Goal: Task Accomplishment & Management: Complete application form

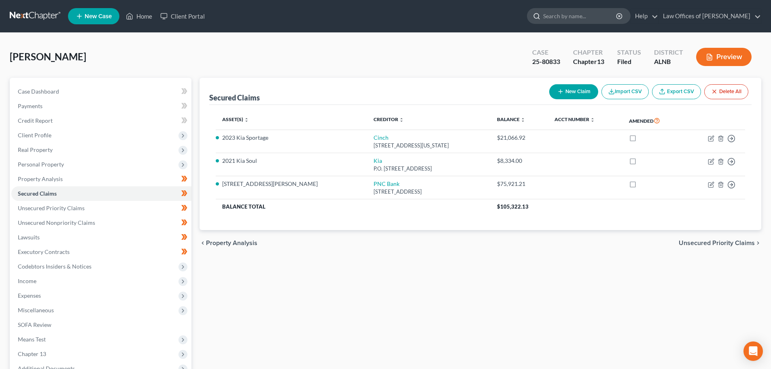
click at [577, 17] on input "search" at bounding box center [580, 15] width 74 height 15
type input "butts"
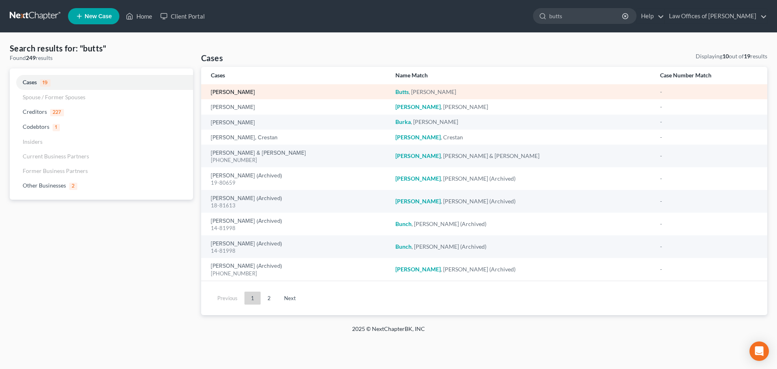
click at [228, 90] on link "[PERSON_NAME]" at bounding box center [233, 92] width 44 height 6
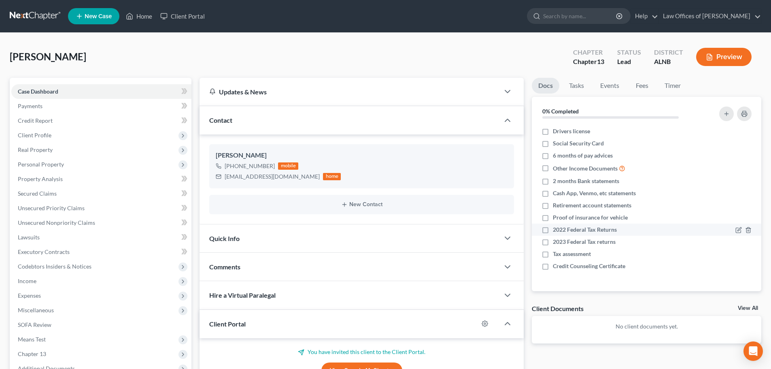
drag, startPoint x: 545, startPoint y: 253, endPoint x: 689, endPoint y: 233, distance: 145.0
click at [553, 253] on label "Tax assessment" at bounding box center [572, 254] width 38 height 8
click at [556, 253] on input "Tax assessment" at bounding box center [558, 252] width 5 height 5
checkbox input "true"
click at [553, 130] on label "Drivers license" at bounding box center [571, 131] width 37 height 8
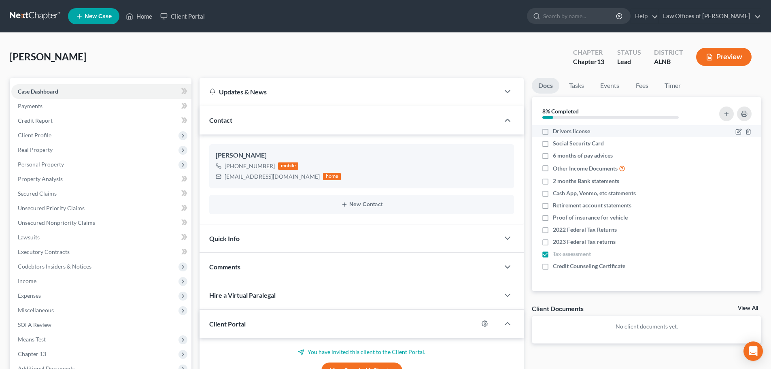
click at [556, 130] on input "Drivers license" at bounding box center [558, 129] width 5 height 5
checkbox input "true"
click at [553, 143] on label "Social Security Card" at bounding box center [578, 143] width 51 height 8
click at [556, 143] on input "Social Security Card" at bounding box center [558, 141] width 5 height 5
click at [553, 143] on label "Social Security Card" at bounding box center [578, 143] width 51 height 8
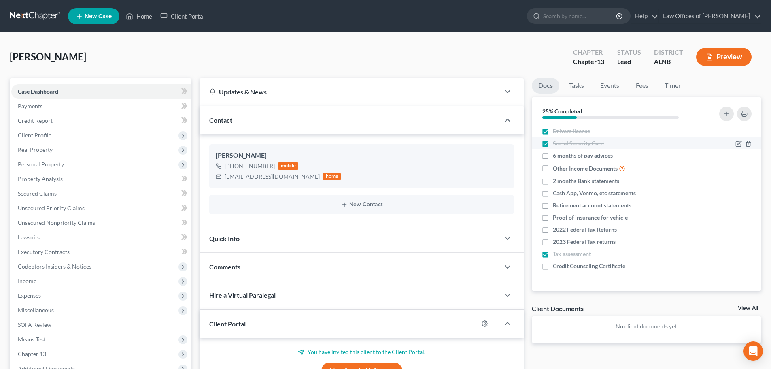
click at [556, 143] on input "Social Security Card" at bounding box center [558, 141] width 5 height 5
checkbox input "false"
click at [79, 165] on span "Personal Property" at bounding box center [101, 164] width 180 height 15
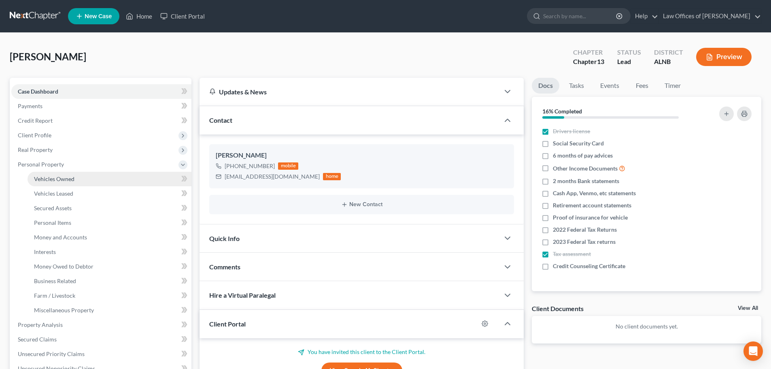
click at [127, 177] on link "Vehicles Owned" at bounding box center [110, 179] width 164 height 15
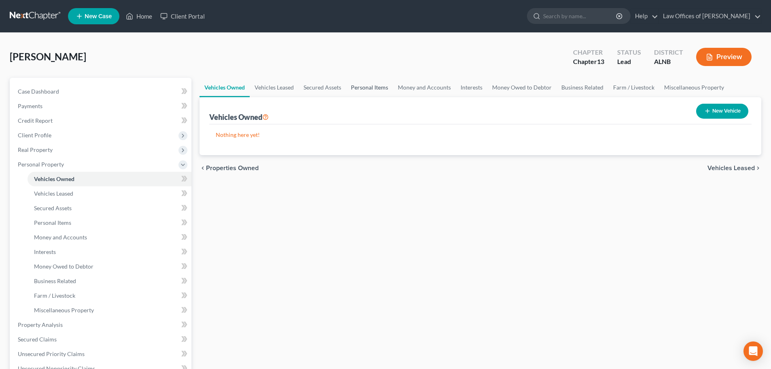
click at [365, 89] on link "Personal Items" at bounding box center [369, 87] width 47 height 19
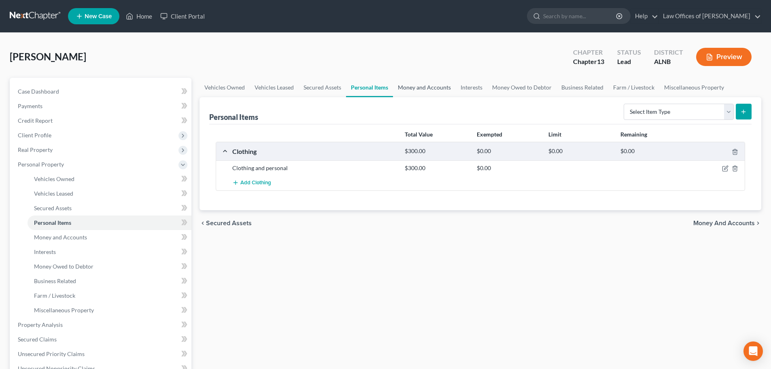
click at [413, 87] on link "Money and Accounts" at bounding box center [424, 87] width 63 height 19
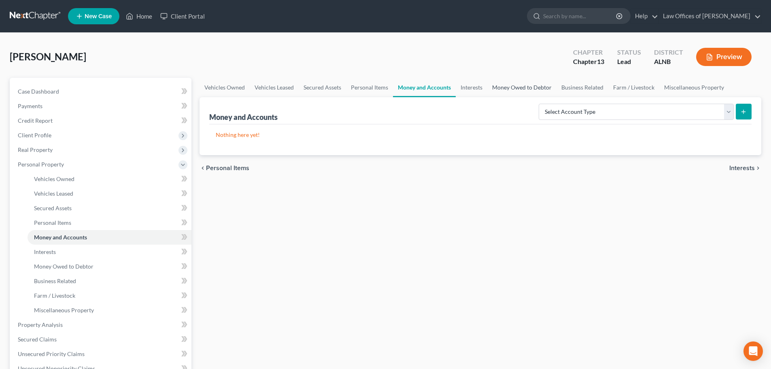
click at [506, 87] on link "Money Owed to Debtor" at bounding box center [521, 87] width 69 height 19
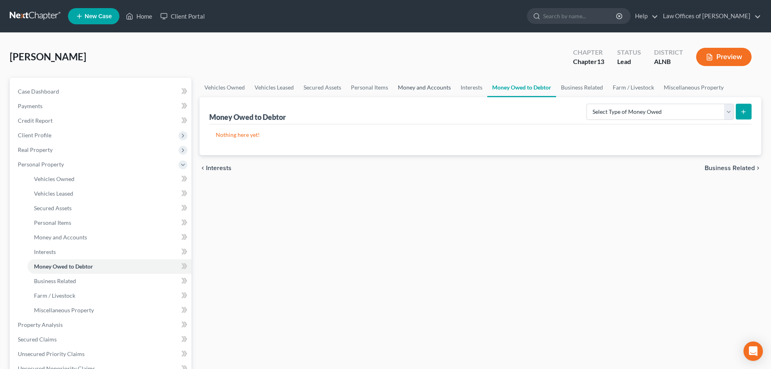
click at [448, 86] on link "Money and Accounts" at bounding box center [424, 87] width 63 height 19
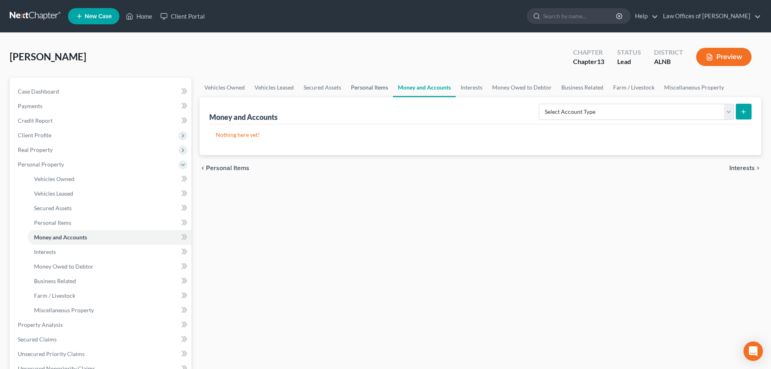
click at [364, 87] on link "Personal Items" at bounding box center [369, 87] width 47 height 19
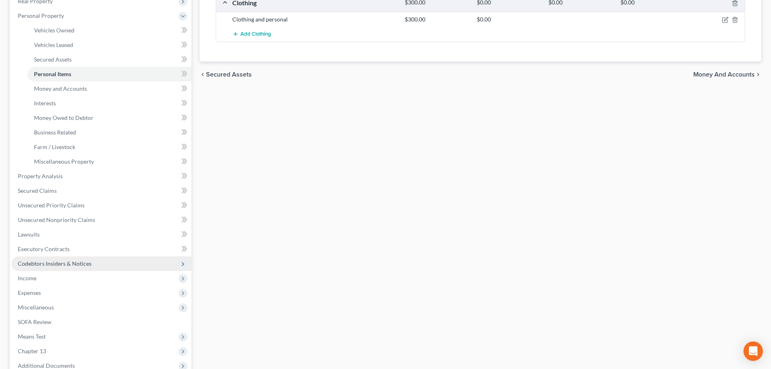
scroll to position [162, 0]
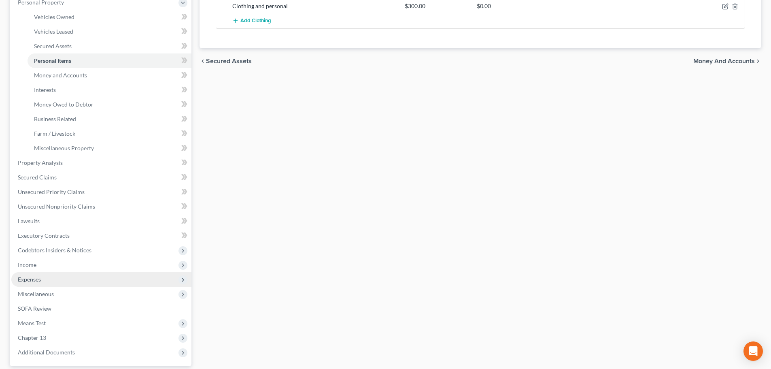
click at [101, 278] on span "Expenses" at bounding box center [101, 279] width 180 height 15
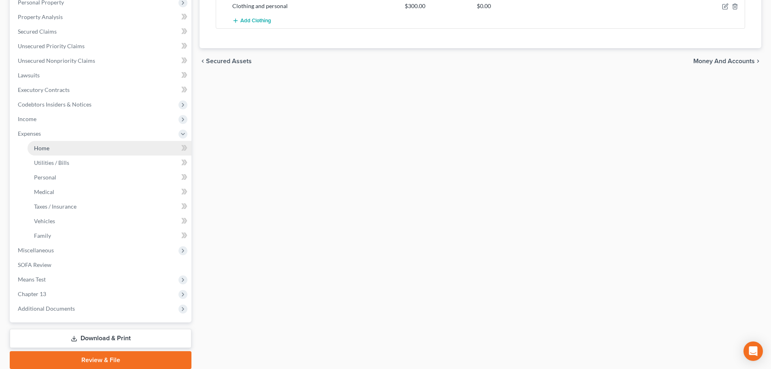
click at [94, 146] on link "Home" at bounding box center [110, 148] width 164 height 15
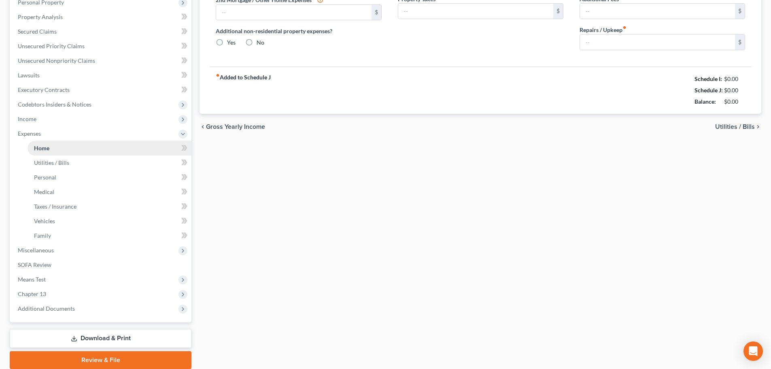
scroll to position [38, 0]
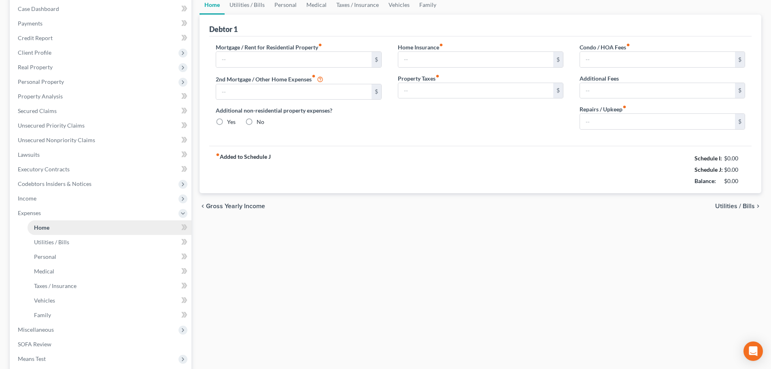
type input "0.00"
radio input "true"
type input "0.00"
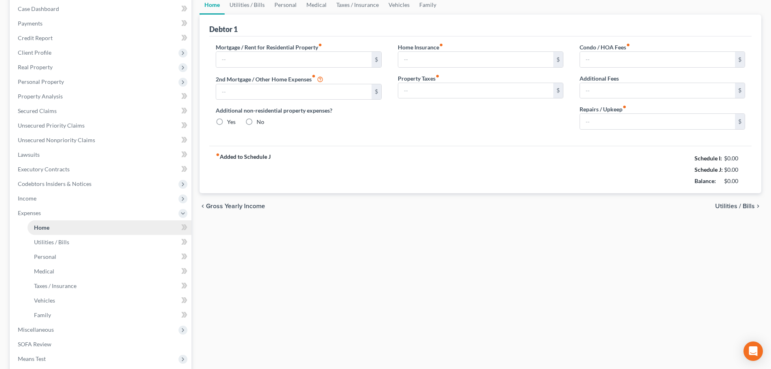
type input "0.00"
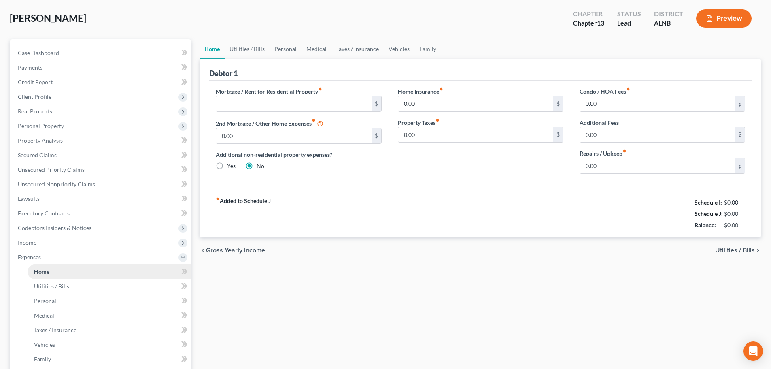
scroll to position [0, 0]
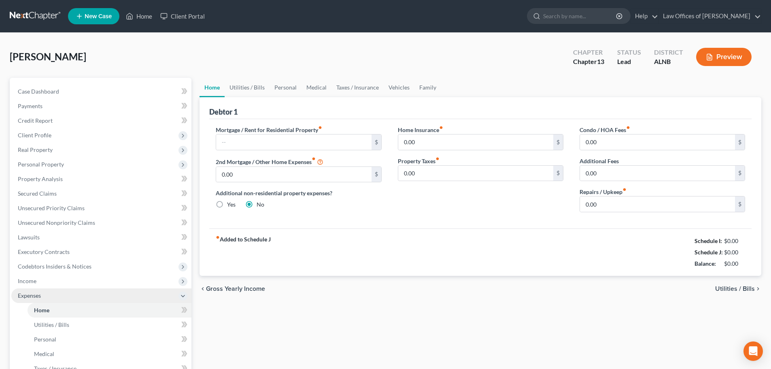
click at [172, 295] on span "Expenses" at bounding box center [101, 295] width 180 height 15
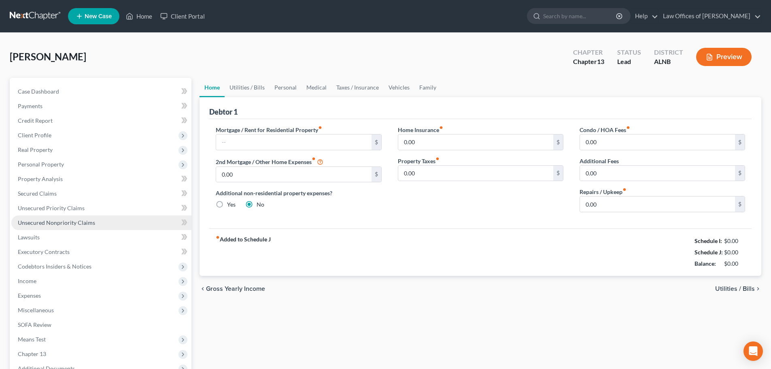
click at [96, 220] on link "Unsecured Nonpriority Claims" at bounding box center [101, 222] width 180 height 15
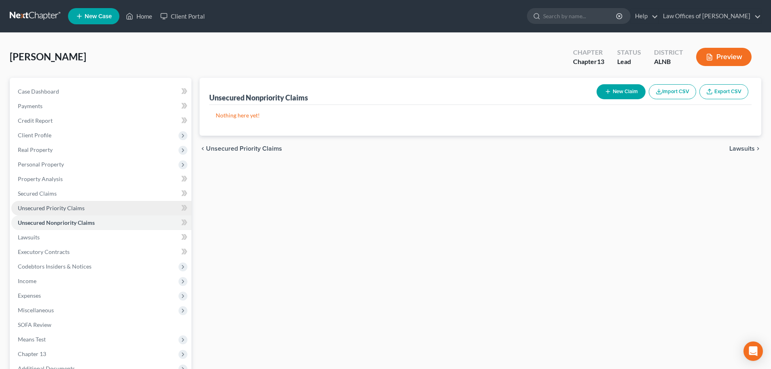
click at [99, 210] on link "Unsecured Priority Claims" at bounding box center [101, 208] width 180 height 15
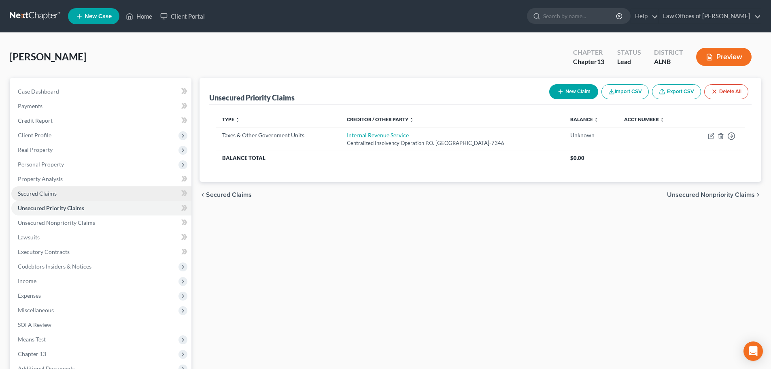
click at [92, 196] on link "Secured Claims" at bounding box center [101, 193] width 180 height 15
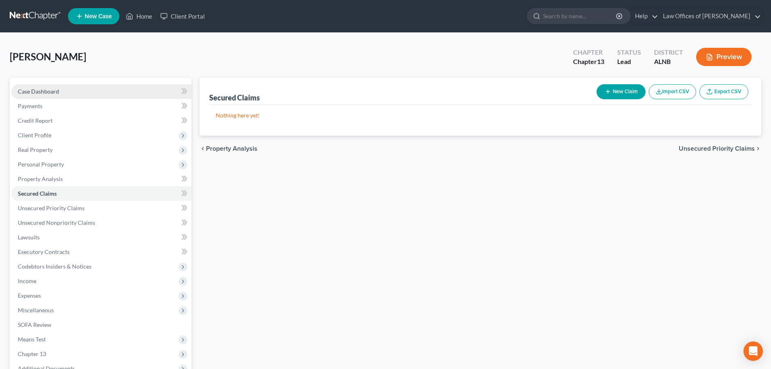
click at [77, 89] on link "Case Dashboard" at bounding box center [101, 91] width 180 height 15
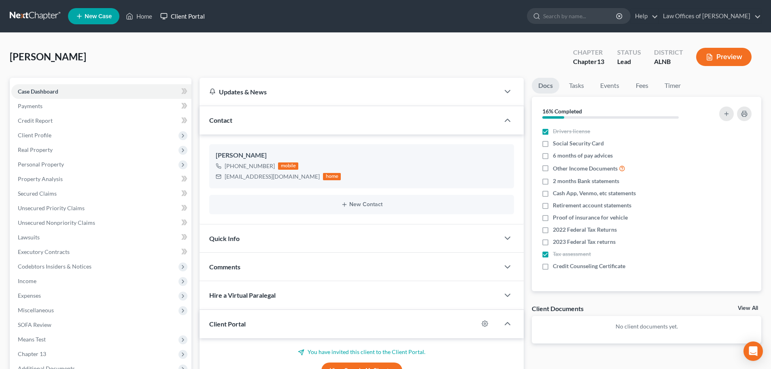
drag, startPoint x: 178, startPoint y: 15, endPoint x: 429, endPoint y: 61, distance: 254.3
click at [178, 15] on link "Client Portal" at bounding box center [182, 16] width 53 height 15
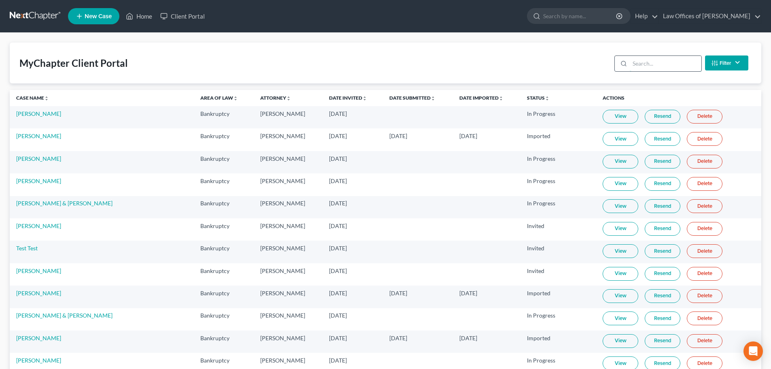
click at [663, 65] on input "search" at bounding box center [666, 63] width 72 height 15
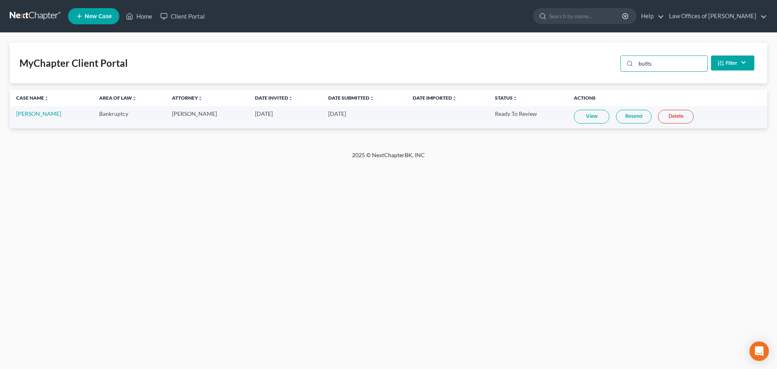
type input "butts"
click at [622, 117] on link "Resend" at bounding box center [634, 117] width 36 height 14
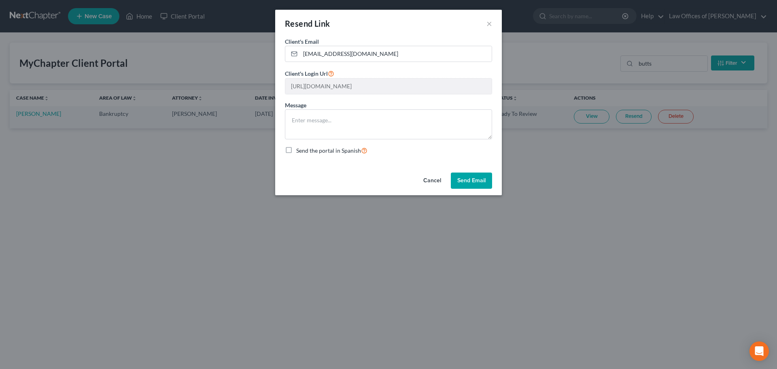
click at [466, 179] on button "Send Email" at bounding box center [471, 180] width 41 height 16
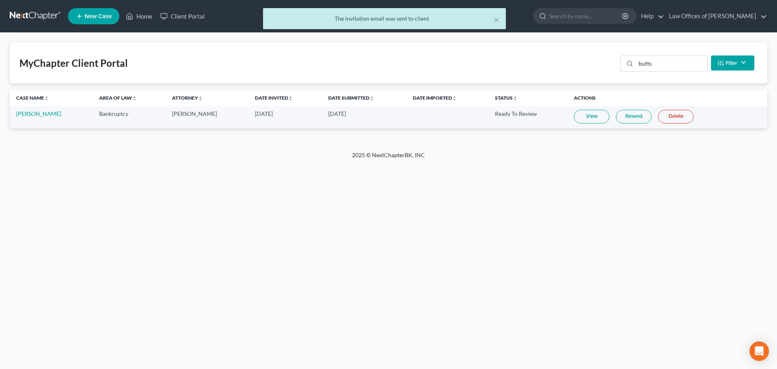
click at [140, 14] on div "× The invitation email was sent to client" at bounding box center [384, 20] width 777 height 25
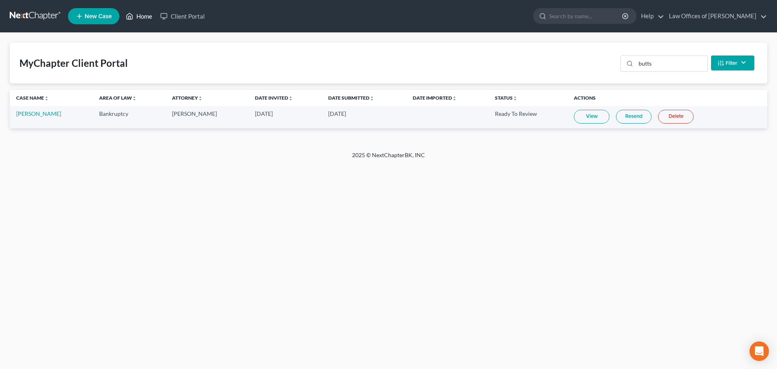
click at [148, 17] on link "Home" at bounding box center [139, 16] width 34 height 15
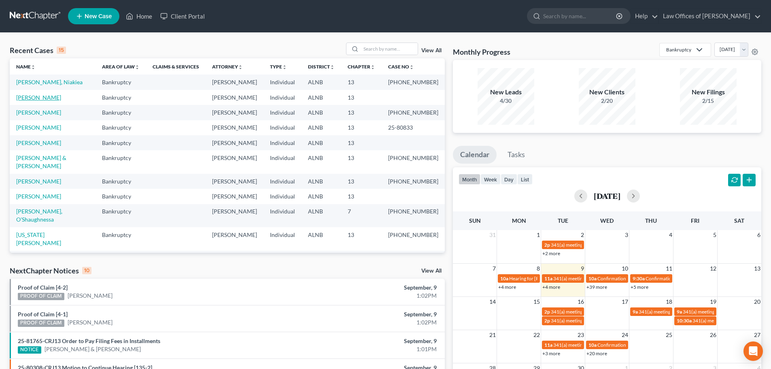
click at [37, 100] on link "[PERSON_NAME]" at bounding box center [38, 97] width 45 height 7
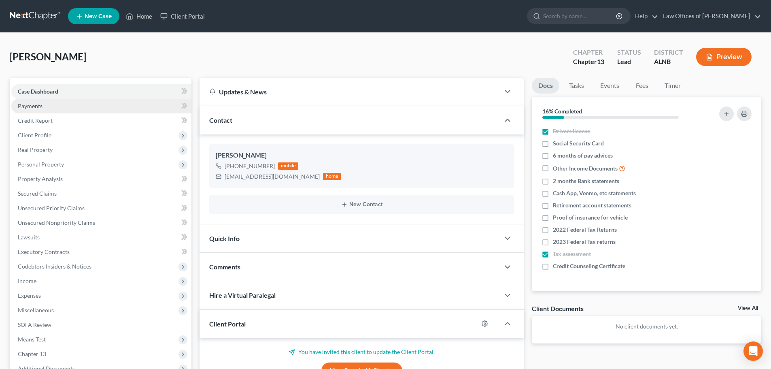
drag, startPoint x: 42, startPoint y: 89, endPoint x: 92, endPoint y: 111, distance: 54.9
click at [42, 88] on span "Case Dashboard" at bounding box center [38, 91] width 40 height 7
click at [748, 167] on icon "button" at bounding box center [748, 168] width 6 height 6
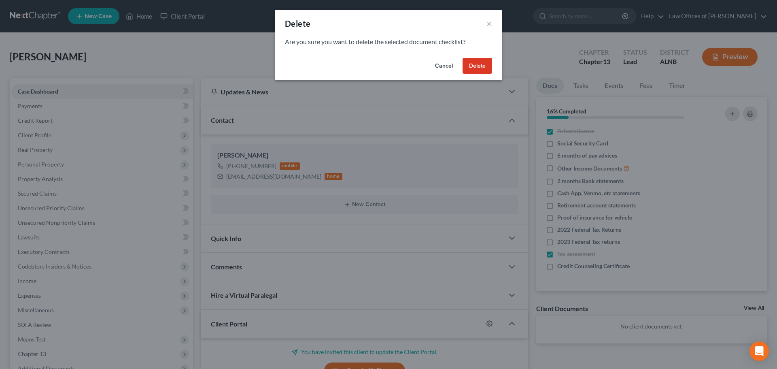
click at [482, 62] on button "Delete" at bounding box center [478, 66] width 30 height 16
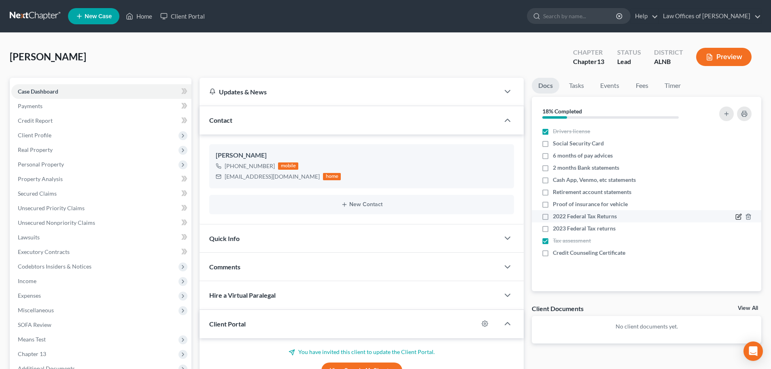
click at [738, 216] on icon "button" at bounding box center [739, 216] width 4 height 4
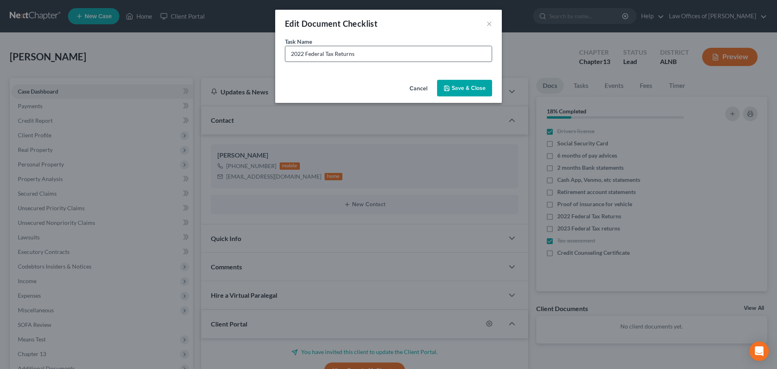
click at [302, 54] on input "2022 Federal Tax Returns" at bounding box center [388, 53] width 206 height 15
type input "2024 Federal Tax Returns"
click at [461, 87] on button "Save & Close" at bounding box center [464, 88] width 55 height 17
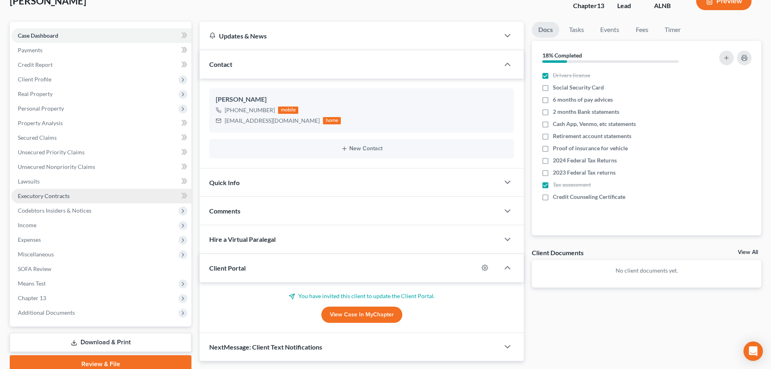
scroll to position [81, 0]
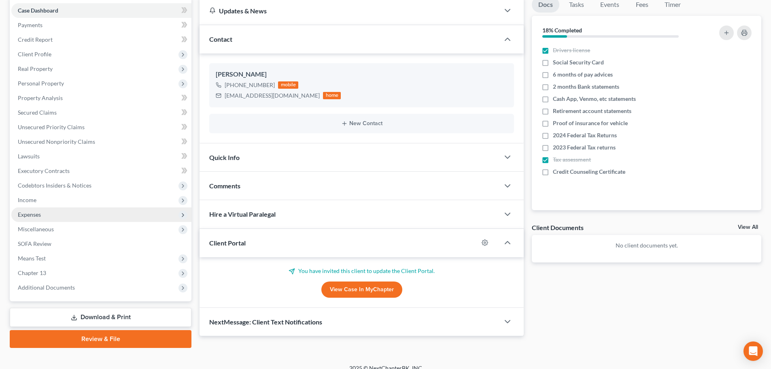
click at [92, 213] on span "Expenses" at bounding box center [101, 214] width 180 height 15
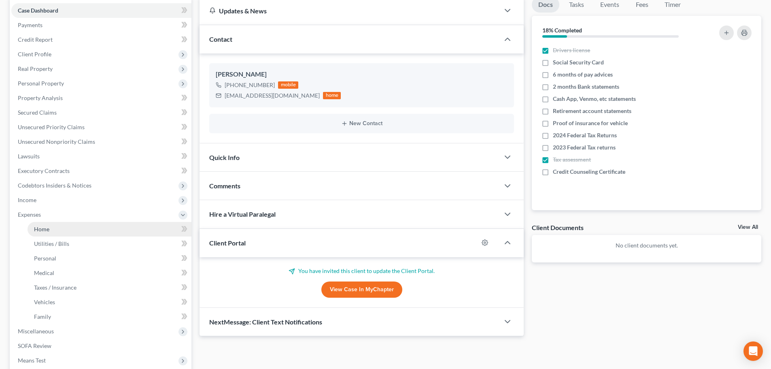
click at [66, 228] on link "Home" at bounding box center [110, 229] width 164 height 15
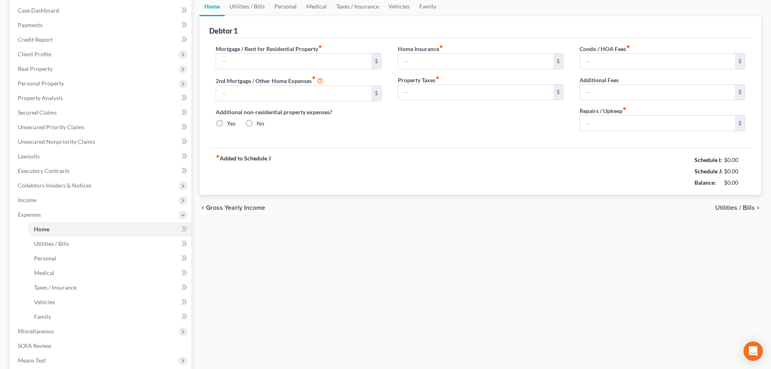
type input "0.00"
radio input "true"
type input "0.00"
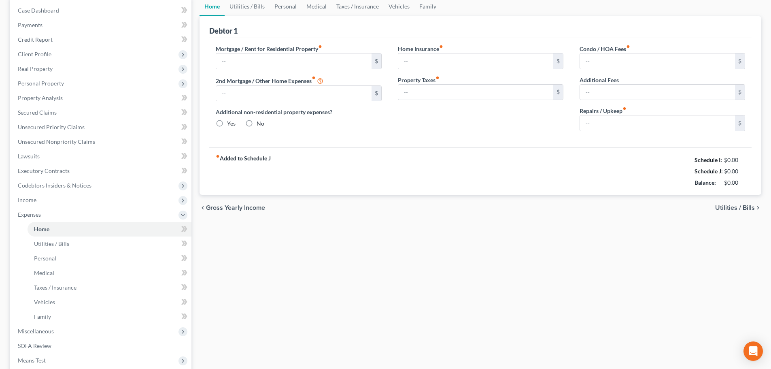
type input "0.00"
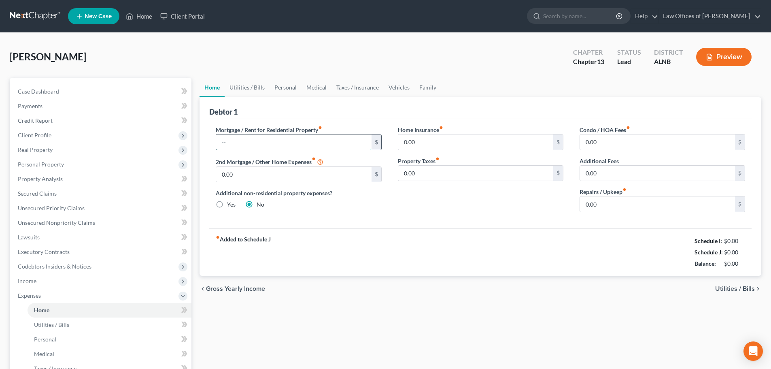
click at [318, 140] on input "text" at bounding box center [293, 141] width 155 height 15
click at [343, 142] on input "text" at bounding box center [293, 141] width 155 height 15
type input "1,750.00"
click at [275, 174] on input "0.00" at bounding box center [293, 174] width 155 height 15
type input "900.00"
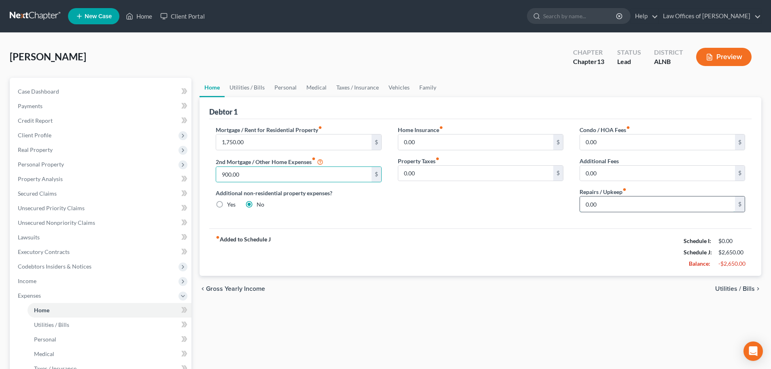
click at [630, 201] on input "0.00" at bounding box center [657, 203] width 155 height 15
type input "200.00"
click at [233, 87] on link "Utilities / Bills" at bounding box center [247, 87] width 45 height 19
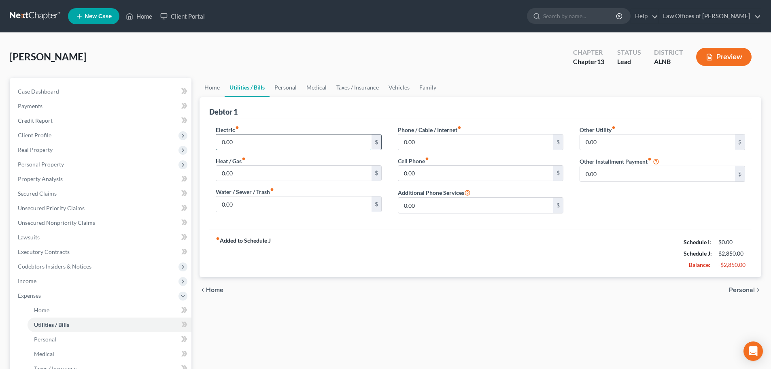
click at [257, 145] on input "0.00" at bounding box center [293, 141] width 155 height 15
type input "400.00"
click at [472, 135] on input "0.00" at bounding box center [475, 141] width 155 height 15
type input "125.00"
click at [493, 174] on input "0.00" at bounding box center [475, 173] width 155 height 15
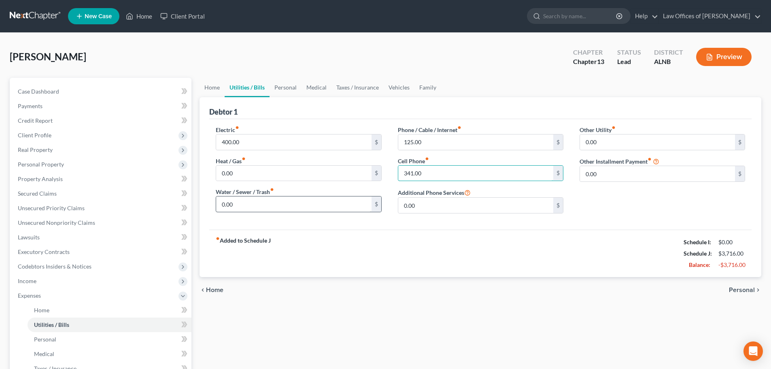
type input "341.00"
click at [259, 204] on input "0.00" at bounding box center [293, 203] width 155 height 15
type input "118.00"
click at [283, 88] on link "Personal" at bounding box center [286, 87] width 32 height 19
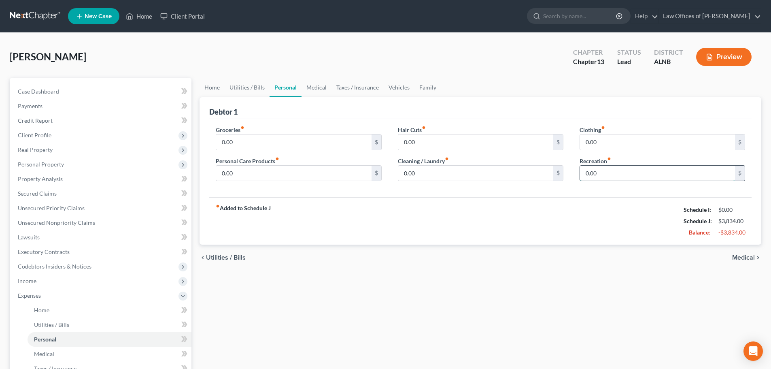
click at [618, 173] on input "0.00" at bounding box center [657, 173] width 155 height 15
type input "150.00"
click at [625, 140] on input "0.00" at bounding box center [657, 141] width 155 height 15
type input "100.00"
click at [322, 174] on input "0.00" at bounding box center [293, 173] width 155 height 15
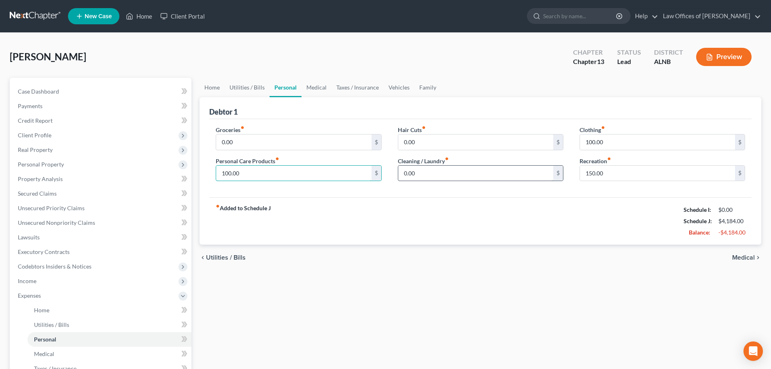
type input "100.00"
click at [432, 172] on input "0.00" at bounding box center [475, 173] width 155 height 15
type input "100.00"
click at [252, 137] on input "0.00" at bounding box center [293, 141] width 155 height 15
type input "800.00"
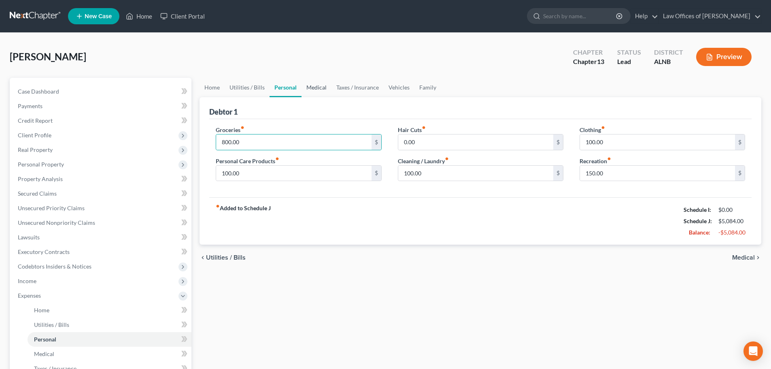
click at [312, 87] on link "Medical" at bounding box center [316, 87] width 30 height 19
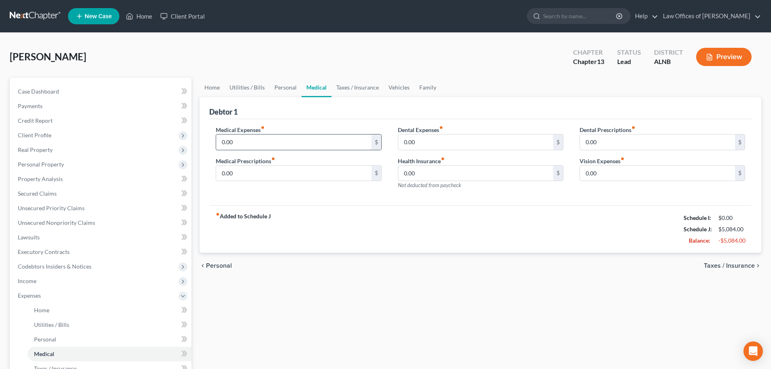
click at [288, 146] on input "0.00" at bounding box center [293, 141] width 155 height 15
type input "200.00"
click at [348, 89] on link "Taxes / Insurance" at bounding box center [357, 87] width 52 height 19
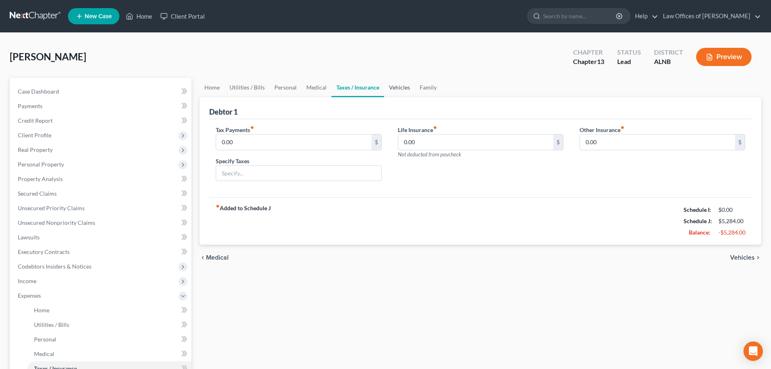
click at [393, 85] on link "Vehicles" at bounding box center [399, 87] width 31 height 19
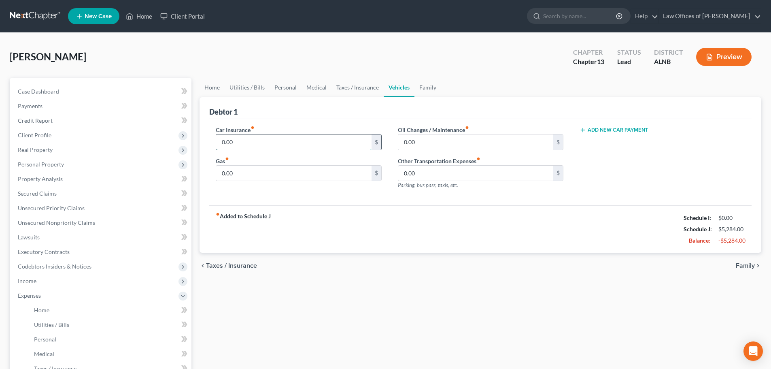
click at [242, 144] on input "0.00" at bounding box center [293, 141] width 155 height 15
type input "275.00"
click at [490, 62] on div "Butts, Robert Upgraded Chapter Chapter 13 Status Lead District ALNB Preview" at bounding box center [385, 59] width 751 height 35
click at [420, 89] on link "Family" at bounding box center [427, 87] width 27 height 19
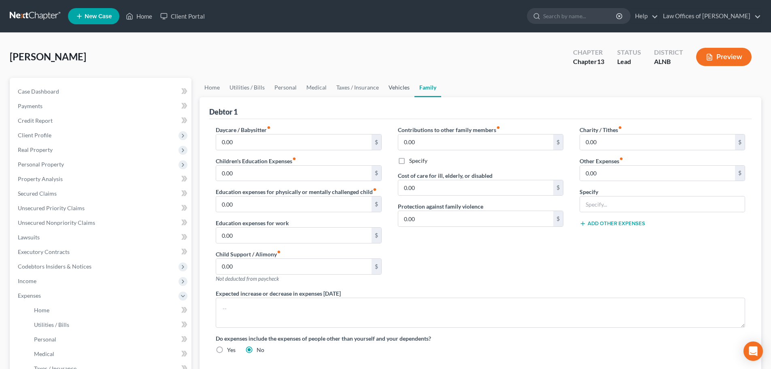
click at [388, 85] on link "Vehicles" at bounding box center [399, 87] width 31 height 19
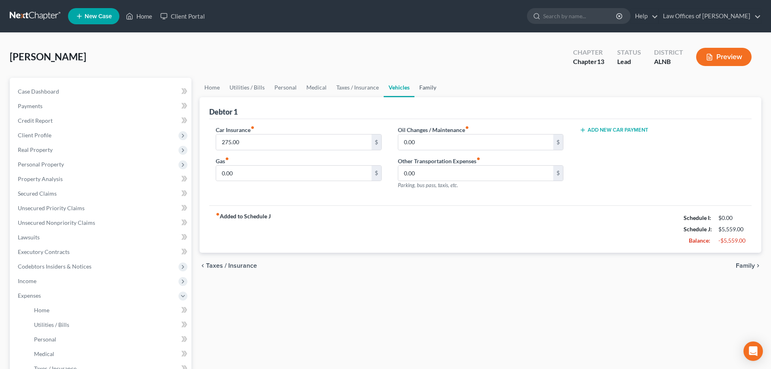
click at [427, 85] on link "Family" at bounding box center [427, 87] width 27 height 19
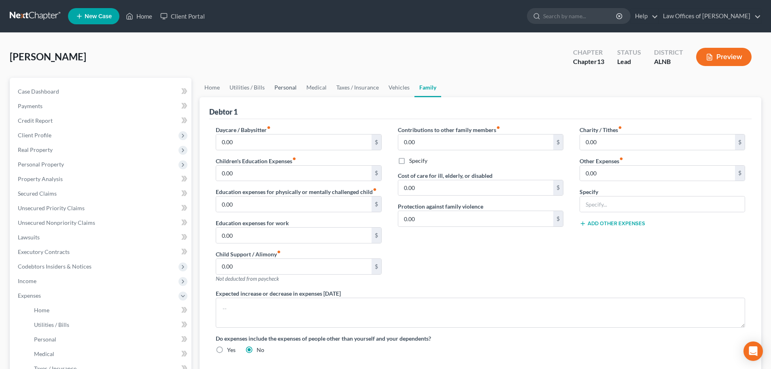
click at [291, 87] on link "Personal" at bounding box center [286, 87] width 32 height 19
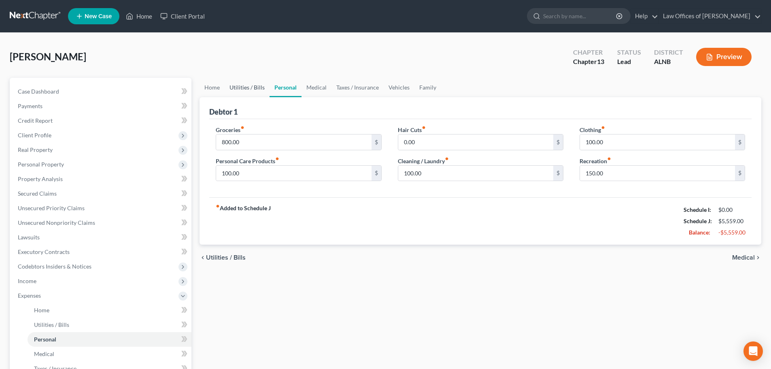
click at [256, 86] on link "Utilities / Bills" at bounding box center [247, 87] width 45 height 19
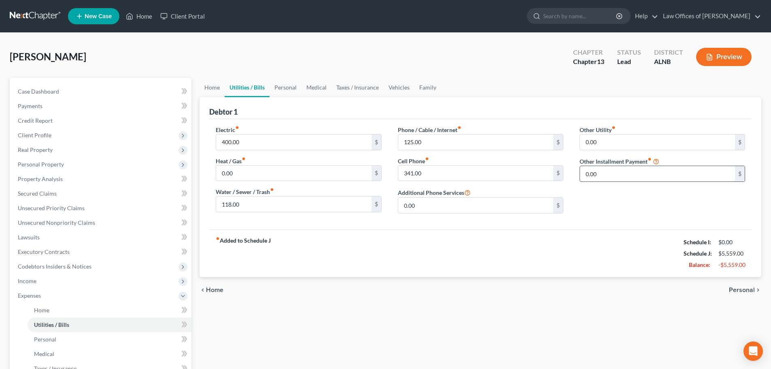
click at [611, 175] on input "0.00" at bounding box center [657, 173] width 155 height 15
type input "800.00"
click at [211, 88] on link "Home" at bounding box center [211, 87] width 25 height 19
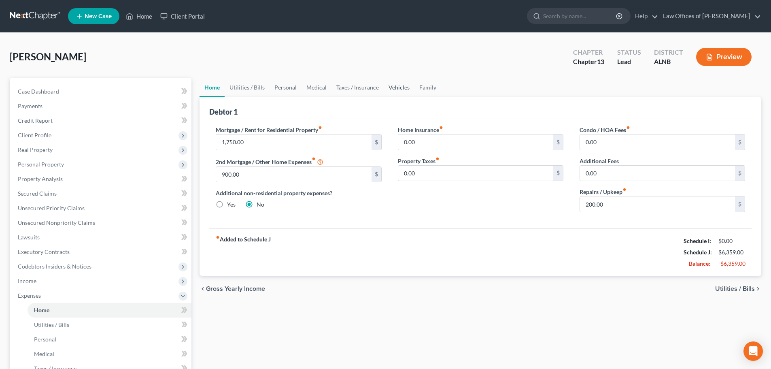
click at [395, 87] on link "Vehicles" at bounding box center [399, 87] width 31 height 19
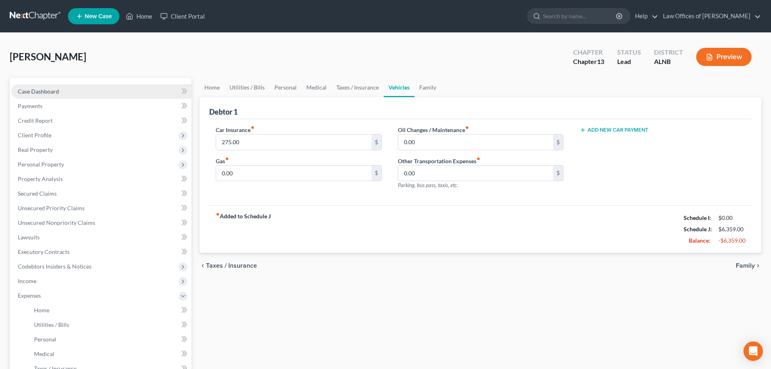
click at [48, 89] on span "Case Dashboard" at bounding box center [38, 91] width 41 height 7
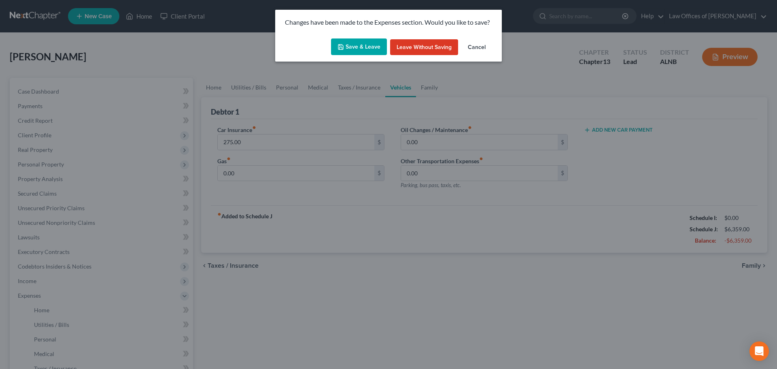
click at [354, 45] on button "Save & Leave" at bounding box center [359, 46] width 56 height 17
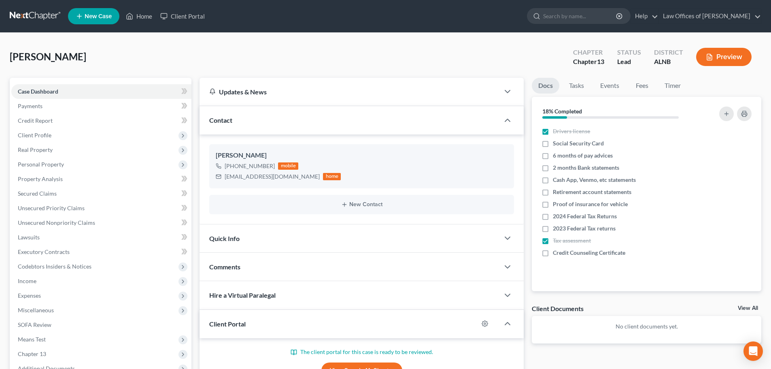
click at [384, 40] on div "Butts, Robert Upgraded Chapter Chapter 13 Status Lead District ALNB Preview Pet…" at bounding box center [385, 239] width 771 height 412
click at [74, 219] on link "Unsecured Nonpriority Claims" at bounding box center [101, 222] width 180 height 15
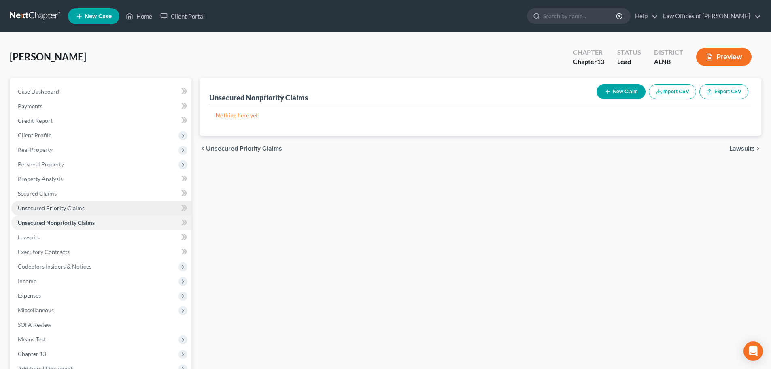
click at [74, 208] on span "Unsecured Priority Claims" at bounding box center [51, 207] width 67 height 7
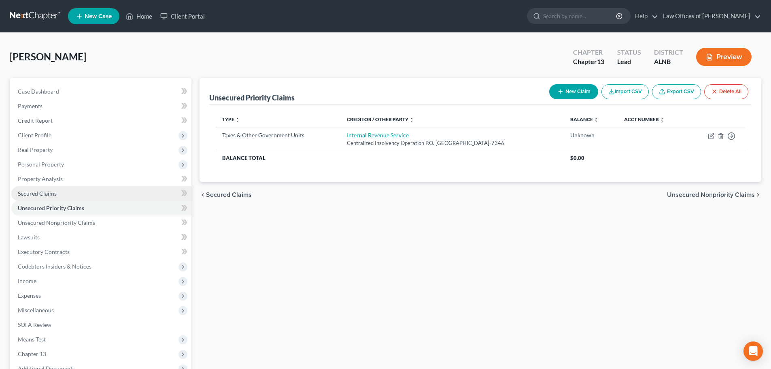
click at [48, 193] on span "Secured Claims" at bounding box center [37, 193] width 39 height 7
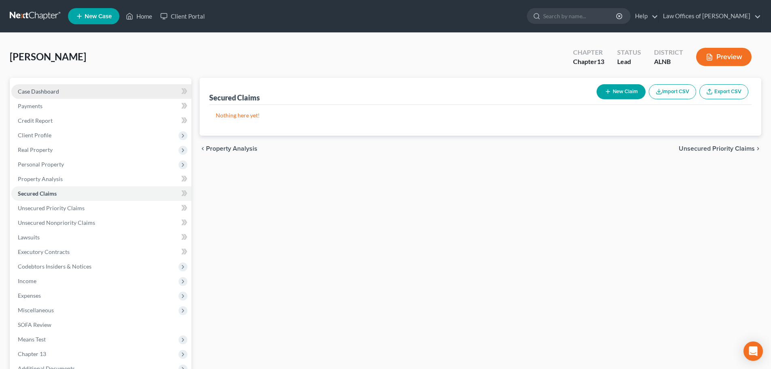
click at [48, 92] on span "Case Dashboard" at bounding box center [38, 91] width 41 height 7
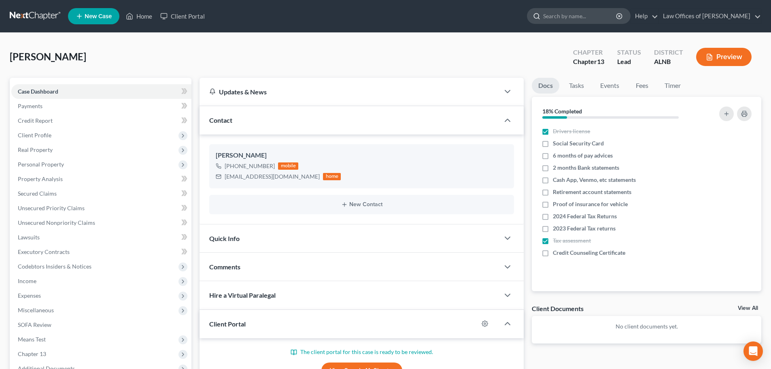
click at [582, 17] on input "search" at bounding box center [580, 15] width 74 height 15
type input "king"
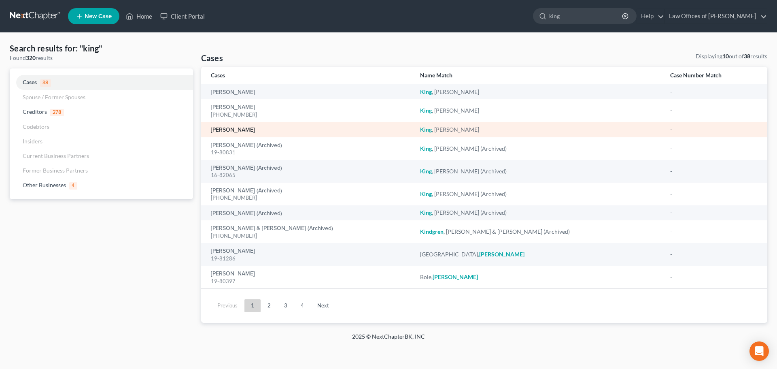
click at [223, 129] on link "[PERSON_NAME]" at bounding box center [233, 130] width 44 height 6
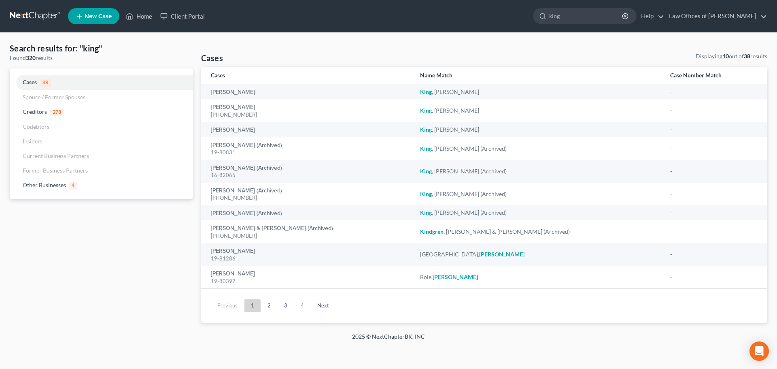
select select "0"
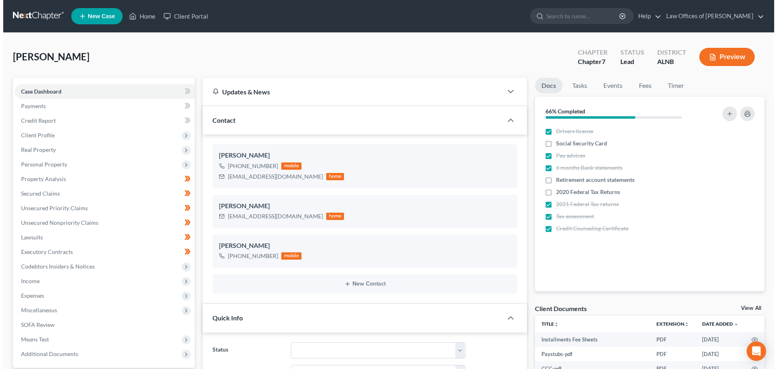
scroll to position [140, 0]
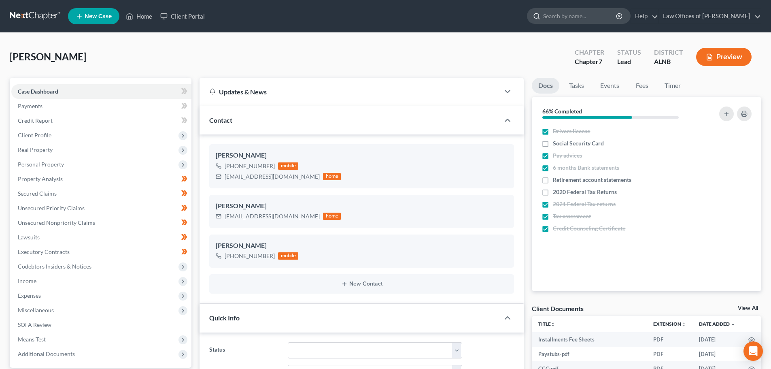
click at [586, 16] on input "search" at bounding box center [580, 15] width 74 height 15
type input "king"
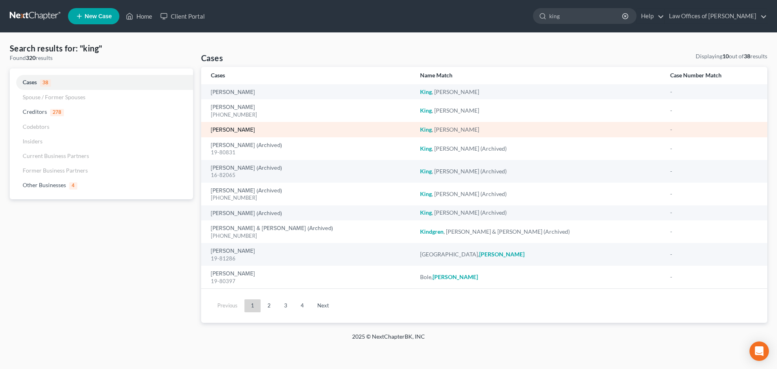
click at [228, 128] on link "[PERSON_NAME]" at bounding box center [233, 130] width 44 height 6
select select "5"
select select "0"
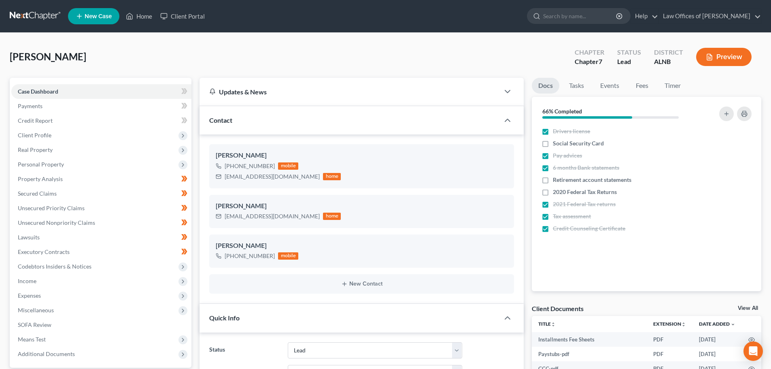
scroll to position [140, 0]
drag, startPoint x: 546, startPoint y: 155, endPoint x: 563, endPoint y: 155, distance: 17.0
click at [553, 155] on label "Pay advices" at bounding box center [567, 155] width 29 height 8
click at [556, 155] on input "Pay advices" at bounding box center [558, 153] width 5 height 5
checkbox input "false"
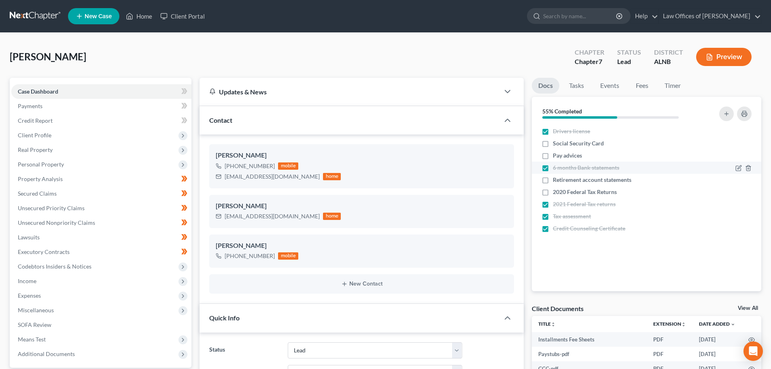
click at [553, 167] on label "6 months Bank statements" at bounding box center [586, 167] width 66 height 8
click at [556, 167] on input "6 months Bank statements" at bounding box center [558, 165] width 5 height 5
checkbox input "false"
click at [750, 205] on icon "button" at bounding box center [748, 204] width 4 height 5
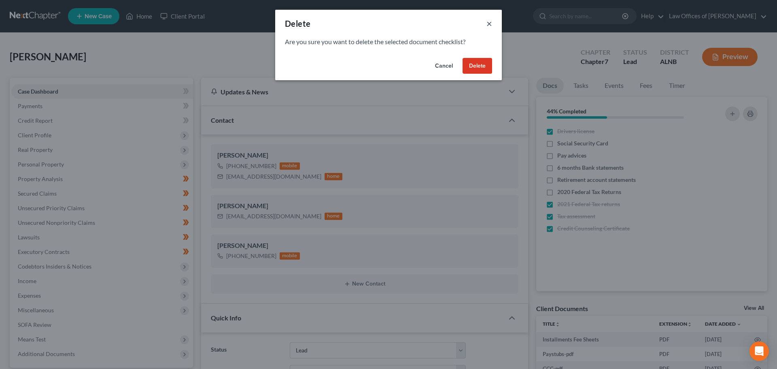
click at [487, 22] on button "×" at bounding box center [489, 24] width 6 height 10
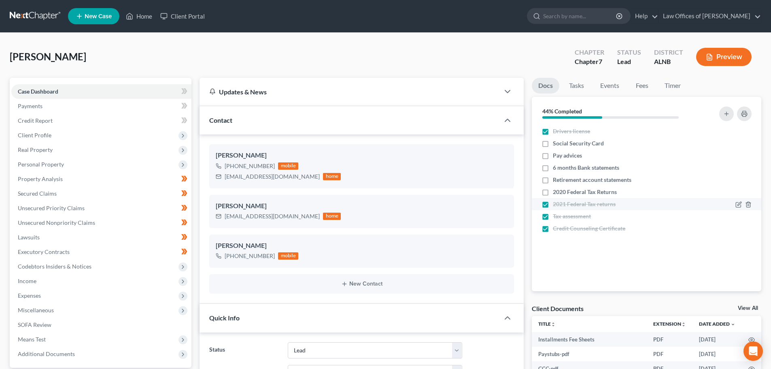
click at [734, 204] on div at bounding box center [728, 204] width 55 height 8
click at [738, 204] on icon "button" at bounding box center [739, 204] width 4 height 4
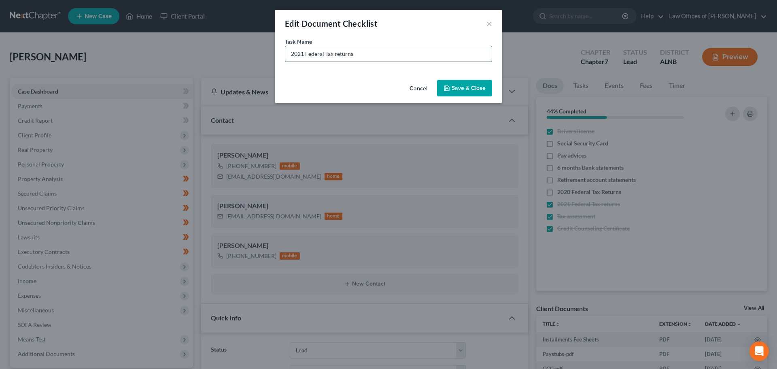
click at [299, 52] on input "2021 Federal Tax returns" at bounding box center [388, 53] width 206 height 15
click at [304, 54] on input "2021 Federal Tax returns" at bounding box center [388, 53] width 206 height 15
type input "2023 Federal Tax returns"
click at [457, 89] on button "Save & Close" at bounding box center [464, 88] width 55 height 17
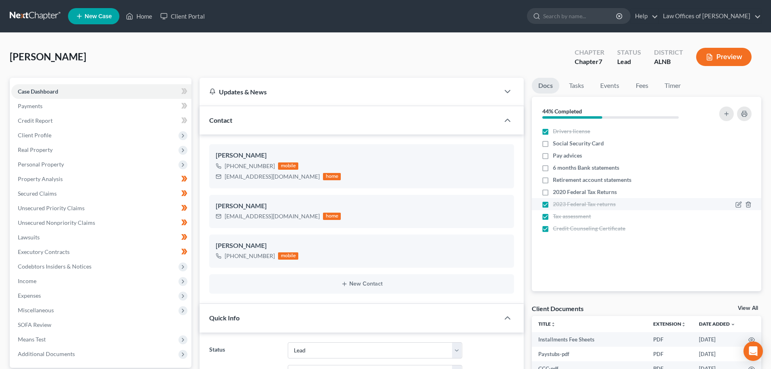
click at [553, 205] on label "2023 Federal Tax returns" at bounding box center [584, 204] width 63 height 8
click at [556, 205] on input "2023 Federal Tax returns" at bounding box center [558, 202] width 5 height 5
checkbox input "false"
click at [738, 193] on icon "button" at bounding box center [739, 192] width 4 height 4
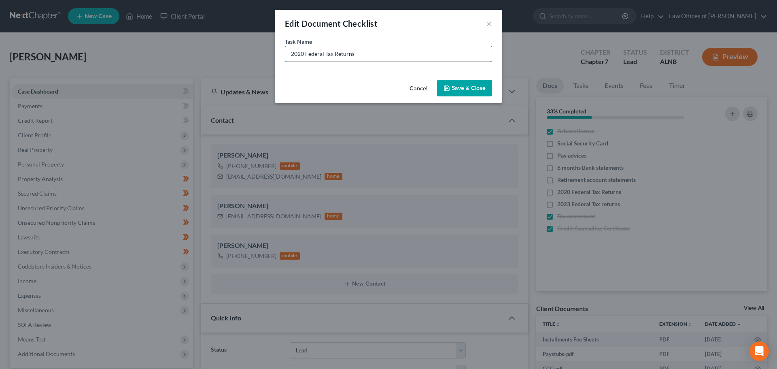
click at [302, 54] on input "2020 Federal Tax Returns" at bounding box center [388, 53] width 206 height 15
type input "2024 Federal Tax Returns"
click at [471, 87] on button "Save & Close" at bounding box center [464, 88] width 55 height 17
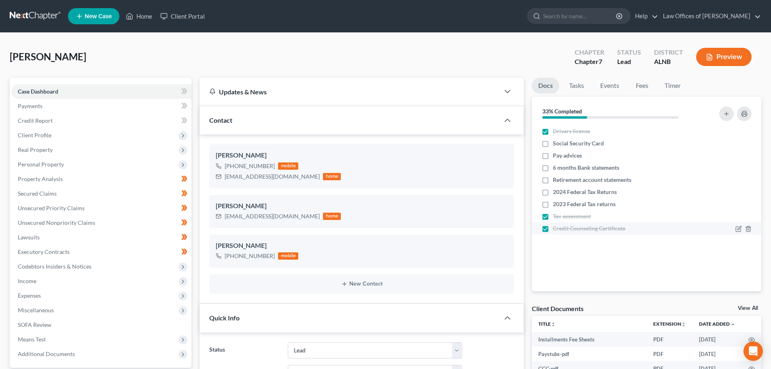
click at [553, 230] on label "Credit Counseling Certificate" at bounding box center [589, 228] width 72 height 8
click at [556, 229] on input "Credit Counseling Certificate" at bounding box center [558, 226] width 5 height 5
checkbox input "false"
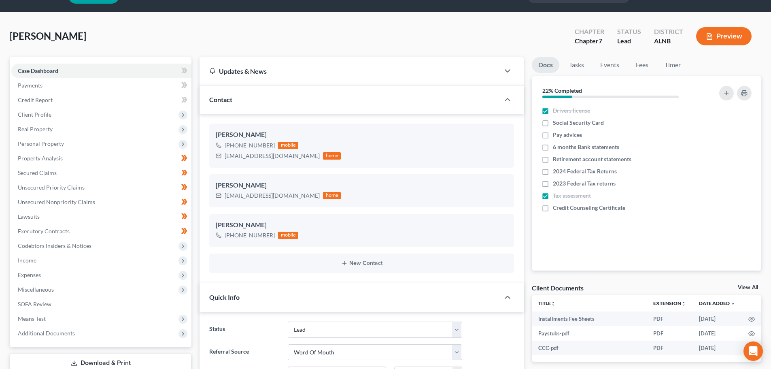
scroll to position [0, 0]
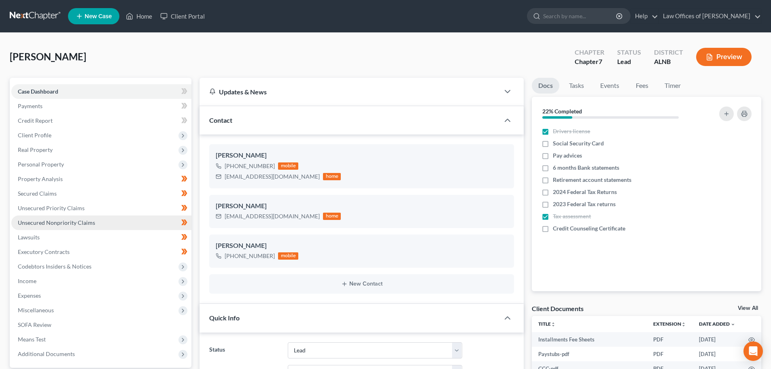
click at [67, 221] on span "Unsecured Nonpriority Claims" at bounding box center [56, 222] width 77 height 7
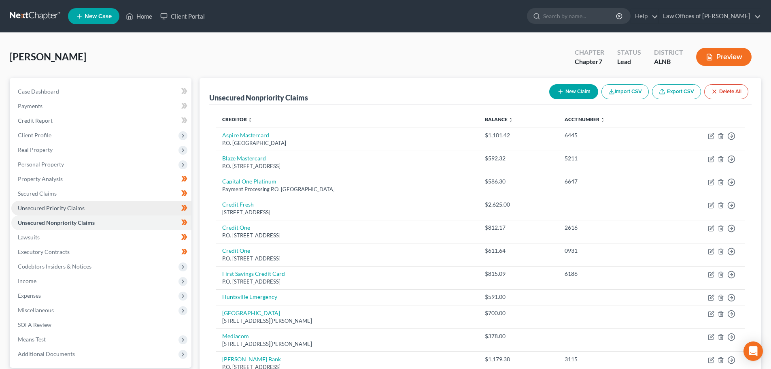
click at [104, 210] on link "Unsecured Priority Claims" at bounding box center [101, 208] width 180 height 15
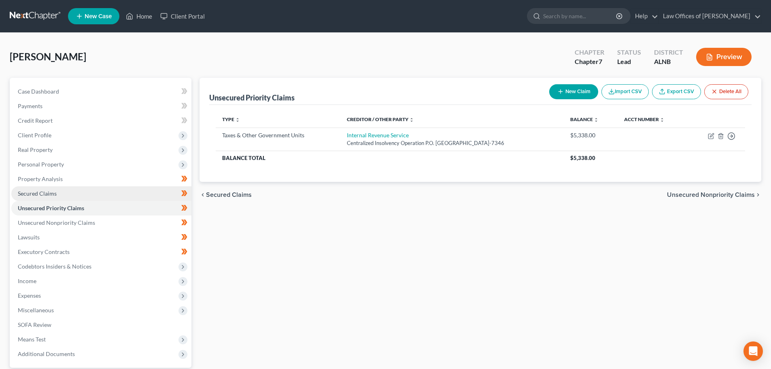
click at [100, 193] on link "Secured Claims" at bounding box center [101, 193] width 180 height 15
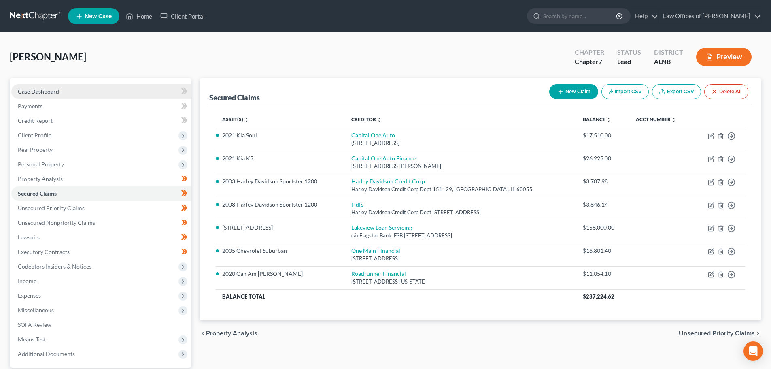
click at [57, 93] on span "Case Dashboard" at bounding box center [38, 91] width 41 height 7
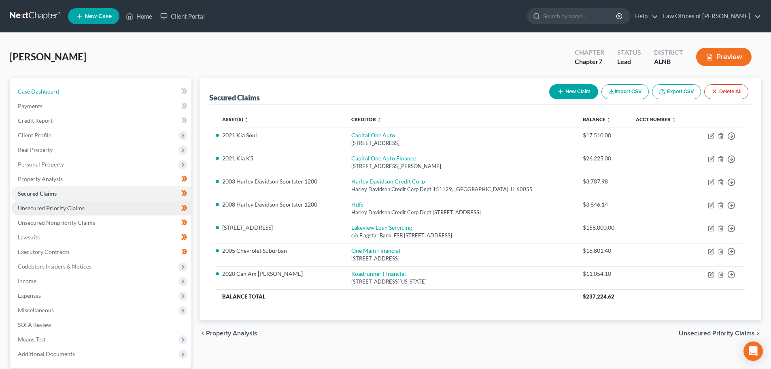
select select "0"
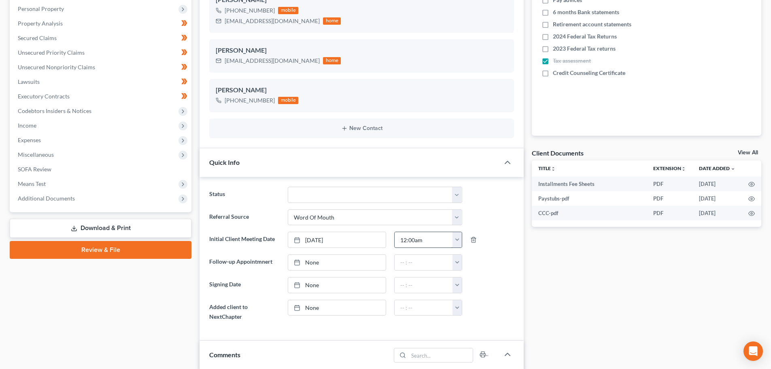
scroll to position [283, 0]
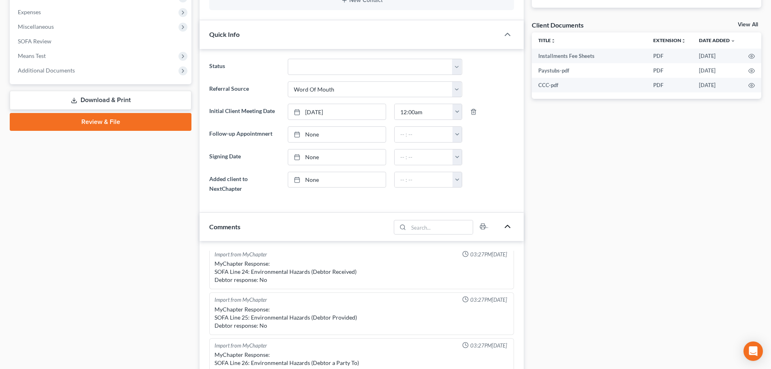
click at [503, 226] on icon "button" at bounding box center [508, 226] width 10 height 10
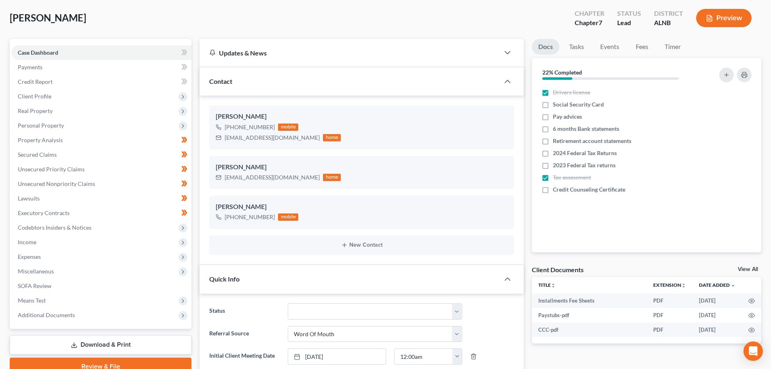
scroll to position [0, 0]
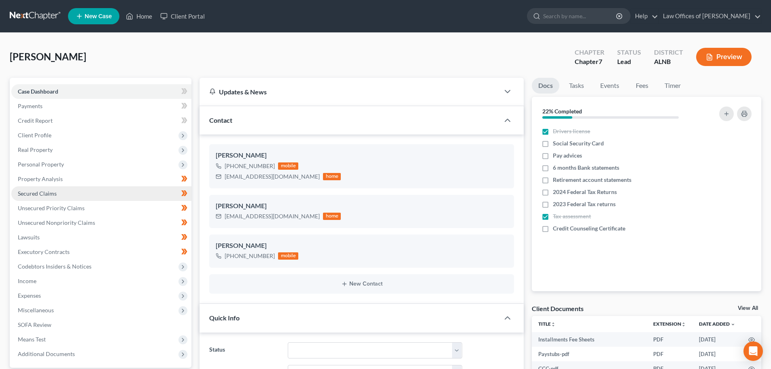
click at [114, 195] on link "Secured Claims" at bounding box center [101, 193] width 180 height 15
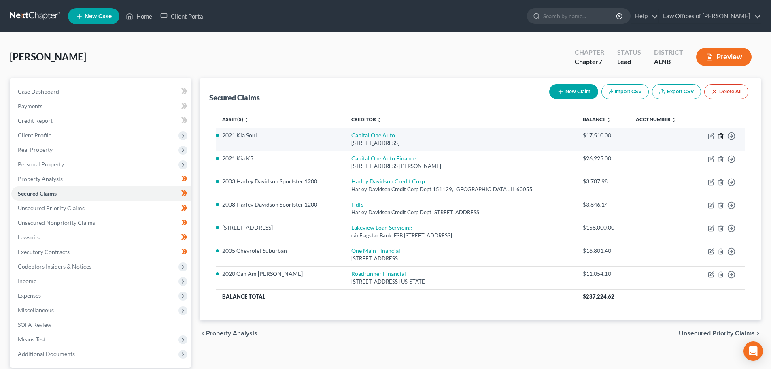
click at [721, 138] on icon "button" at bounding box center [720, 136] width 6 height 6
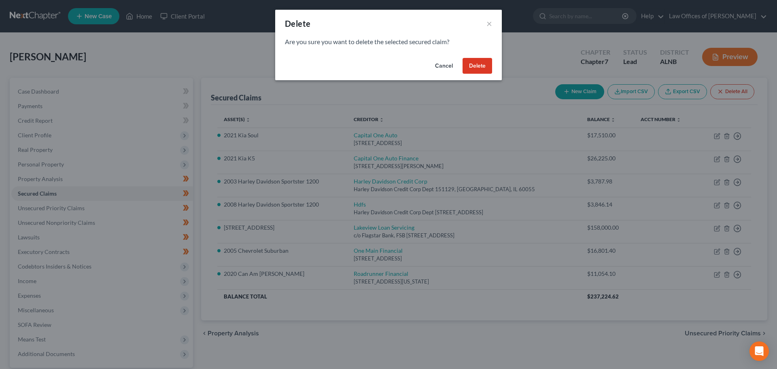
click at [479, 67] on button "Delete" at bounding box center [478, 66] width 30 height 16
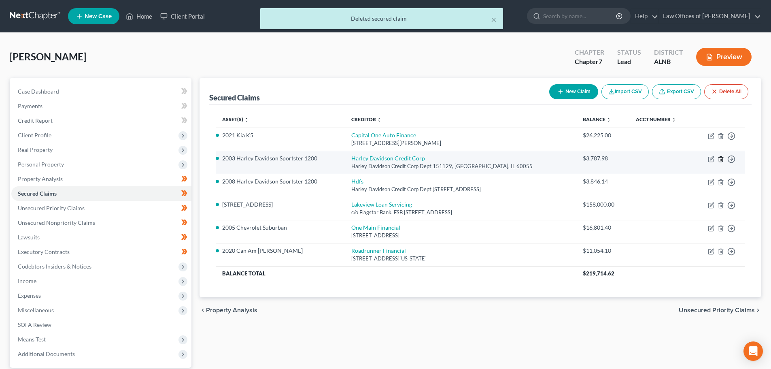
click at [721, 161] on icon "button" at bounding box center [720, 159] width 6 height 6
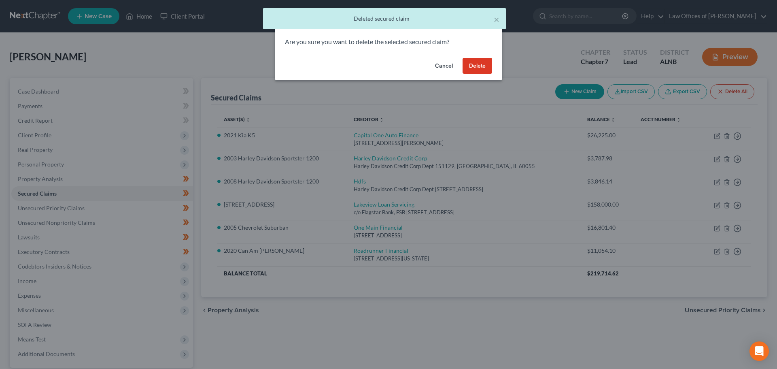
click at [478, 71] on button "Delete" at bounding box center [478, 66] width 30 height 16
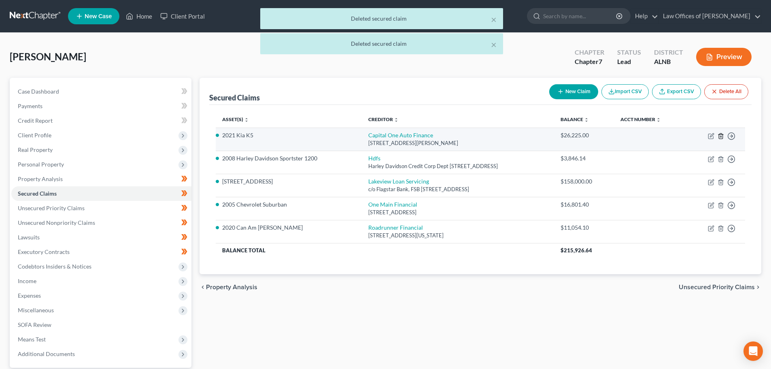
click at [718, 135] on icon "button" at bounding box center [720, 136] width 6 height 6
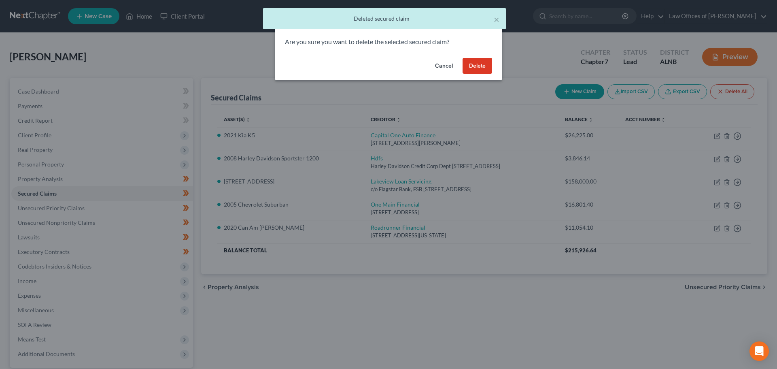
click at [478, 67] on button "Delete" at bounding box center [478, 66] width 30 height 16
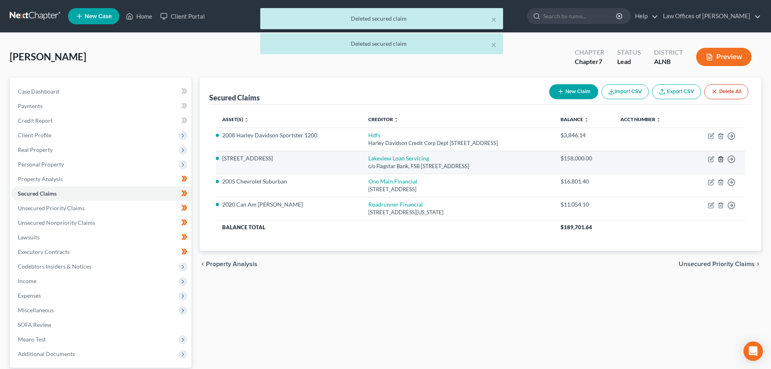
click at [720, 158] on icon "button" at bounding box center [720, 159] width 6 height 6
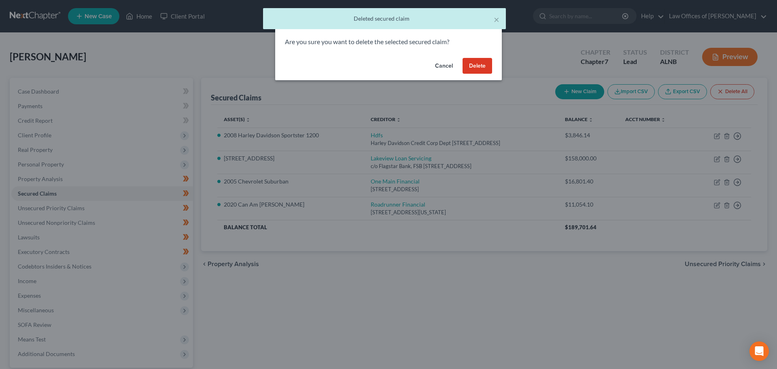
click at [480, 65] on button "Delete" at bounding box center [478, 66] width 30 height 16
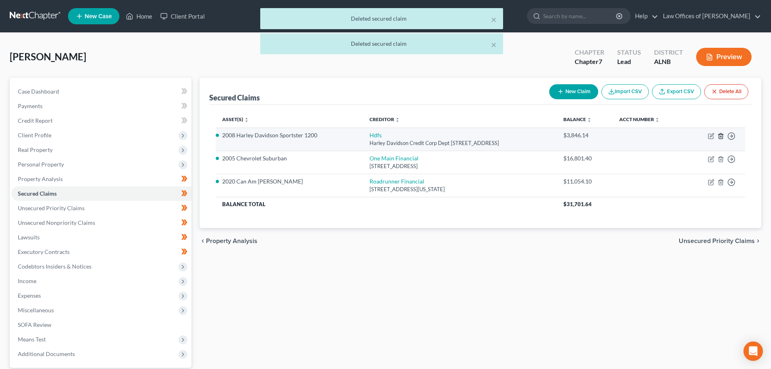
click at [721, 136] on icon "button" at bounding box center [720, 136] width 6 height 6
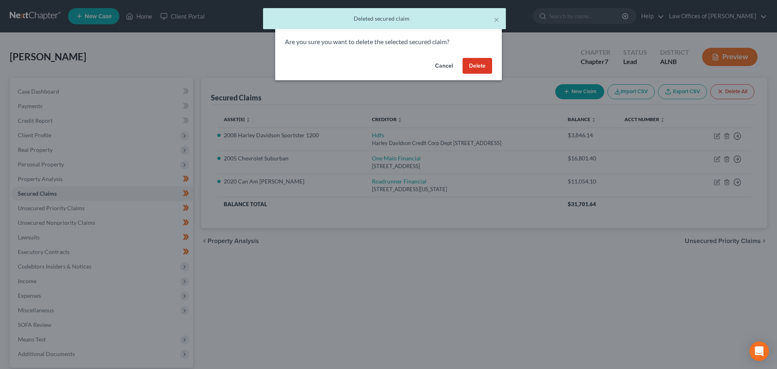
click at [473, 61] on button "Delete" at bounding box center [478, 66] width 30 height 16
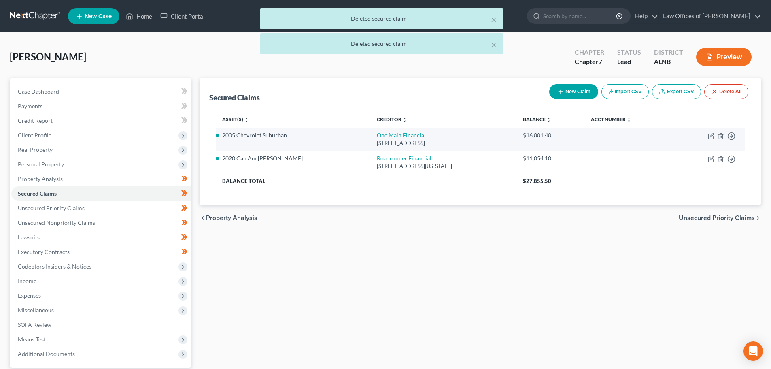
click at [716, 134] on td "Move to E Move to F Move to G Move to Notice Only" at bounding box center [709, 138] width 72 height 23
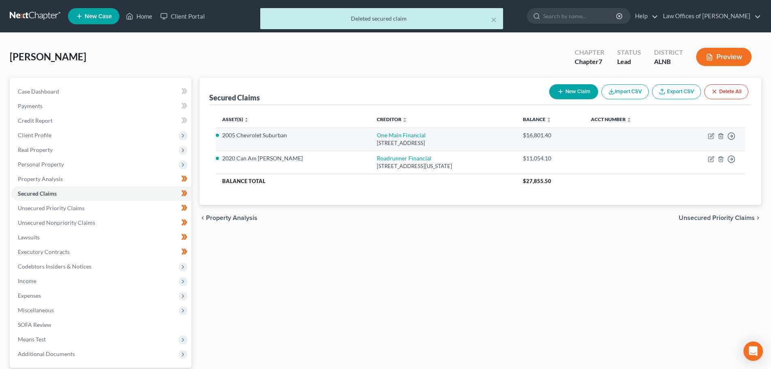
click at [724, 134] on td "Move to E Move to F Move to G Move to Notice Only" at bounding box center [709, 138] width 72 height 23
click at [721, 136] on icon "button" at bounding box center [720, 136] width 6 height 6
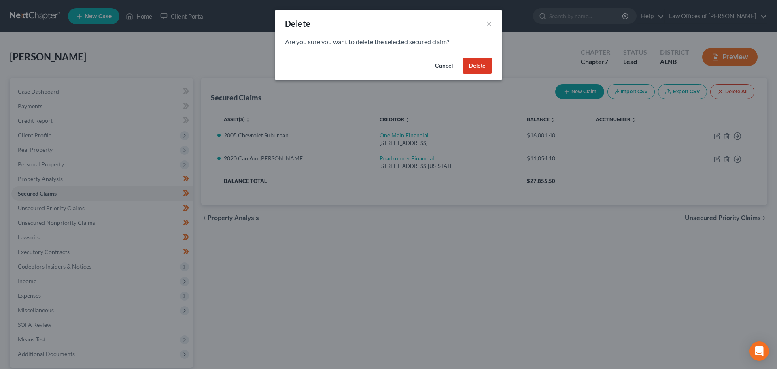
click at [484, 66] on button "Delete" at bounding box center [478, 66] width 30 height 16
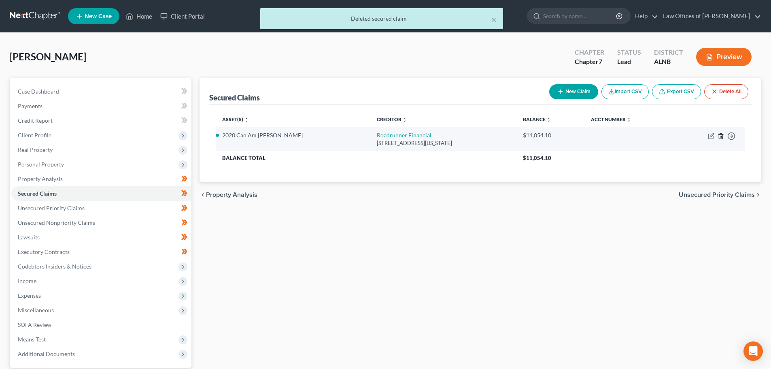
click at [721, 137] on line "button" at bounding box center [721, 137] width 0 height 2
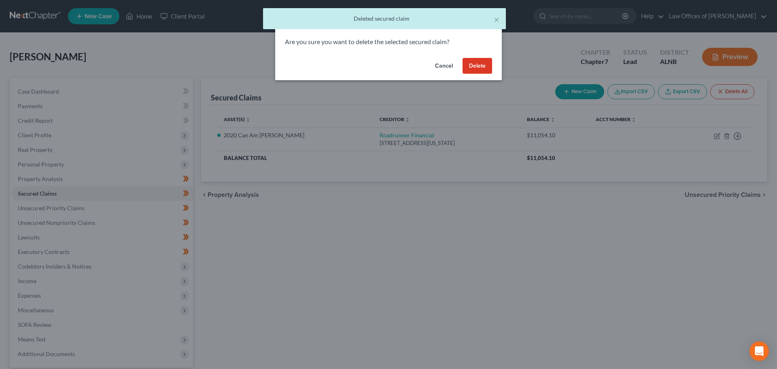
click at [474, 66] on button "Delete" at bounding box center [478, 66] width 30 height 16
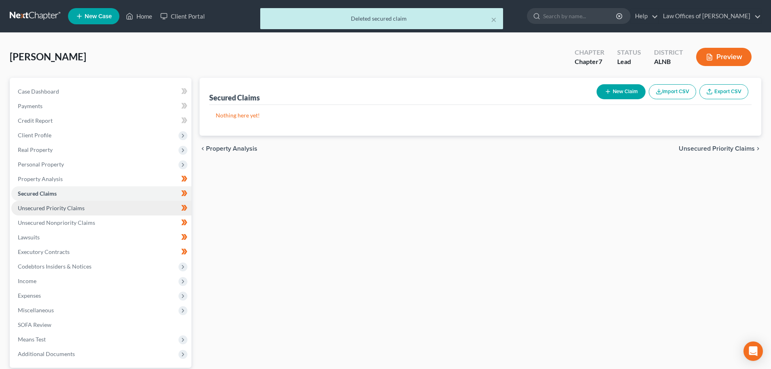
click at [63, 205] on span "Unsecured Priority Claims" at bounding box center [51, 207] width 67 height 7
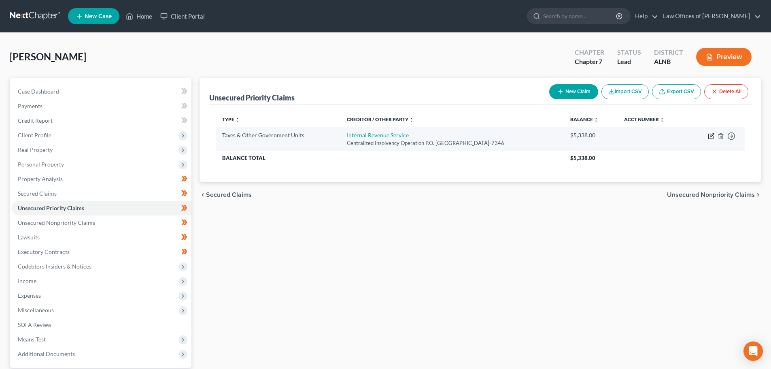
click at [712, 138] on icon "button" at bounding box center [711, 136] width 6 height 6
select select "0"
select select "39"
select select "3"
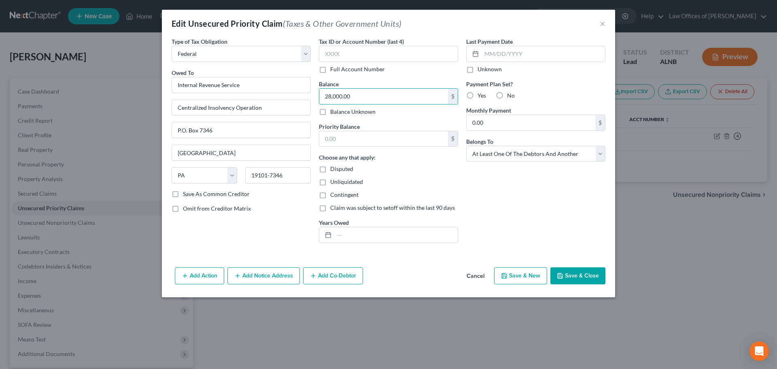
type input "28,000.00"
click at [582, 277] on button "Save & Close" at bounding box center [577, 275] width 55 height 17
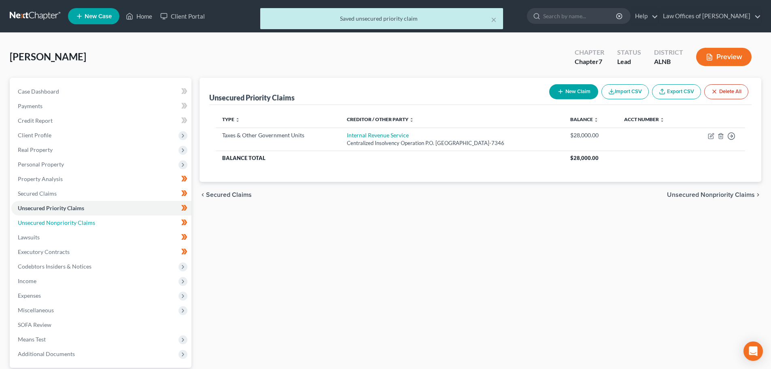
drag, startPoint x: 89, startPoint y: 222, endPoint x: 242, endPoint y: 219, distance: 152.6
click at [89, 222] on span "Unsecured Nonpriority Claims" at bounding box center [56, 222] width 77 height 7
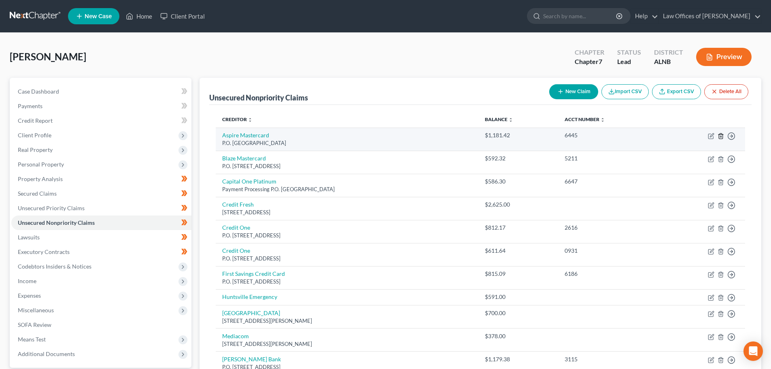
click at [719, 137] on icon "button" at bounding box center [720, 136] width 6 height 6
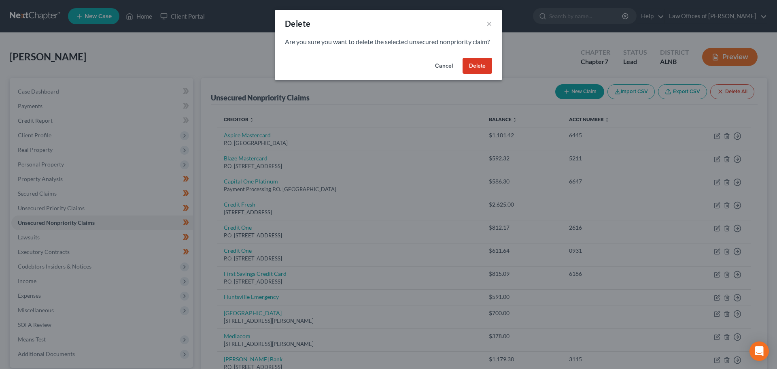
click at [483, 74] on button "Delete" at bounding box center [478, 66] width 30 height 16
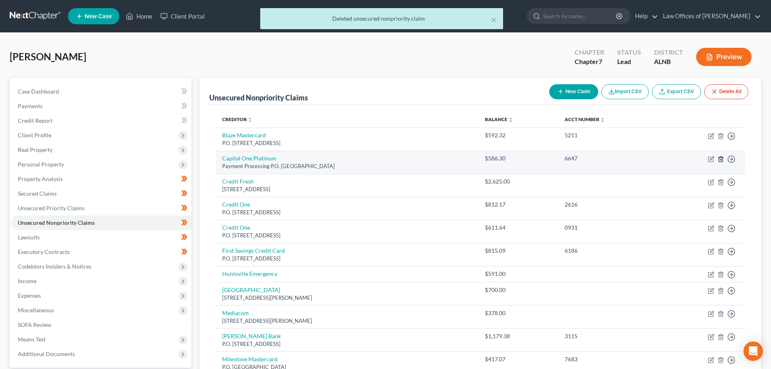
click at [719, 159] on icon "button" at bounding box center [720, 159] width 6 height 6
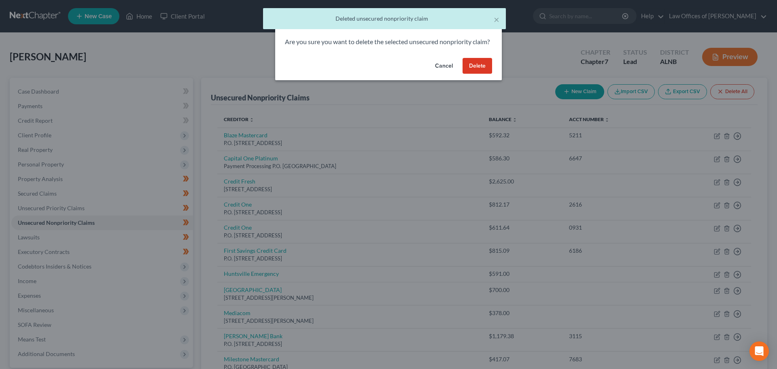
click at [478, 72] on button "Delete" at bounding box center [478, 66] width 30 height 16
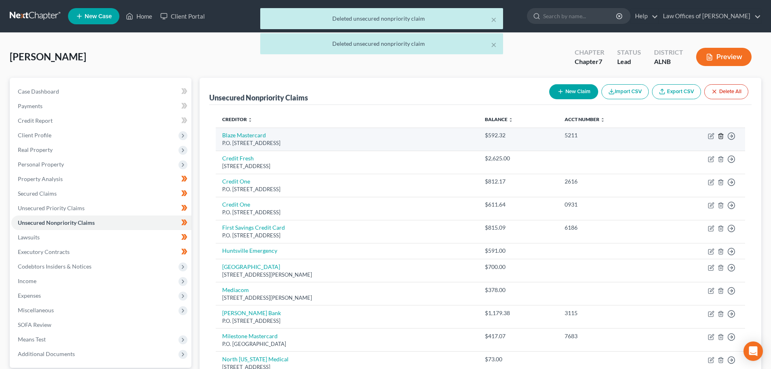
click at [718, 136] on icon "button" at bounding box center [720, 136] width 6 height 6
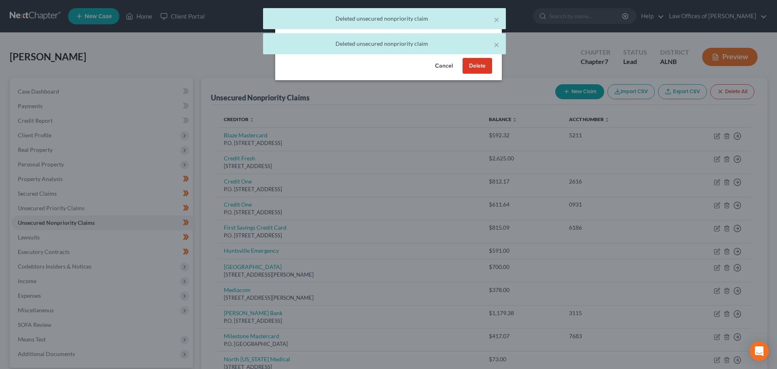
drag, startPoint x: 488, startPoint y: 74, endPoint x: 517, endPoint y: 72, distance: 29.6
click at [487, 74] on button "Delete" at bounding box center [478, 66] width 30 height 16
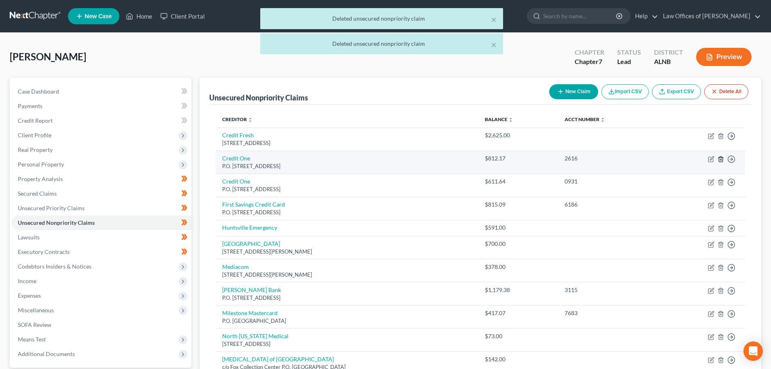
click at [724, 160] on icon "button" at bounding box center [720, 159] width 6 height 6
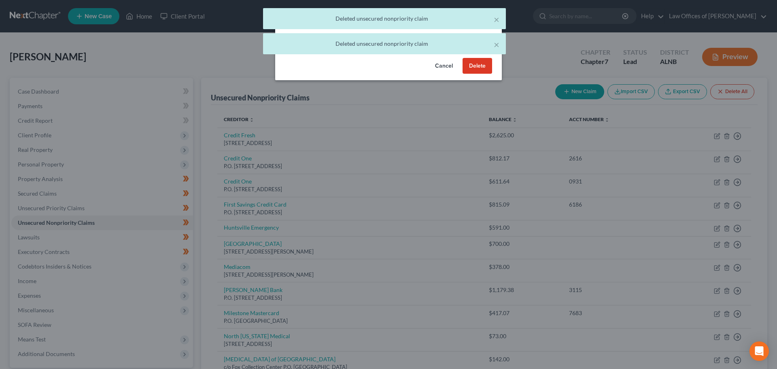
click at [484, 74] on button "Delete" at bounding box center [478, 66] width 30 height 16
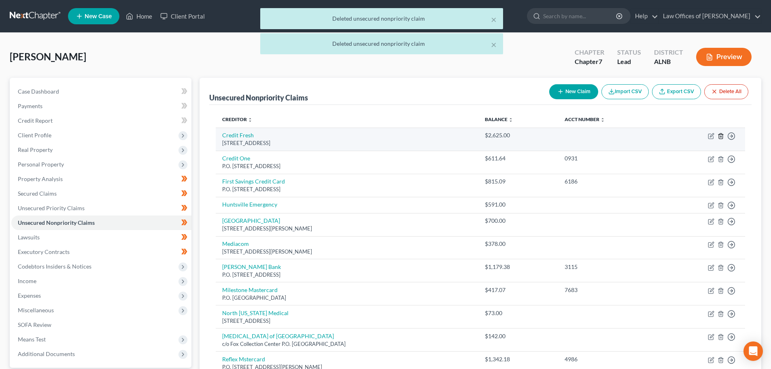
click at [720, 136] on line "button" at bounding box center [720, 137] width 0 height 2
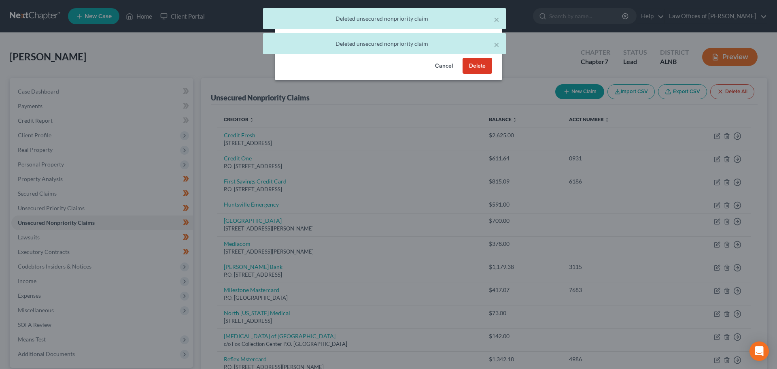
click at [480, 74] on button "Delete" at bounding box center [478, 66] width 30 height 16
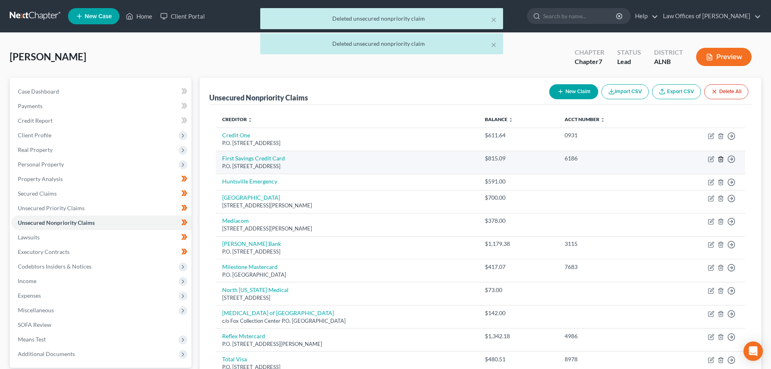
click at [721, 158] on icon "button" at bounding box center [720, 159] width 6 height 6
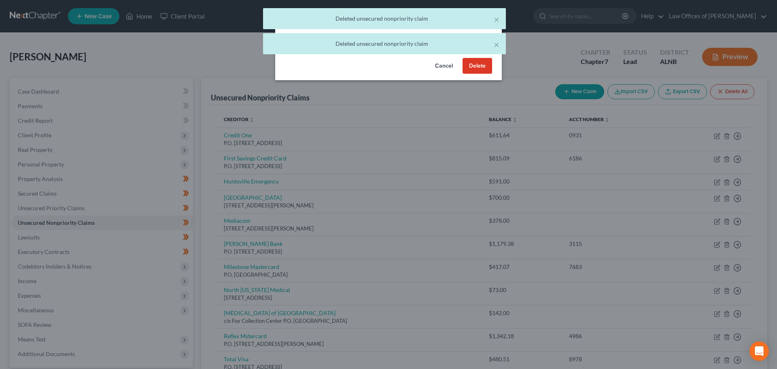
drag, startPoint x: 473, startPoint y: 74, endPoint x: 575, endPoint y: 87, distance: 103.2
click at [474, 74] on button "Delete" at bounding box center [478, 66] width 30 height 16
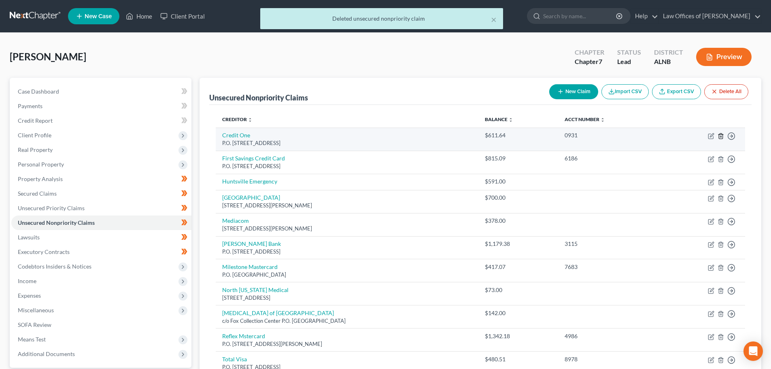
click at [724, 138] on icon "button" at bounding box center [720, 136] width 6 height 6
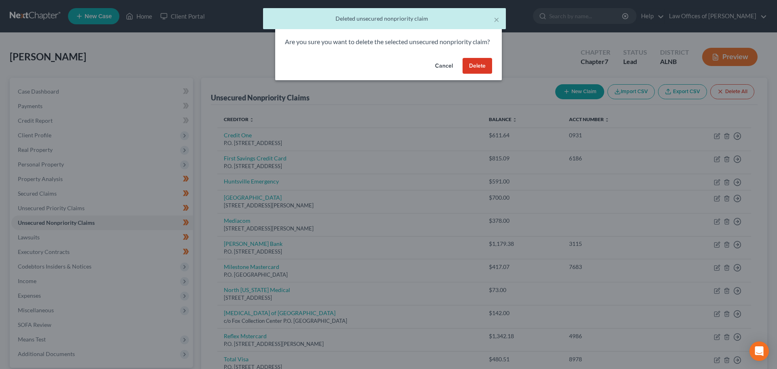
click at [477, 72] on button "Delete" at bounding box center [478, 66] width 30 height 16
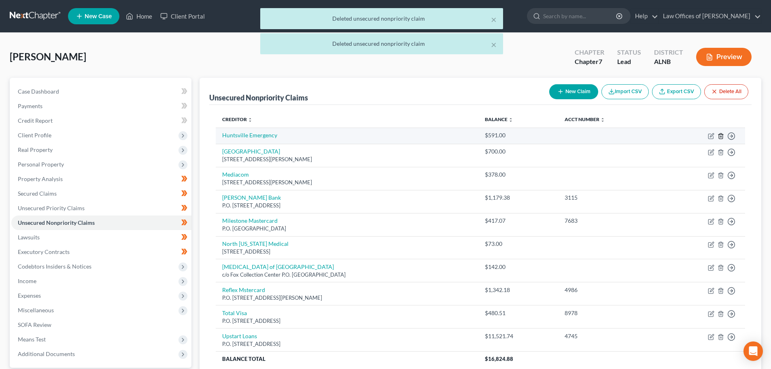
click at [722, 137] on icon "button" at bounding box center [721, 135] width 4 height 5
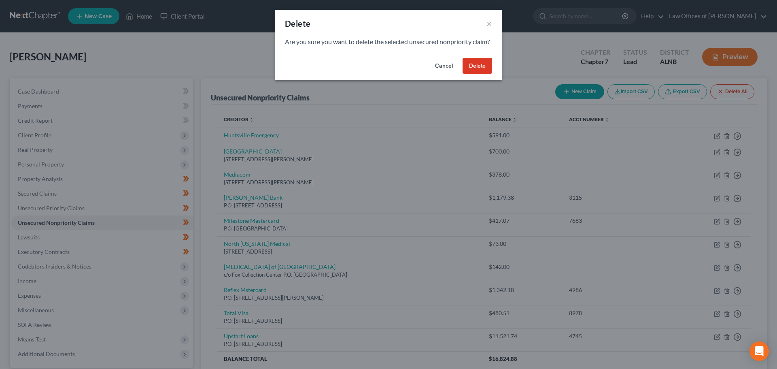
click at [471, 71] on button "Delete" at bounding box center [478, 66] width 30 height 16
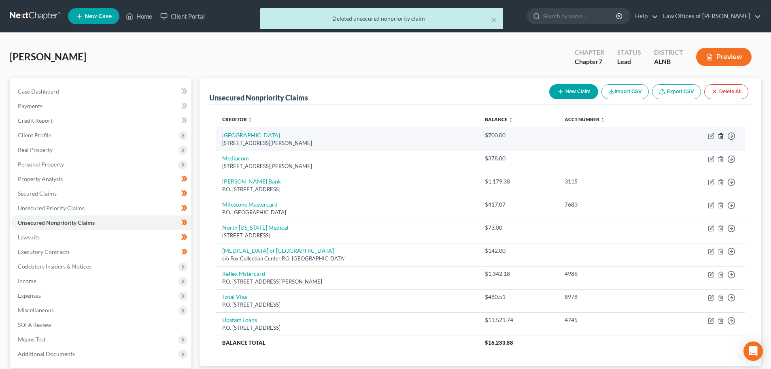
click at [721, 136] on line "button" at bounding box center [721, 137] width 0 height 2
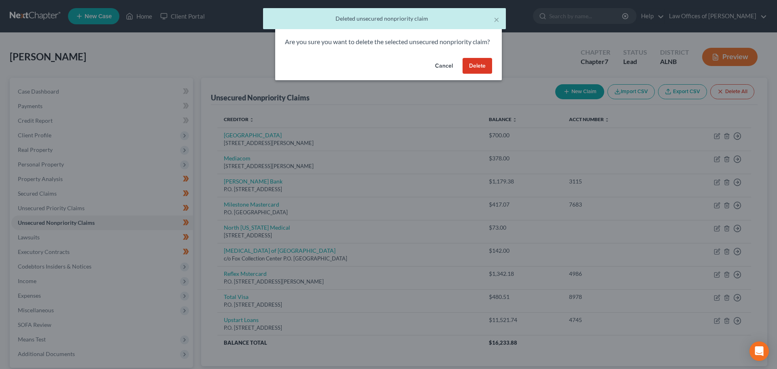
click at [476, 74] on button "Delete" at bounding box center [478, 66] width 30 height 16
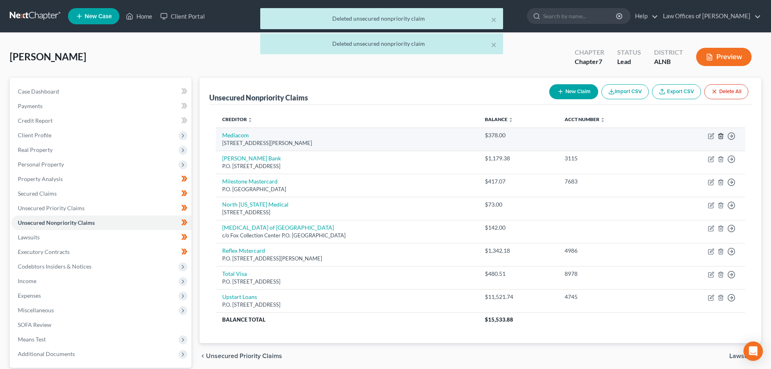
click at [720, 135] on icon "button" at bounding box center [720, 136] width 6 height 6
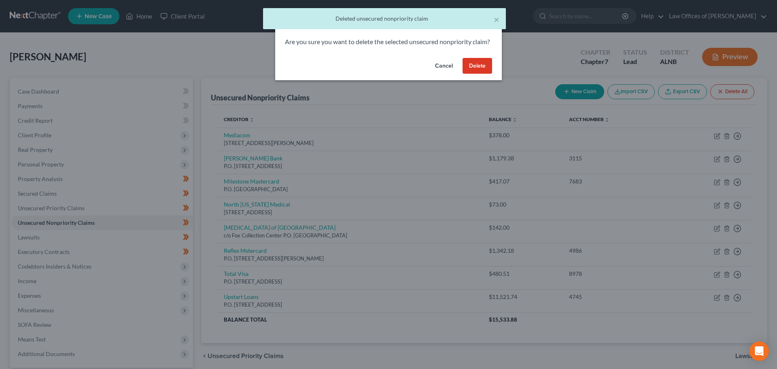
click at [484, 71] on button "Delete" at bounding box center [478, 66] width 30 height 16
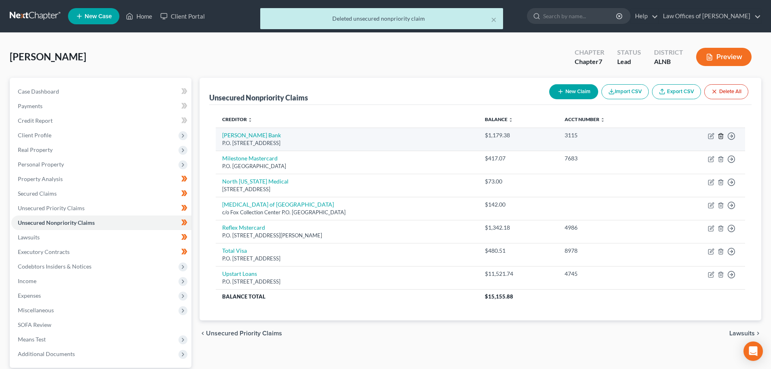
click at [719, 135] on icon "button" at bounding box center [721, 135] width 4 height 5
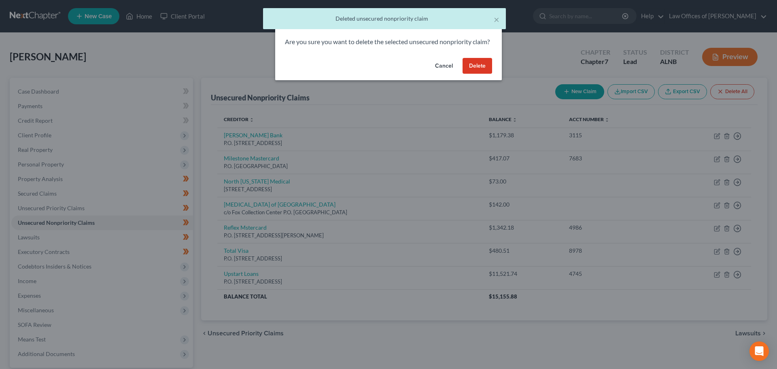
click at [472, 74] on button "Delete" at bounding box center [478, 66] width 30 height 16
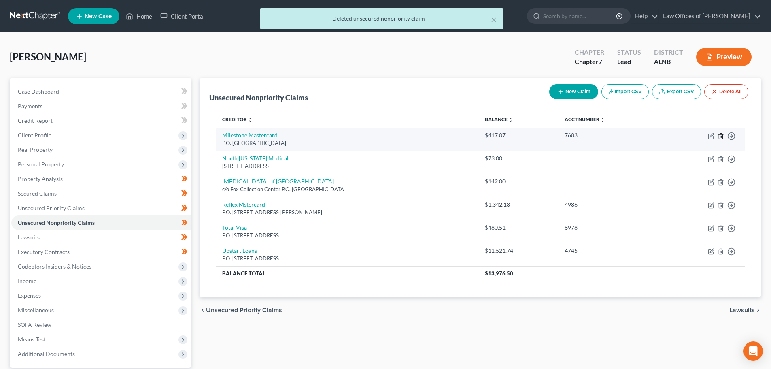
click at [719, 136] on icon "button" at bounding box center [720, 136] width 6 height 6
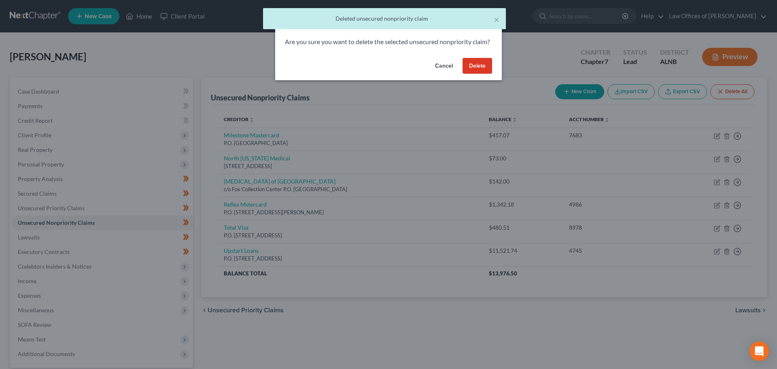
drag, startPoint x: 471, startPoint y: 75, endPoint x: 509, endPoint y: 81, distance: 38.4
click at [471, 74] on button "Delete" at bounding box center [478, 66] width 30 height 16
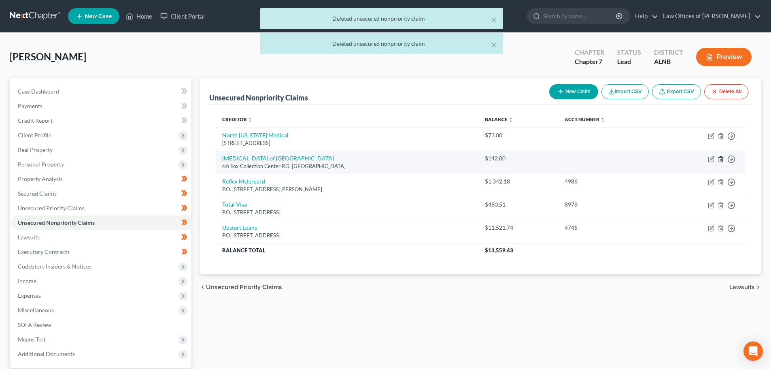
click at [720, 159] on line "button" at bounding box center [720, 160] width 0 height 2
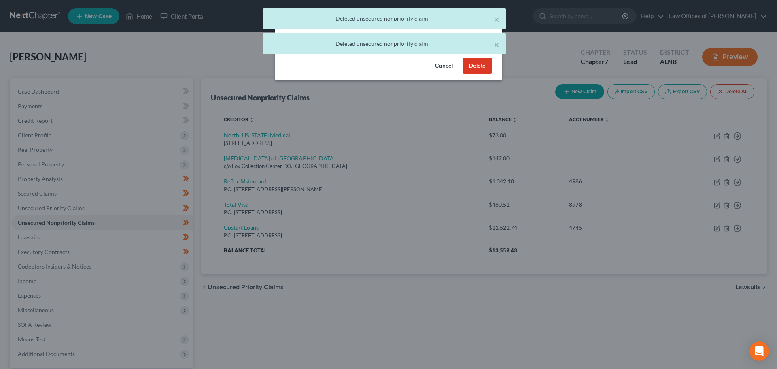
click at [477, 73] on button "Delete" at bounding box center [478, 66] width 30 height 16
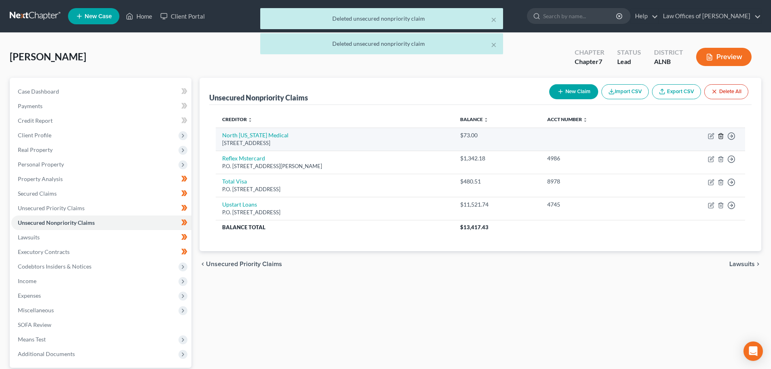
click at [717, 133] on icon "button" at bounding box center [720, 136] width 6 height 6
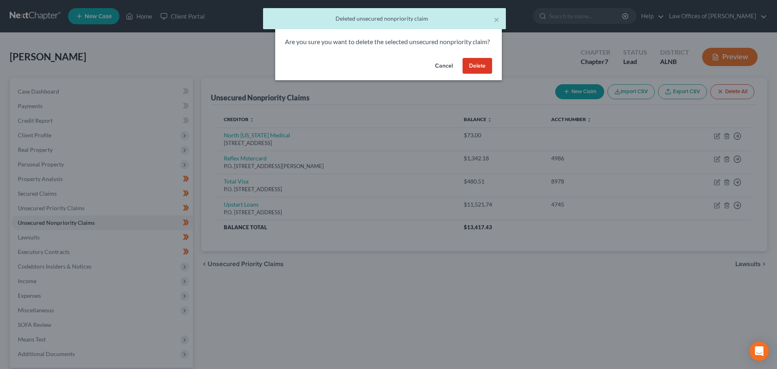
click at [474, 71] on button "Delete" at bounding box center [478, 66] width 30 height 16
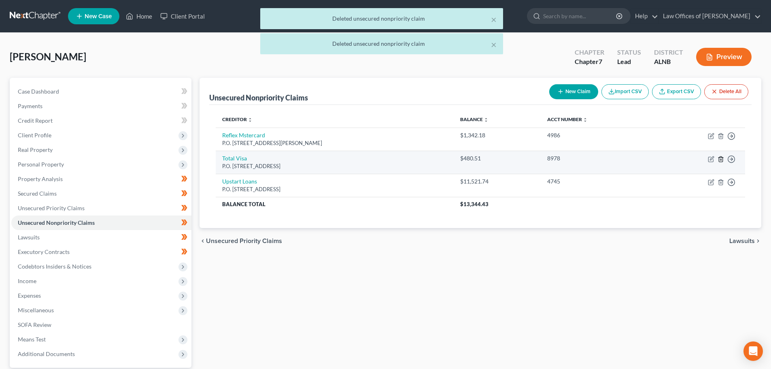
click at [721, 161] on icon "button" at bounding box center [720, 159] width 6 height 6
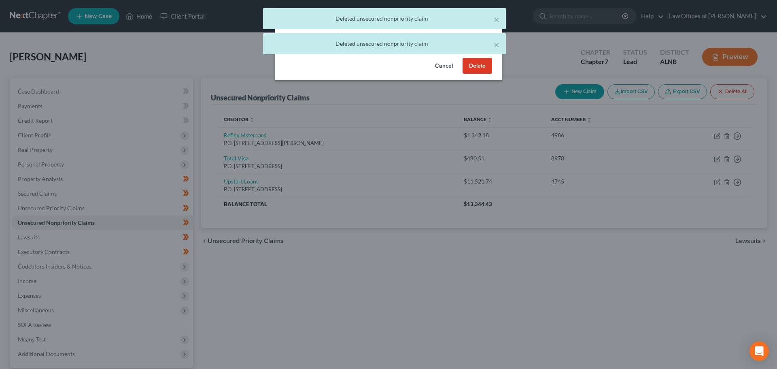
click at [474, 73] on button "Delete" at bounding box center [478, 66] width 30 height 16
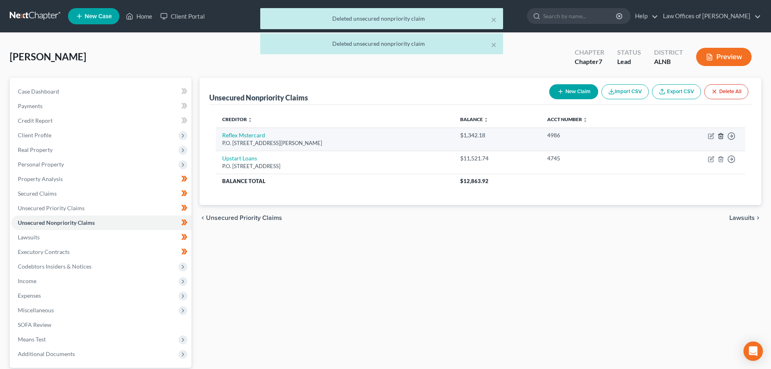
click at [722, 135] on icon "button" at bounding box center [720, 136] width 6 height 6
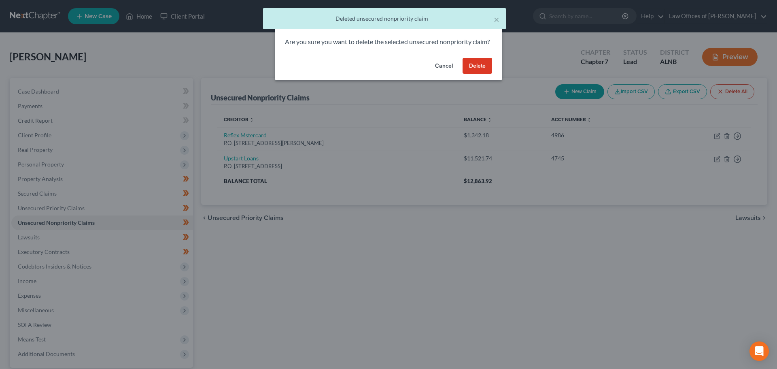
click at [481, 74] on button "Delete" at bounding box center [478, 66] width 30 height 16
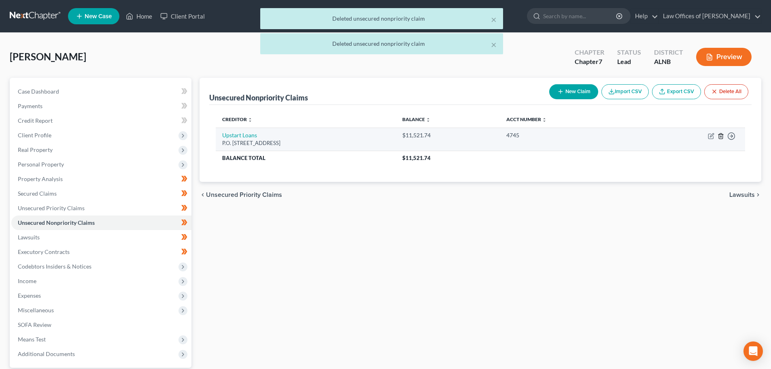
click at [719, 135] on icon "button" at bounding box center [721, 135] width 4 height 5
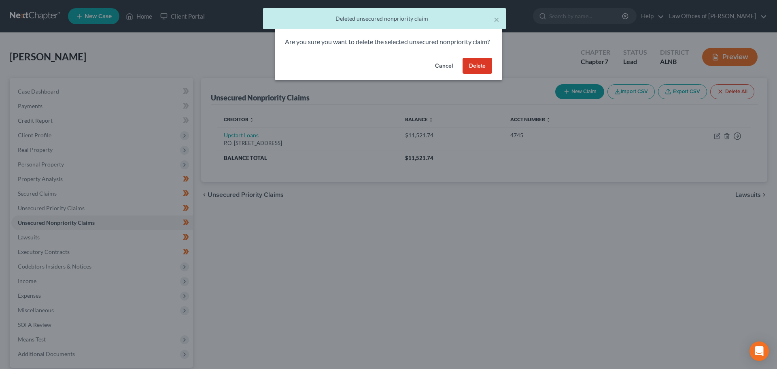
click at [471, 74] on button "Delete" at bounding box center [478, 66] width 30 height 16
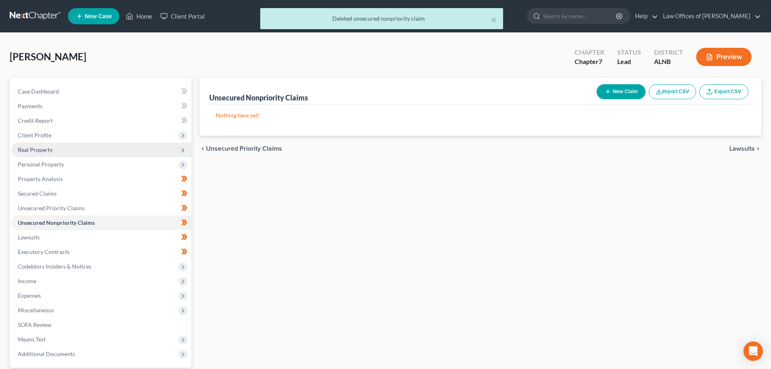
scroll to position [76, 0]
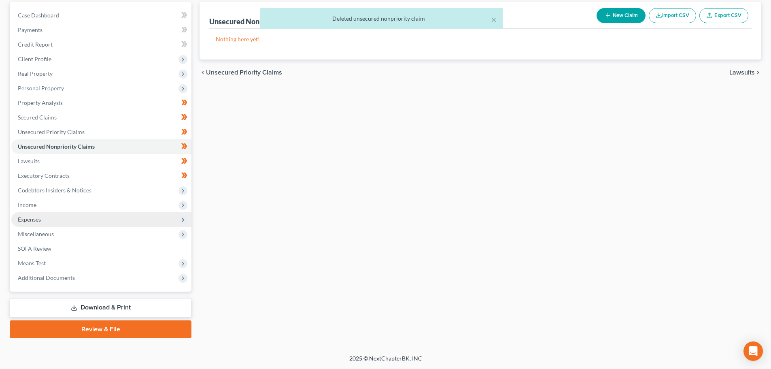
click at [110, 219] on span "Expenses" at bounding box center [101, 219] width 180 height 15
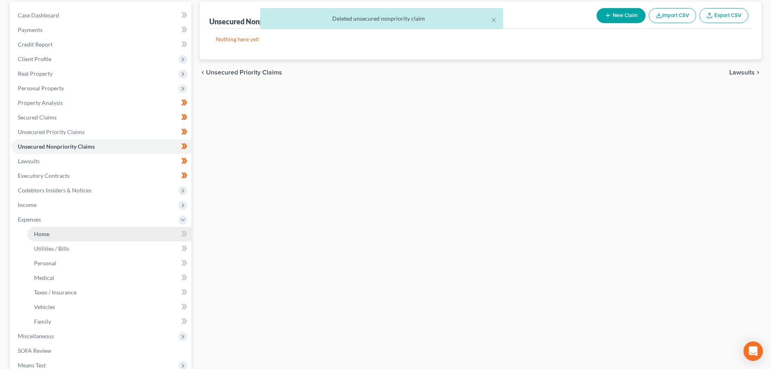
click at [116, 231] on link "Home" at bounding box center [110, 234] width 164 height 15
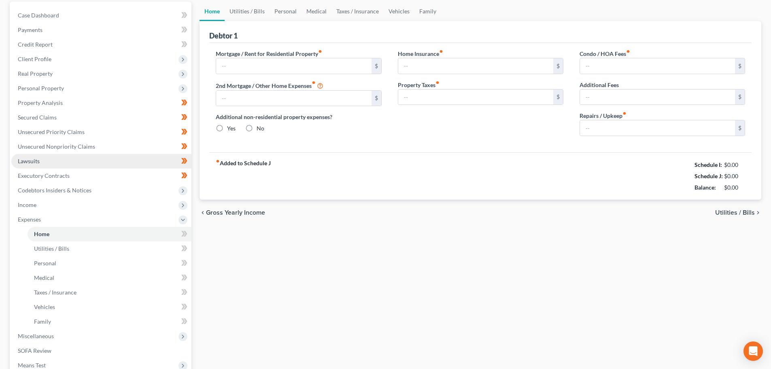
scroll to position [15, 0]
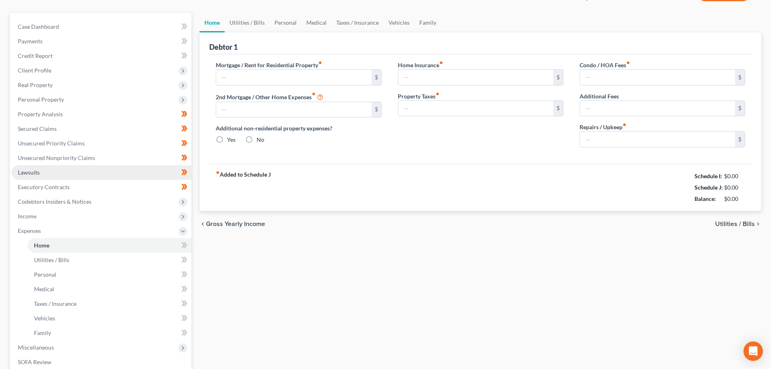
type input "949.00"
type input "0.00"
radio input "true"
type input "1,200.00"
type input "0.00"
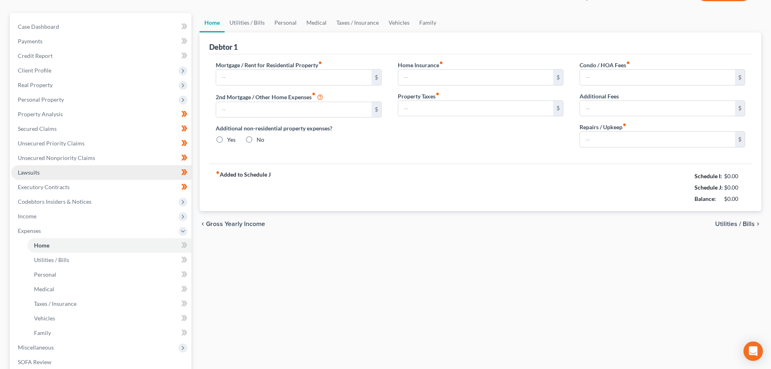
type input "0.00"
type input "200.00"
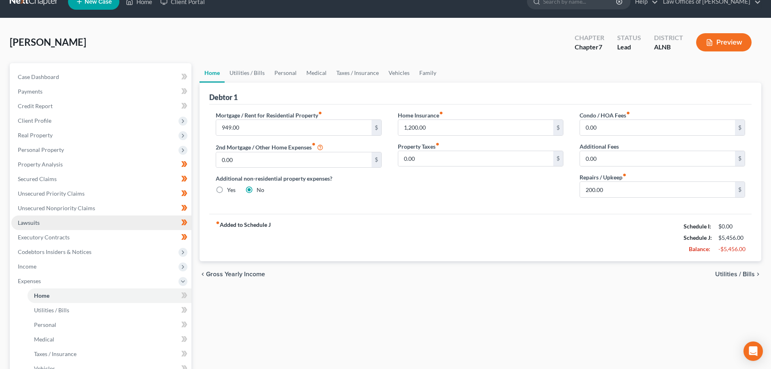
scroll to position [0, 0]
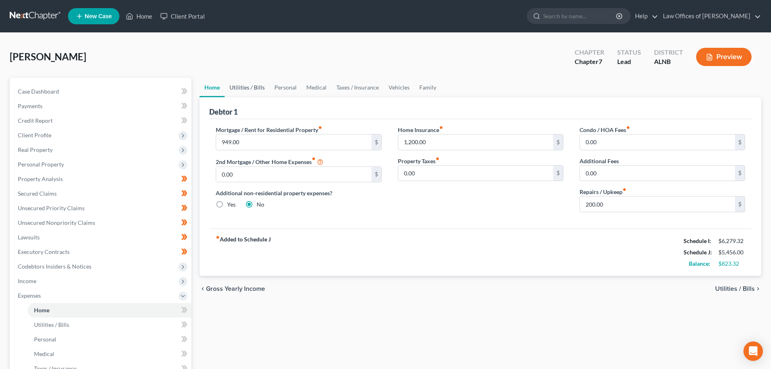
click at [255, 86] on link "Utilities / Bills" at bounding box center [247, 87] width 45 height 19
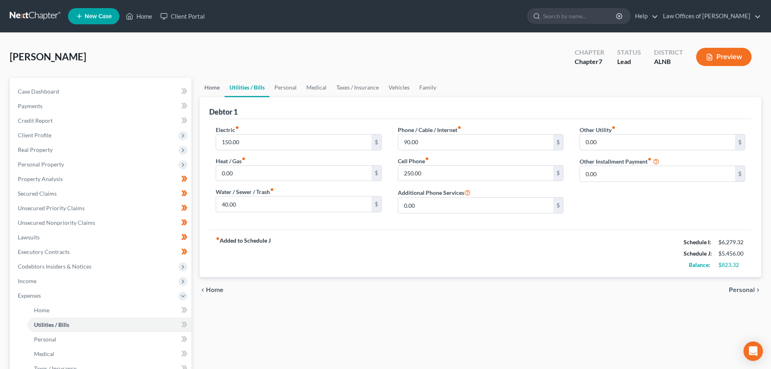
click at [212, 84] on link "Home" at bounding box center [211, 87] width 25 height 19
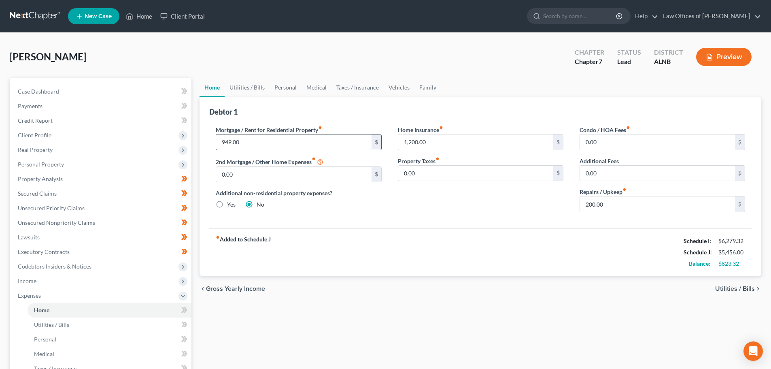
click at [231, 142] on input "949.00" at bounding box center [293, 141] width 155 height 15
type input "1,037.00"
click at [428, 141] on input "1,200.00" at bounding box center [475, 141] width 155 height 15
click at [240, 88] on link "Utilities / Bills" at bounding box center [247, 87] width 45 height 19
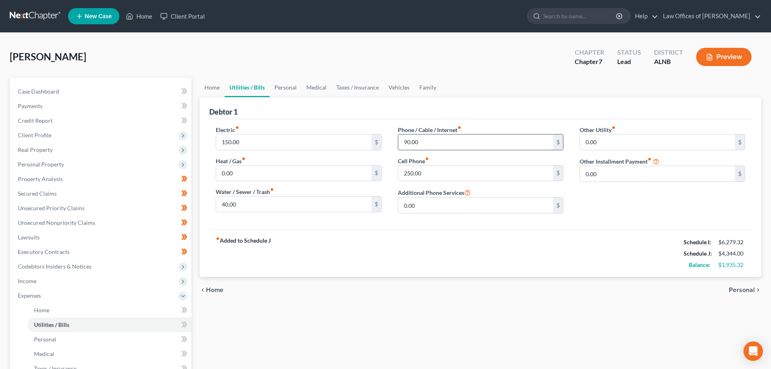
click at [410, 141] on input "90.00" at bounding box center [475, 141] width 155 height 15
type input "250.00"
click at [410, 172] on input "250.00" at bounding box center [475, 173] width 155 height 15
type input "288.00"
click at [287, 87] on link "Personal" at bounding box center [286, 87] width 32 height 19
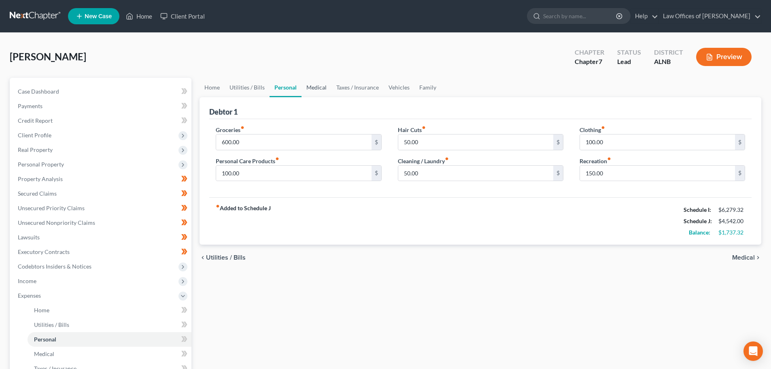
click at [317, 88] on link "Medical" at bounding box center [316, 87] width 30 height 19
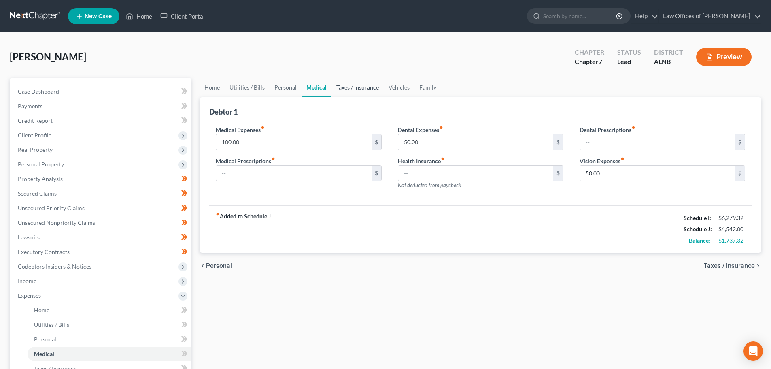
click at [363, 87] on link "Taxes / Insurance" at bounding box center [357, 87] width 52 height 19
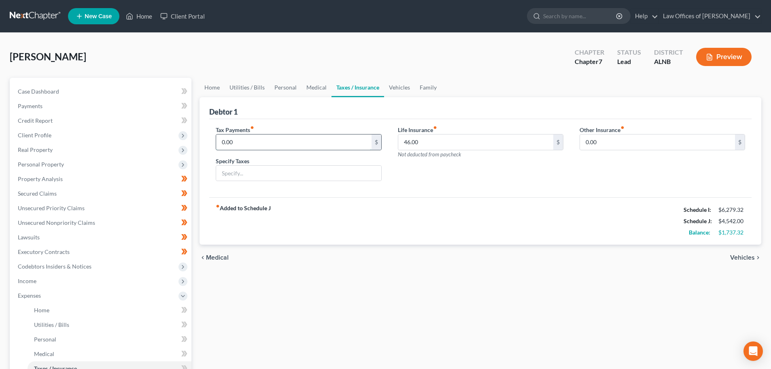
click at [236, 142] on input "0.00" at bounding box center [293, 141] width 155 height 15
type input "1"
type input "430.00"
click at [293, 171] on input "text" at bounding box center [298, 173] width 165 height 15
type input "IRS"
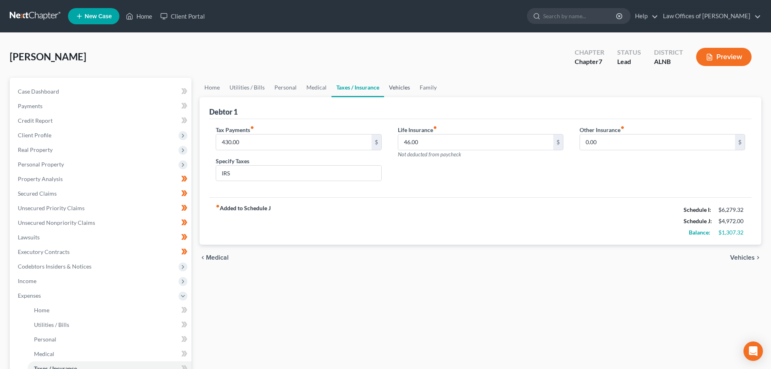
click at [399, 88] on link "Vehicles" at bounding box center [399, 87] width 31 height 19
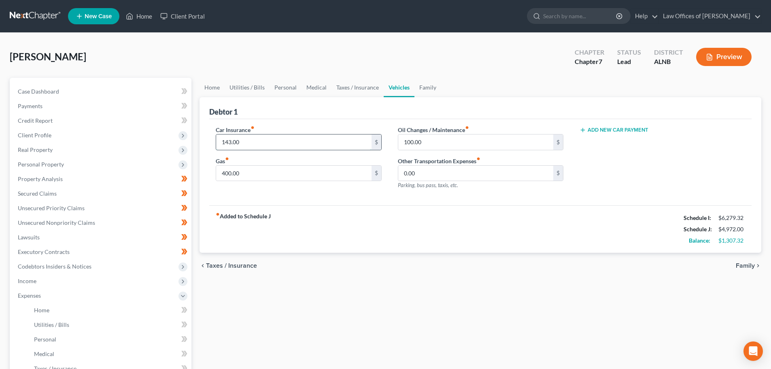
click at [242, 142] on input "143.00" at bounding box center [293, 141] width 155 height 15
type input "120.00"
click at [423, 87] on link "Family" at bounding box center [427, 87] width 27 height 19
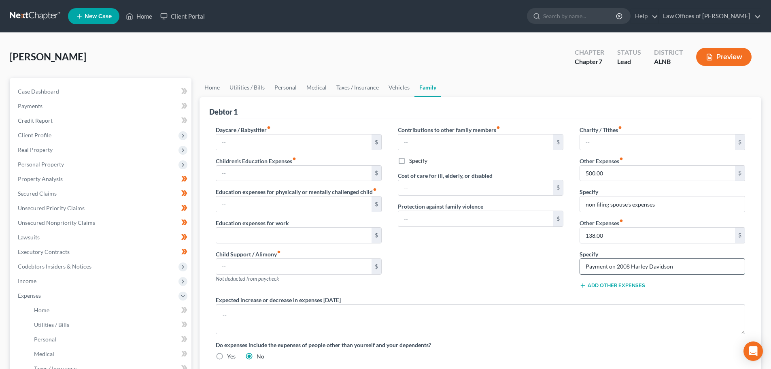
click at [673, 265] on input "Payment on 2008 Harley Davidson" at bounding box center [662, 266] width 165 height 15
drag, startPoint x: 677, startPoint y: 265, endPoint x: 579, endPoint y: 264, distance: 97.9
click at [579, 264] on div "Charity / Tithes fiber_manual_record $ Other Expenses fiber_manual_record 500.0…" at bounding box center [662, 210] width 182 height 170
click at [621, 236] on input "138.00" at bounding box center [657, 234] width 155 height 15
click at [65, 89] on link "Case Dashboard" at bounding box center [101, 91] width 180 height 15
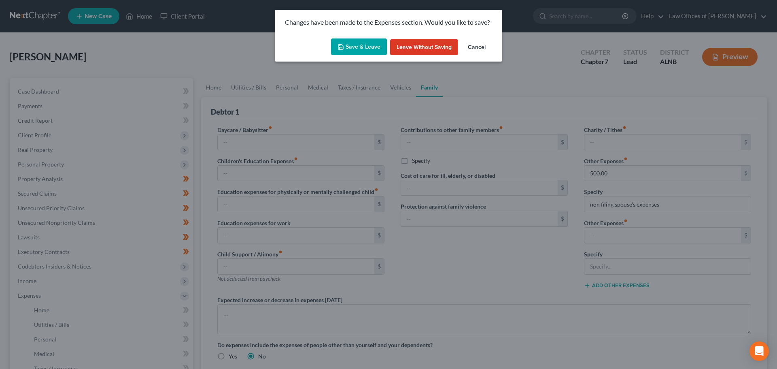
drag, startPoint x: 362, startPoint y: 44, endPoint x: 376, endPoint y: 38, distance: 15.4
click at [361, 44] on button "Save & Leave" at bounding box center [359, 46] width 56 height 17
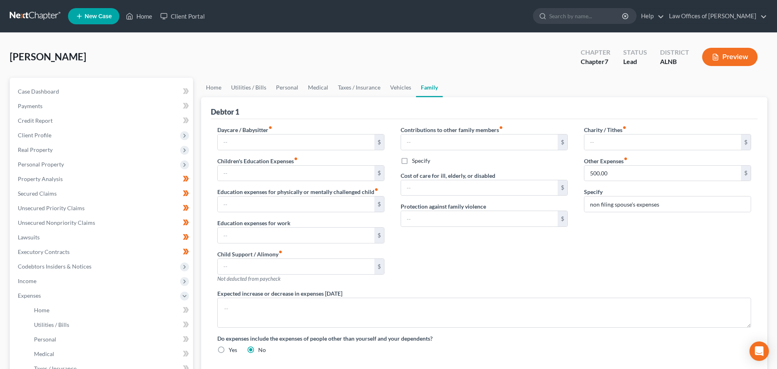
select select "5"
select select "0"
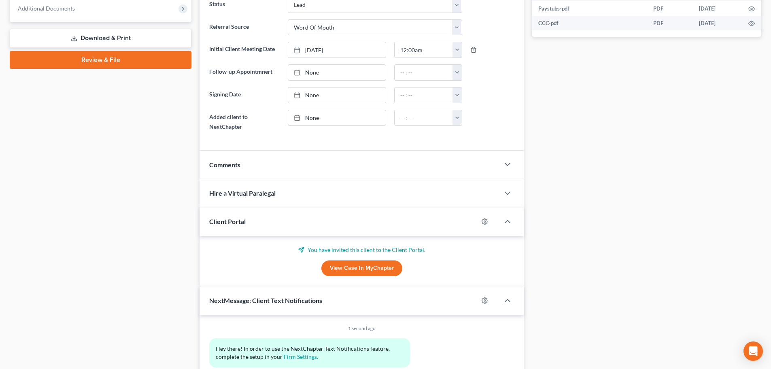
scroll to position [364, 0]
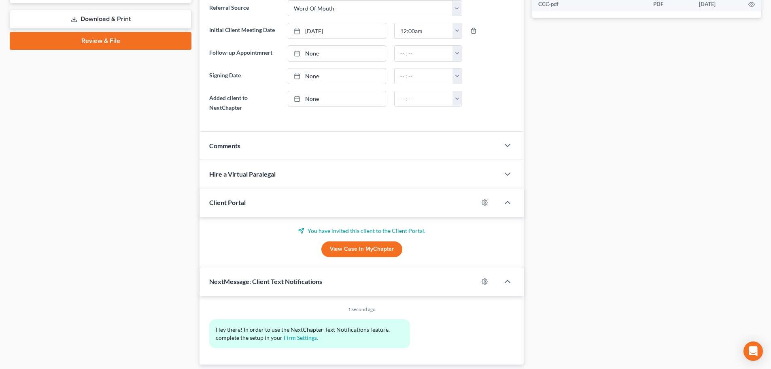
drag, startPoint x: 388, startPoint y: 247, endPoint x: 400, endPoint y: 246, distance: 12.6
click at [388, 247] on link "View Case in MyChapter" at bounding box center [361, 249] width 81 height 16
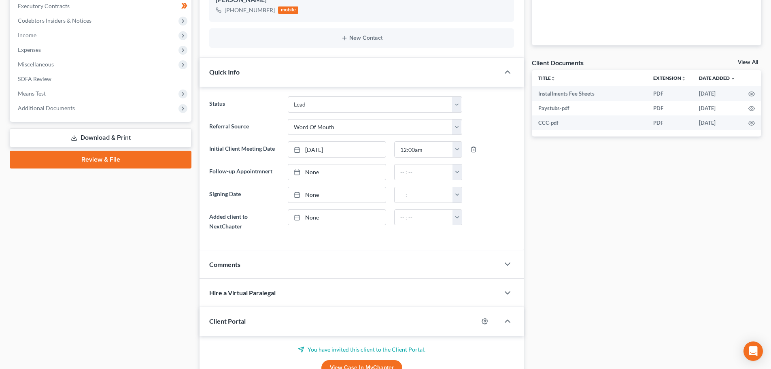
scroll to position [0, 0]
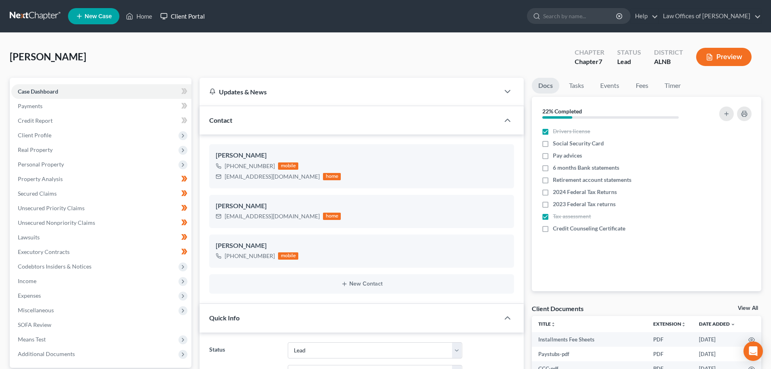
click at [186, 17] on link "Client Portal" at bounding box center [182, 16] width 53 height 15
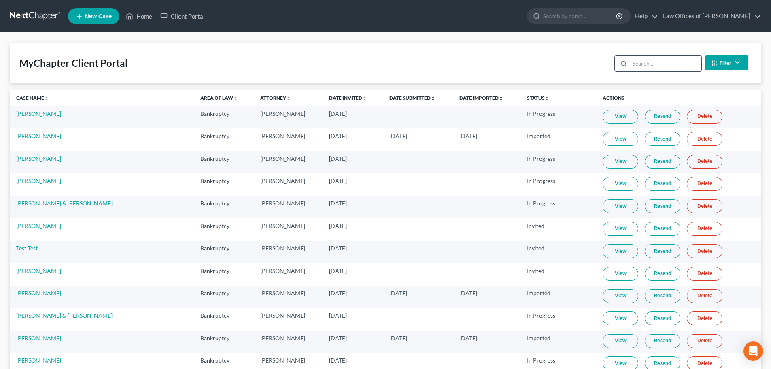
click at [664, 64] on input "search" at bounding box center [666, 63] width 72 height 15
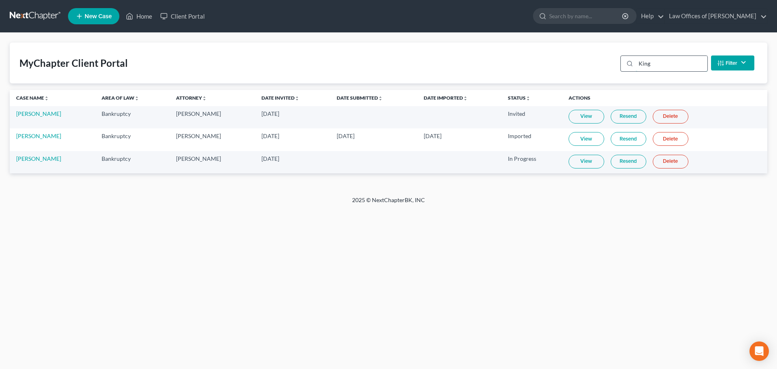
type input "King"
click at [616, 136] on link "Resend" at bounding box center [629, 139] width 36 height 14
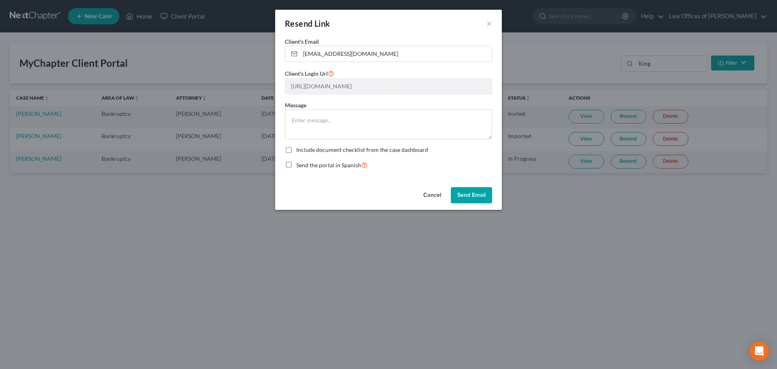
click at [472, 194] on button "Send Email" at bounding box center [471, 195] width 41 height 16
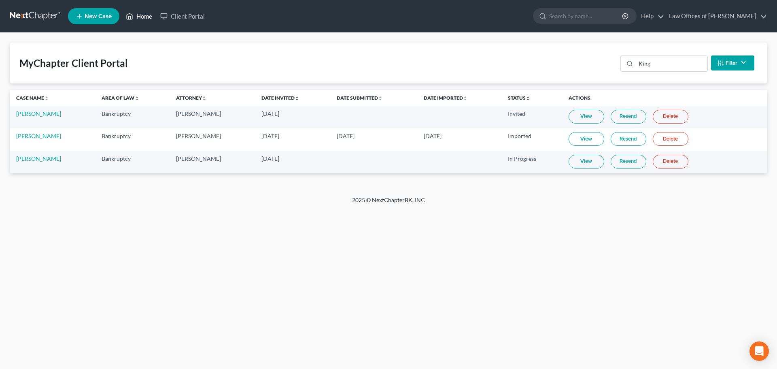
click at [149, 15] on link "Home" at bounding box center [139, 16] width 34 height 15
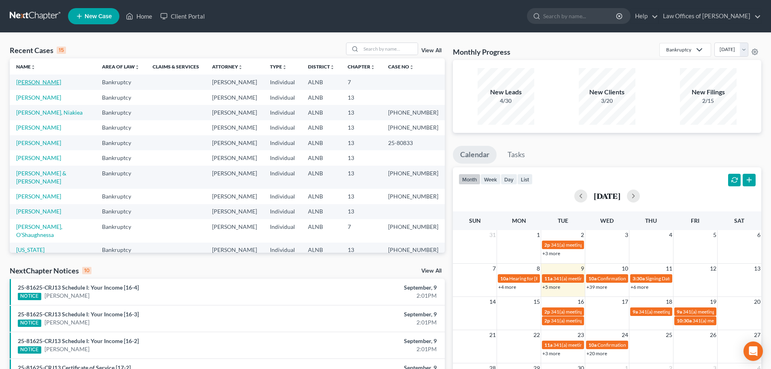
click at [37, 83] on link "[PERSON_NAME]" at bounding box center [38, 82] width 45 height 7
select select "0"
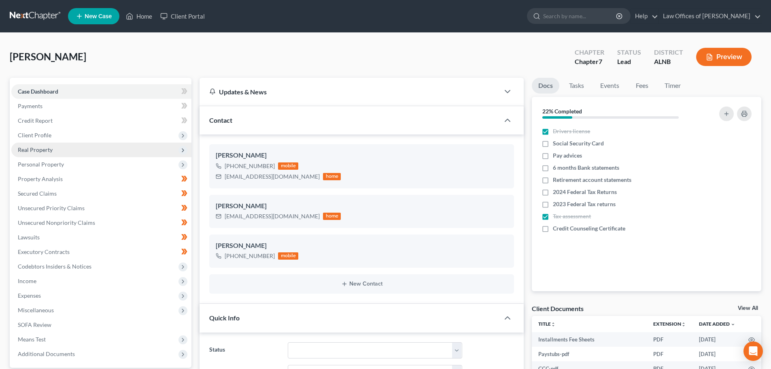
click at [54, 149] on span "Real Property" at bounding box center [101, 149] width 180 height 15
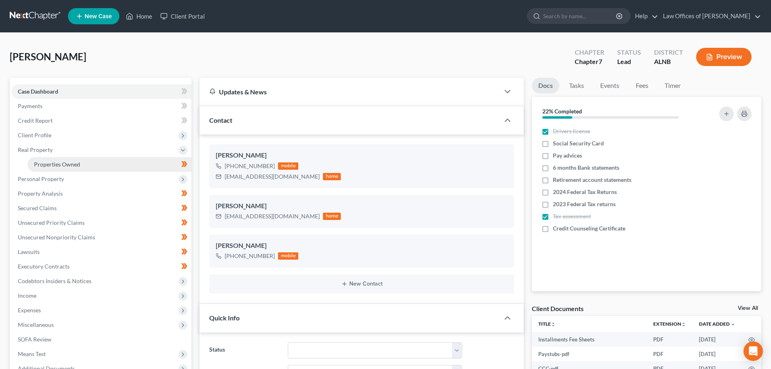
click at [70, 163] on span "Properties Owned" at bounding box center [57, 164] width 46 height 7
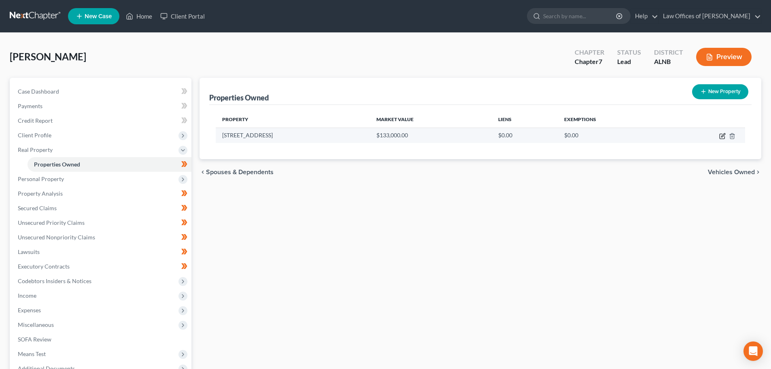
click at [721, 134] on icon "button" at bounding box center [722, 136] width 6 height 6
select select "0"
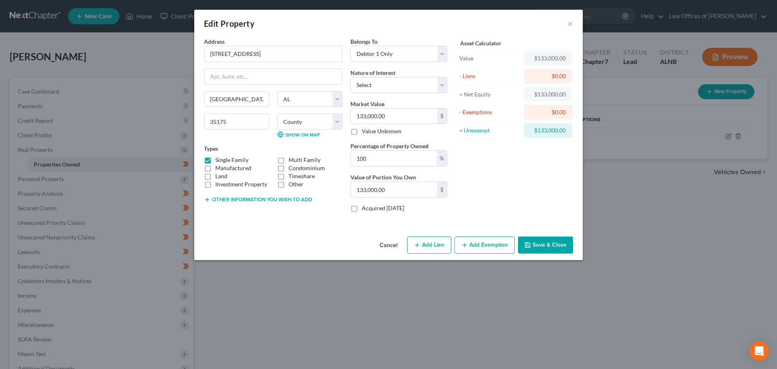
click at [383, 246] on button "Cancel" at bounding box center [388, 245] width 31 height 16
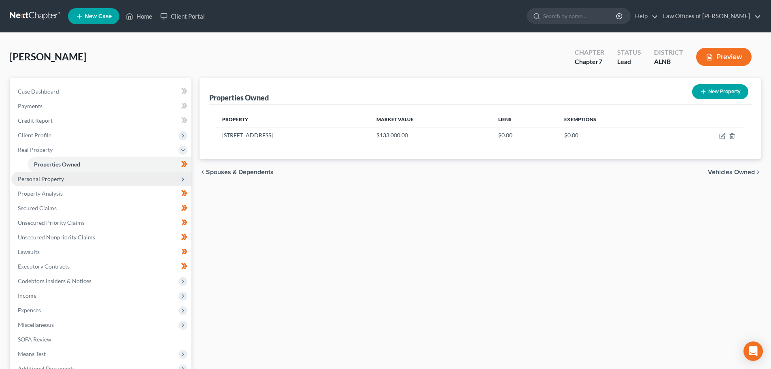
click at [80, 178] on span "Personal Property" at bounding box center [101, 179] width 180 height 15
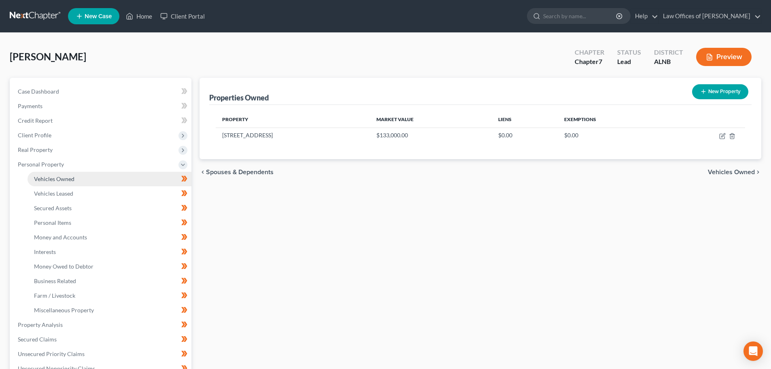
click at [97, 178] on link "Vehicles Owned" at bounding box center [110, 179] width 164 height 15
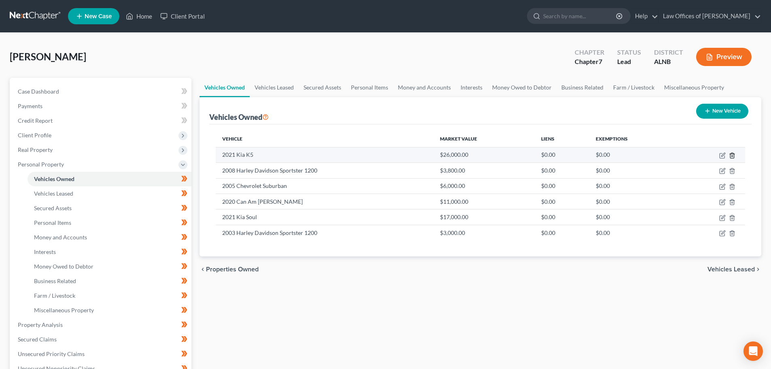
click at [732, 156] on line "button" at bounding box center [732, 156] width 0 height 2
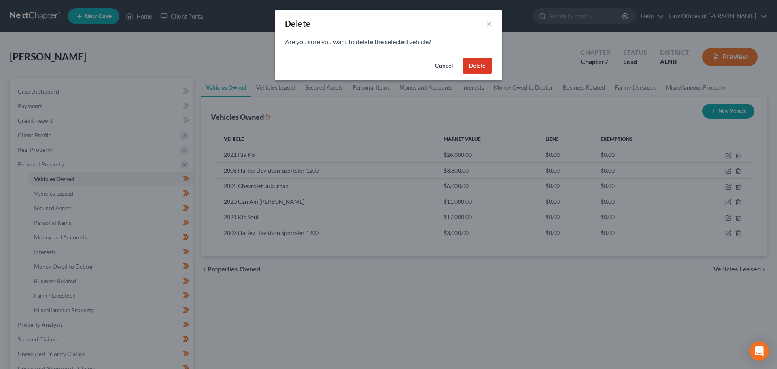
click at [484, 64] on button "Delete" at bounding box center [478, 66] width 30 height 16
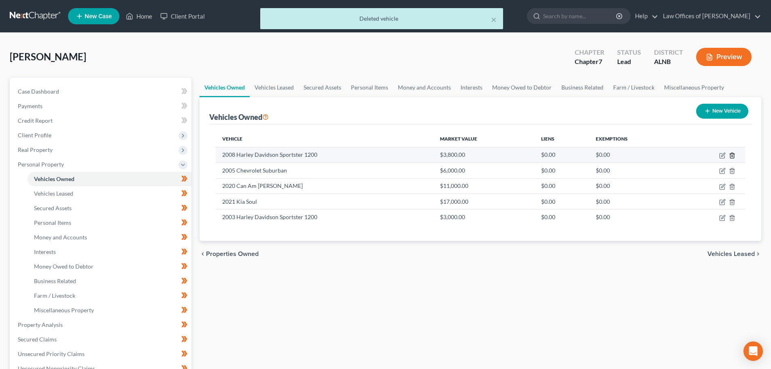
click at [734, 152] on icon "button" at bounding box center [732, 155] width 6 height 6
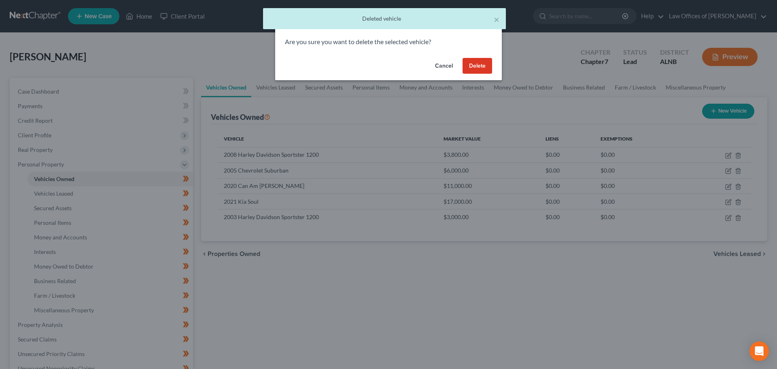
drag, startPoint x: 470, startPoint y: 64, endPoint x: 596, endPoint y: 86, distance: 127.4
click at [472, 64] on button "Delete" at bounding box center [478, 66] width 30 height 16
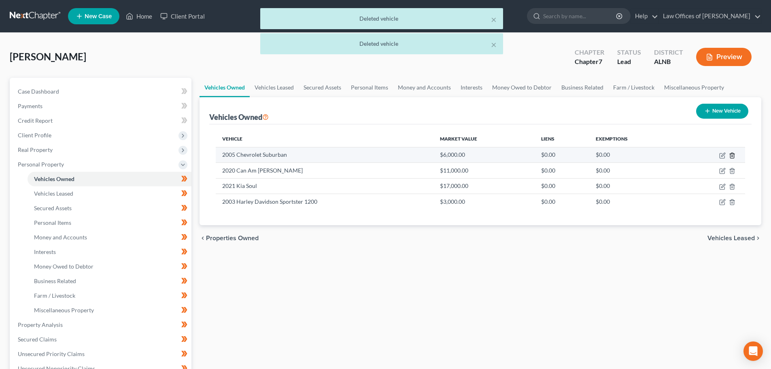
click at [734, 156] on icon "button" at bounding box center [732, 155] width 4 height 5
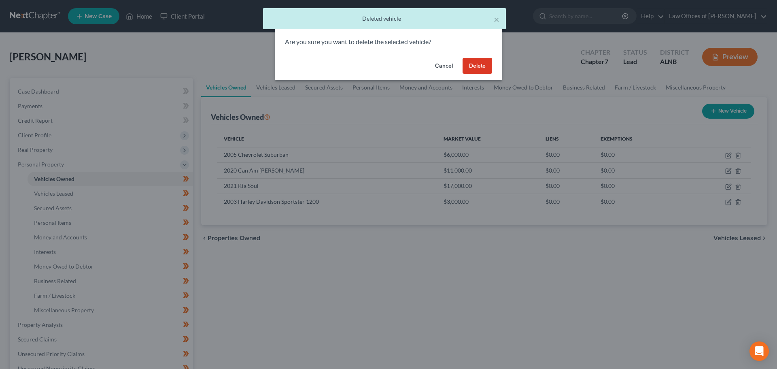
drag, startPoint x: 477, startPoint y: 64, endPoint x: 573, endPoint y: 77, distance: 97.3
click at [478, 63] on button "Delete" at bounding box center [478, 66] width 30 height 16
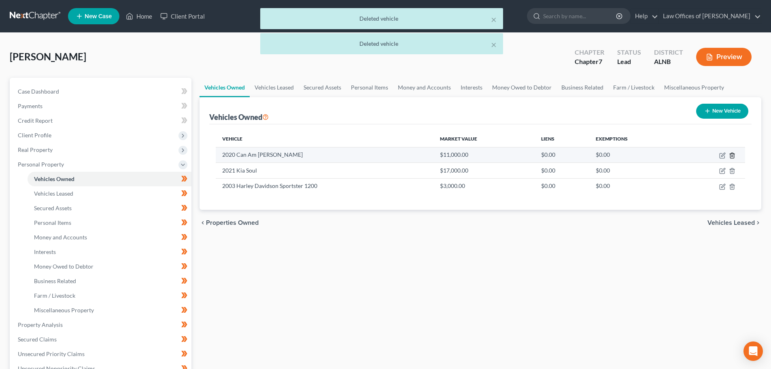
click at [734, 157] on icon "button" at bounding box center [732, 155] width 4 height 5
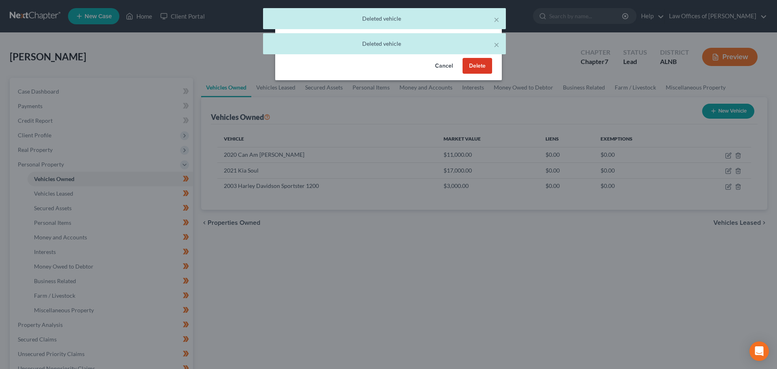
drag, startPoint x: 480, startPoint y: 63, endPoint x: 561, endPoint y: 62, distance: 80.5
click at [480, 62] on button "Delete" at bounding box center [478, 66] width 30 height 16
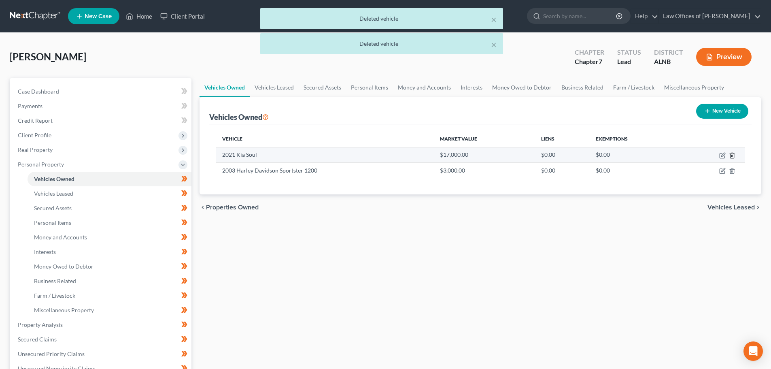
click at [733, 155] on icon "button" at bounding box center [732, 155] width 6 height 6
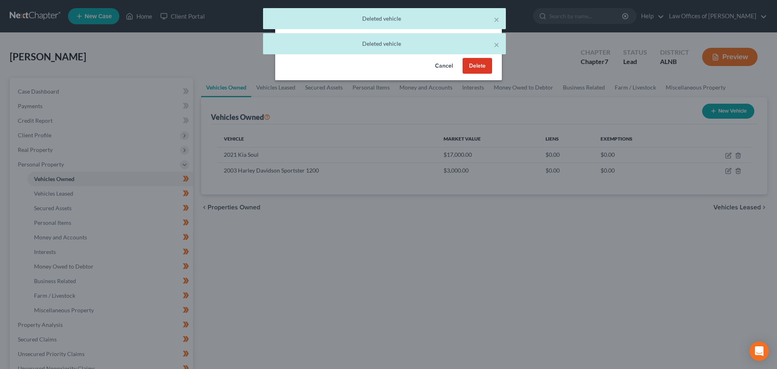
click at [473, 65] on button "Delete" at bounding box center [478, 66] width 30 height 16
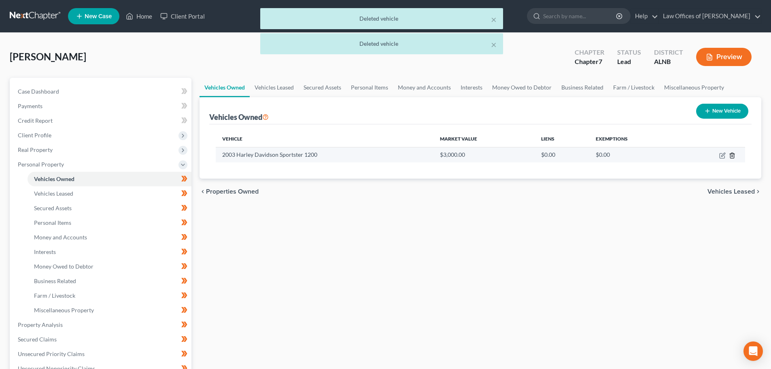
click at [732, 156] on line "button" at bounding box center [732, 156] width 0 height 2
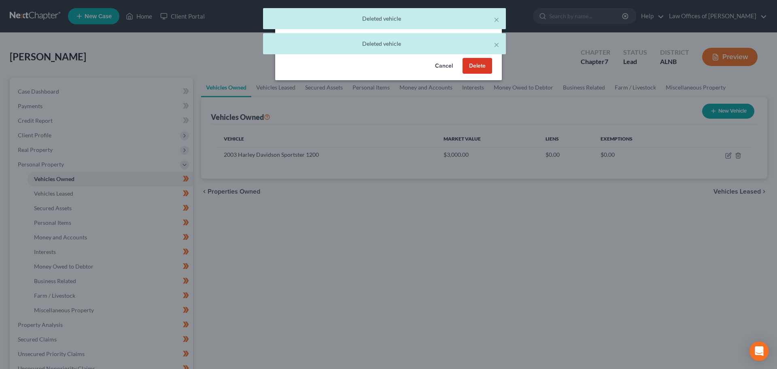
click at [480, 65] on button "Delete" at bounding box center [478, 66] width 30 height 16
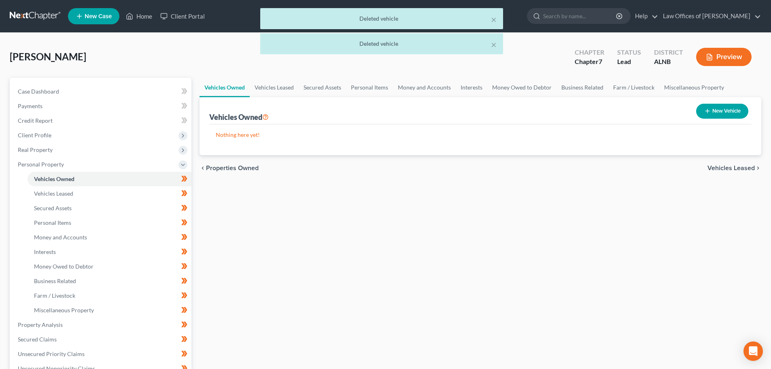
click at [477, 236] on div "Vehicles Owned Vehicles Leased Secured Assets Personal Items Money and Accounts…" at bounding box center [480, 319] width 570 height 482
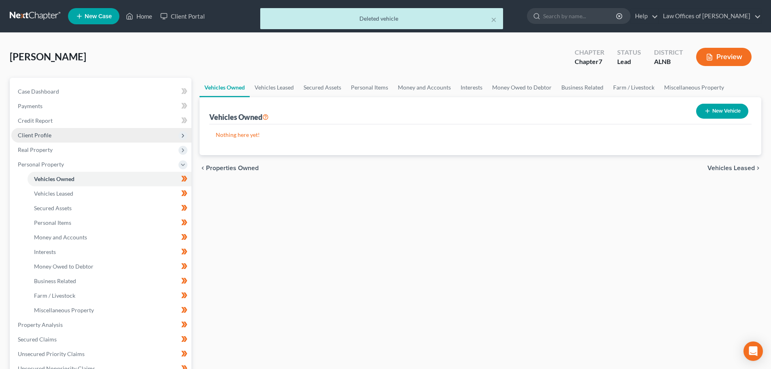
click at [53, 135] on span "Client Profile" at bounding box center [101, 135] width 180 height 15
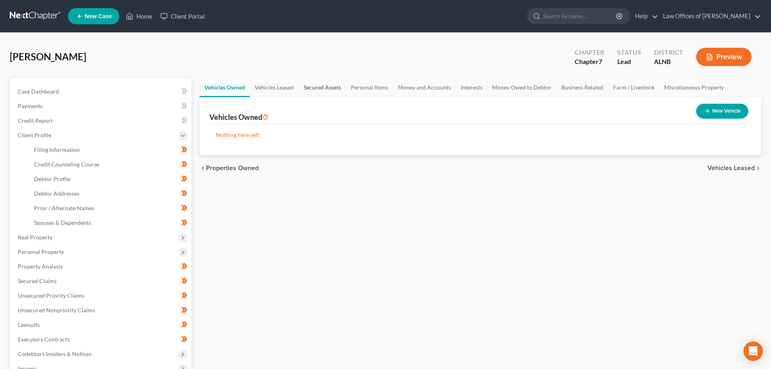
click at [327, 88] on link "Secured Assets" at bounding box center [322, 87] width 47 height 19
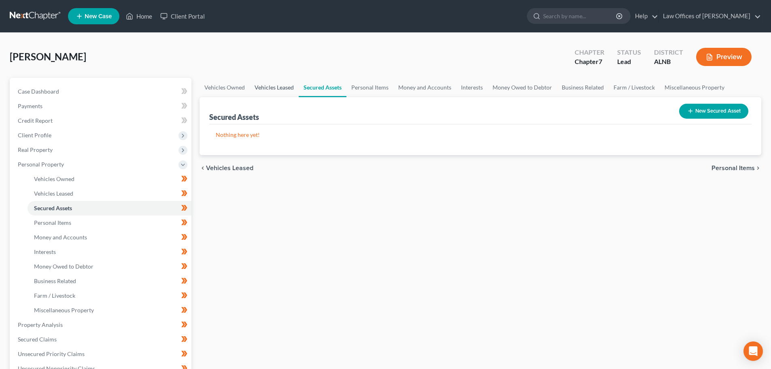
click at [272, 87] on link "Vehicles Leased" at bounding box center [274, 87] width 49 height 19
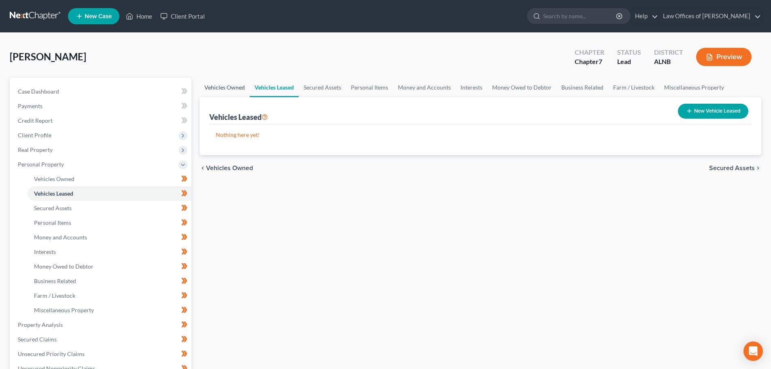
click at [220, 88] on link "Vehicles Owned" at bounding box center [224, 87] width 50 height 19
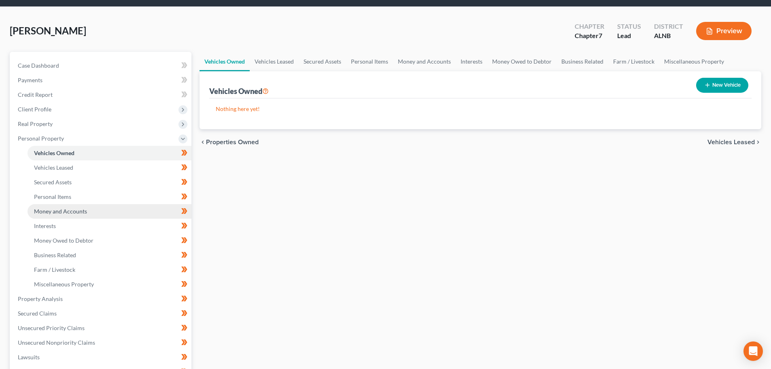
scroll to position [40, 0]
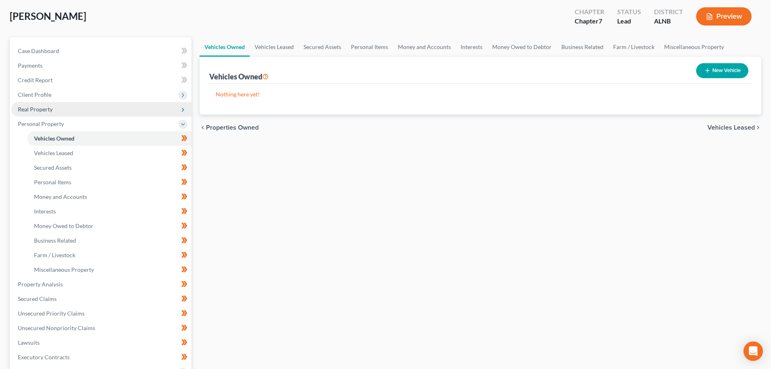
click at [75, 110] on span "Real Property" at bounding box center [101, 109] width 180 height 15
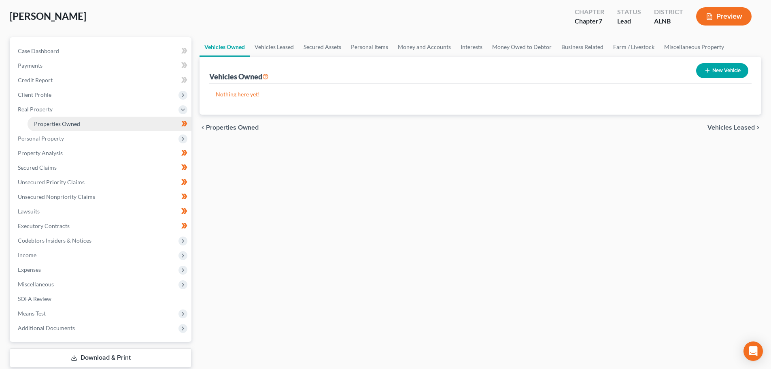
click at [77, 121] on span "Properties Owned" at bounding box center [57, 123] width 46 height 7
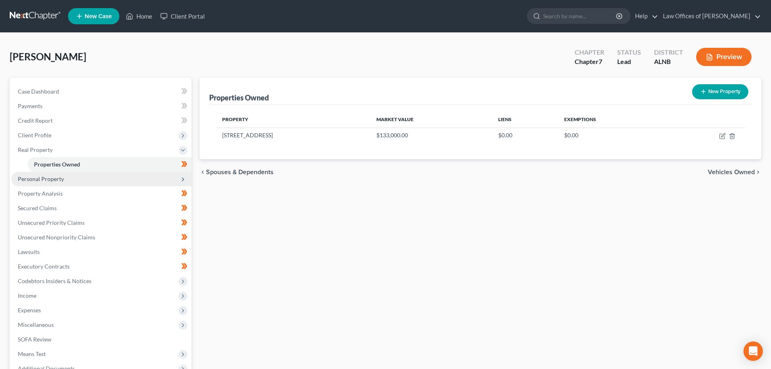
click at [71, 180] on span "Personal Property" at bounding box center [101, 179] width 180 height 15
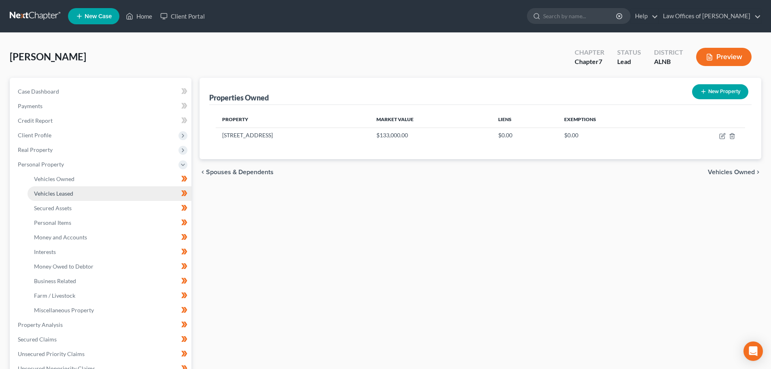
click at [73, 191] on link "Vehicles Leased" at bounding box center [110, 193] width 164 height 15
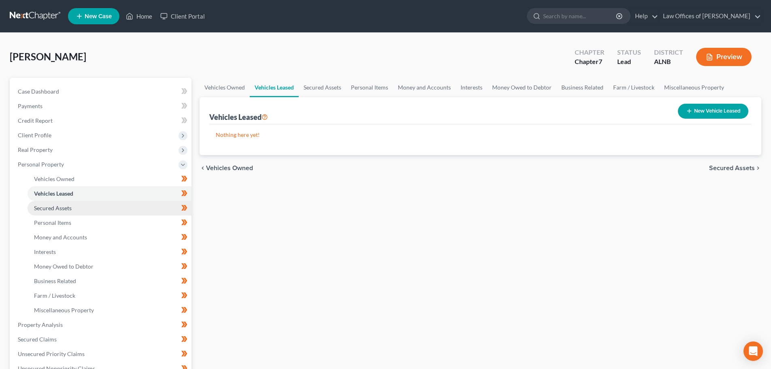
click at [78, 208] on link "Secured Assets" at bounding box center [110, 208] width 164 height 15
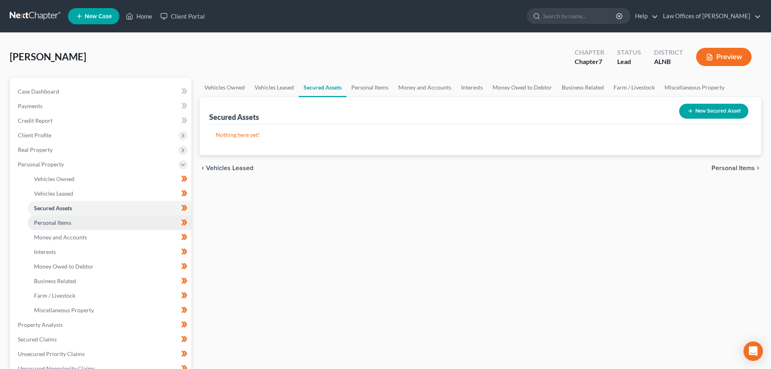
click at [83, 223] on link "Personal Items" at bounding box center [110, 222] width 164 height 15
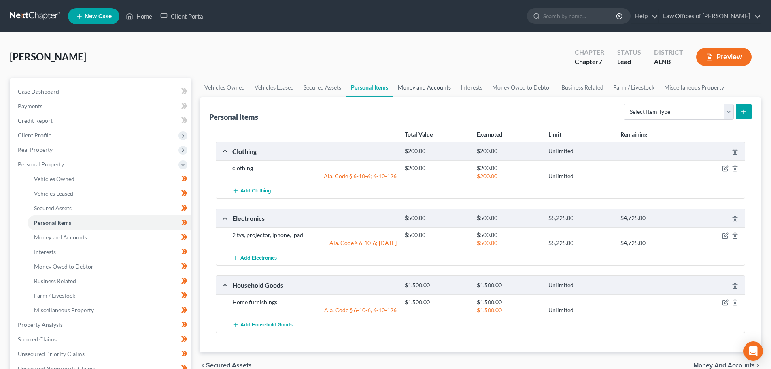
click at [418, 87] on link "Money and Accounts" at bounding box center [424, 87] width 63 height 19
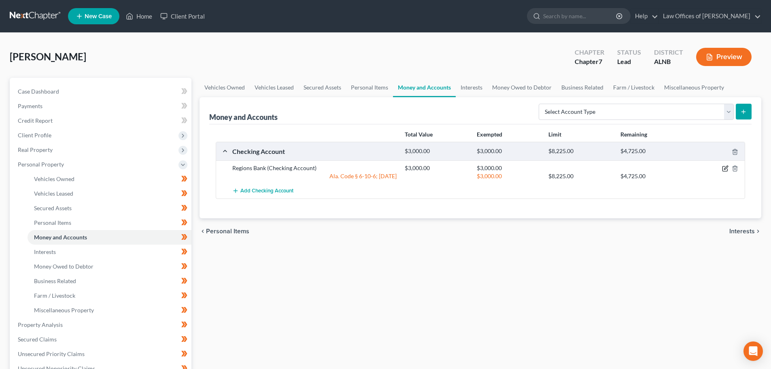
click at [724, 170] on icon "button" at bounding box center [726, 168] width 4 height 4
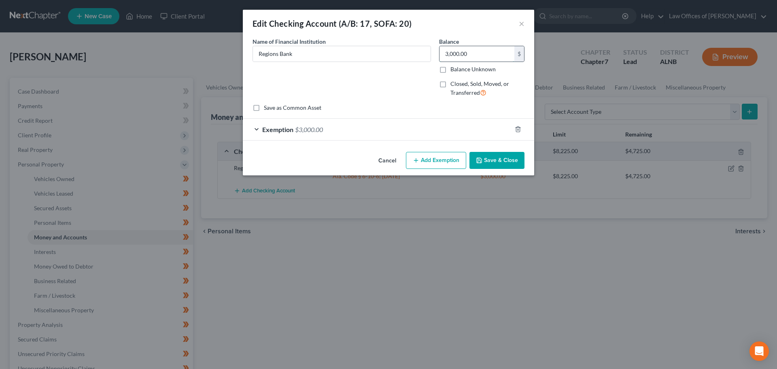
click at [455, 54] on input "3,000.00" at bounding box center [476, 53] width 75 height 15
type input "2,500.00"
click at [489, 159] on button "Save & Close" at bounding box center [496, 160] width 55 height 17
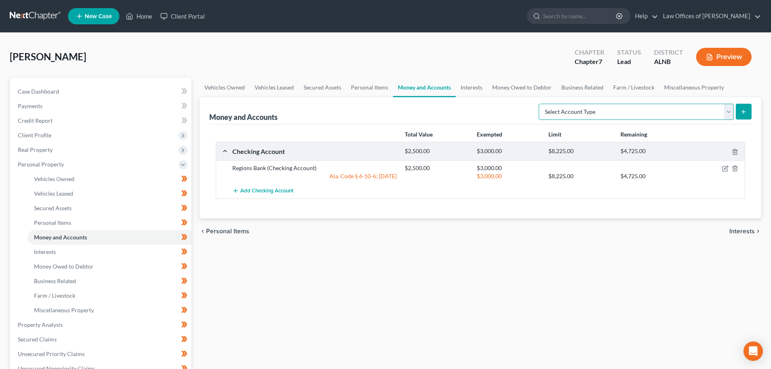
click at [731, 115] on select "Select Account Type Brokerage (A/B: 18, SOFA: 20) Cash on Hand (A/B: 16) Certif…" at bounding box center [636, 112] width 195 height 16
select select "savings"
click at [541, 104] on select "Select Account Type Brokerage (A/B: 18, SOFA: 20) Cash on Hand (A/B: 16) Certif…" at bounding box center [636, 112] width 195 height 16
click at [746, 115] on icon "submit" at bounding box center [743, 111] width 6 height 6
click at [746, 114] on icon "submit" at bounding box center [743, 111] width 6 height 6
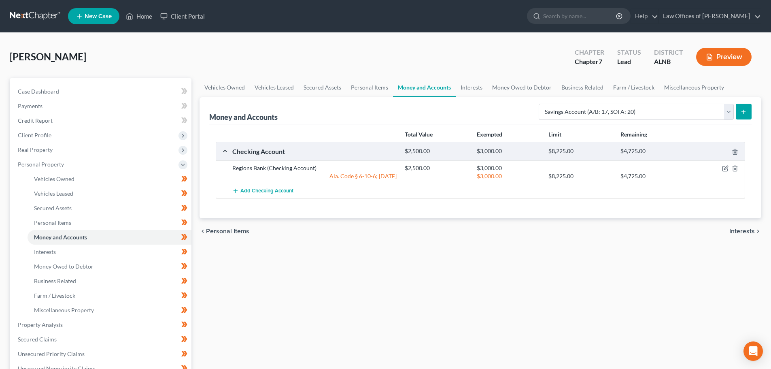
click at [743, 110] on icon "submit" at bounding box center [743, 111] width 6 height 6
click at [446, 87] on link "Money and Accounts" at bounding box center [424, 87] width 63 height 19
click at [430, 87] on link "Money and Accounts" at bounding box center [424, 87] width 63 height 19
click at [638, 111] on select "Select Account Type Brokerage (A/B: 18, SOFA: 20) Cash on Hand (A/B: 16) Certif…" at bounding box center [636, 112] width 195 height 16
click at [541, 104] on select "Select Account Type Brokerage (A/B: 18, SOFA: 20) Cash on Hand (A/B: 16) Certif…" at bounding box center [636, 112] width 195 height 16
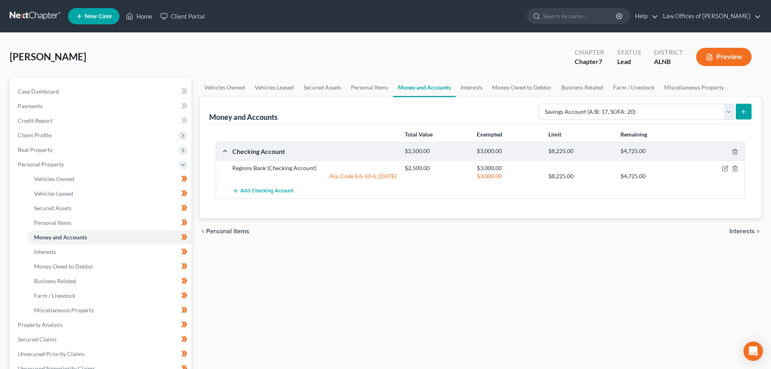
click at [742, 108] on button "submit" at bounding box center [744, 112] width 16 height 16
click at [475, 86] on link "Interests" at bounding box center [472, 87] width 32 height 19
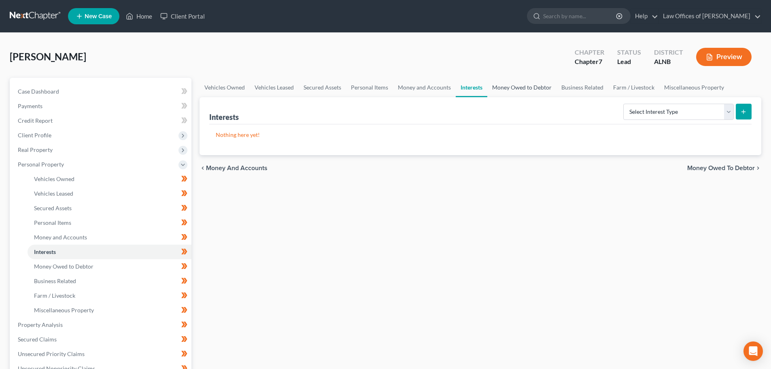
click at [509, 88] on link "Money Owed to Debtor" at bounding box center [521, 87] width 69 height 19
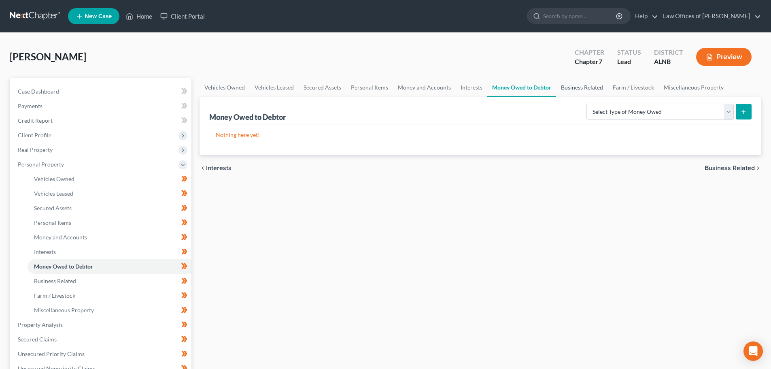
click at [576, 89] on link "Business Related" at bounding box center [582, 87] width 52 height 19
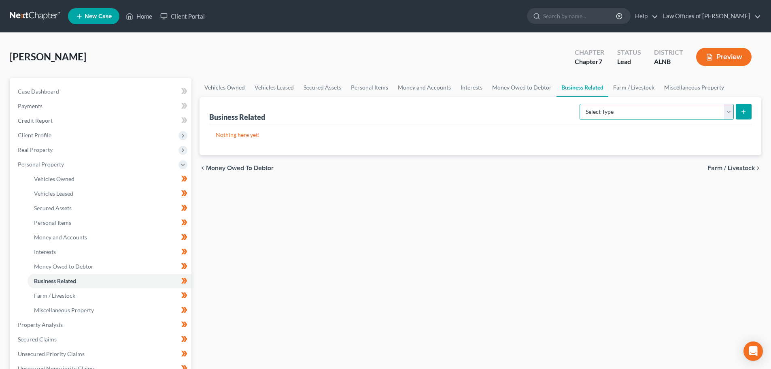
click at [731, 116] on select "Select Type Customer Lists (A/B: 43) Franchises (A/B: 27) Inventory (A/B: 41) L…" at bounding box center [656, 112] width 154 height 16
click at [534, 87] on link "Money Owed to Debtor" at bounding box center [521, 87] width 69 height 19
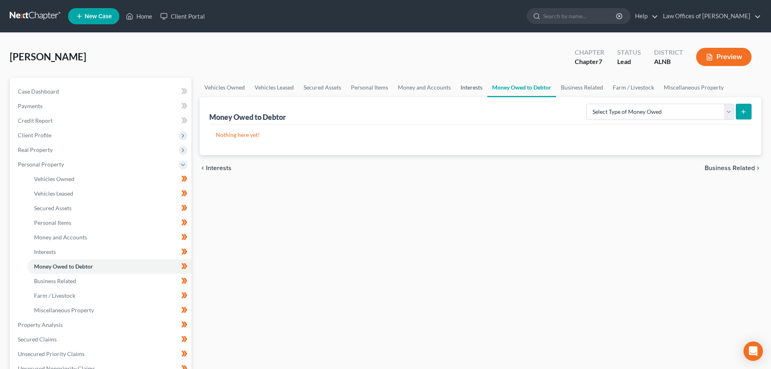
click at [476, 86] on link "Interests" at bounding box center [472, 87] width 32 height 19
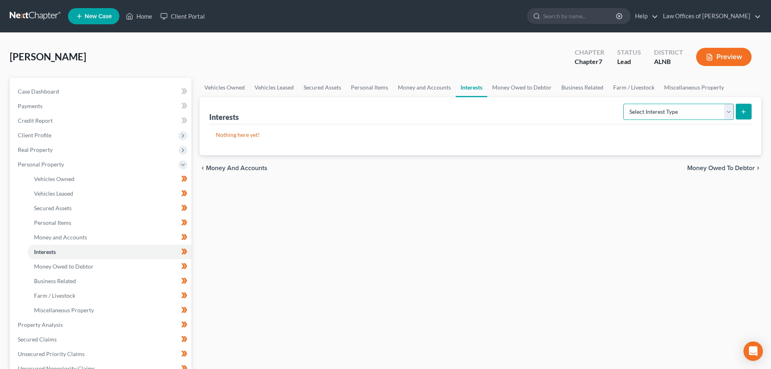
click at [730, 116] on select "Select Interest Type 401K (A/B: 21) Annuity (A/B: 23) Bond (A/B: 18) Education …" at bounding box center [678, 112] width 110 height 16
click at [751, 88] on ul "Vehicles Owned Vehicles Leased Secured Assets Personal Items Money and Accounts…" at bounding box center [480, 87] width 562 height 19
click at [424, 87] on link "Money and Accounts" at bounding box center [424, 87] width 63 height 19
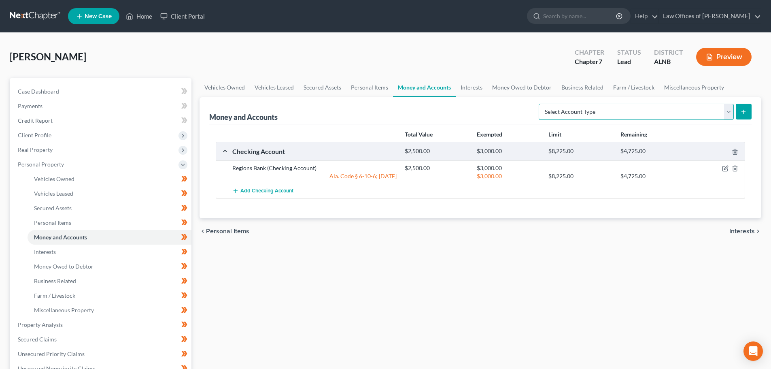
click at [729, 112] on select "Select Account Type Brokerage (A/B: 18, SOFA: 20) Cash on Hand (A/B: 16) Certif…" at bounding box center [636, 112] width 195 height 16
select select "savings"
click at [541, 104] on select "Select Account Type Brokerage (A/B: 18, SOFA: 20) Cash on Hand (A/B: 16) Certif…" at bounding box center [636, 112] width 195 height 16
click at [743, 110] on icon "submit" at bounding box center [743, 111] width 6 height 6
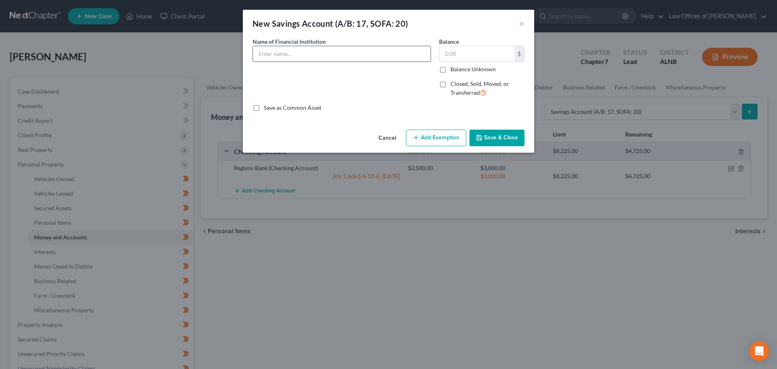
click at [349, 49] on input "text" at bounding box center [342, 53] width 178 height 15
type input "Regions"
click at [466, 55] on input "text" at bounding box center [476, 53] width 75 height 15
type input "1,000.00"
click at [497, 139] on button "Save & Close" at bounding box center [496, 137] width 55 height 17
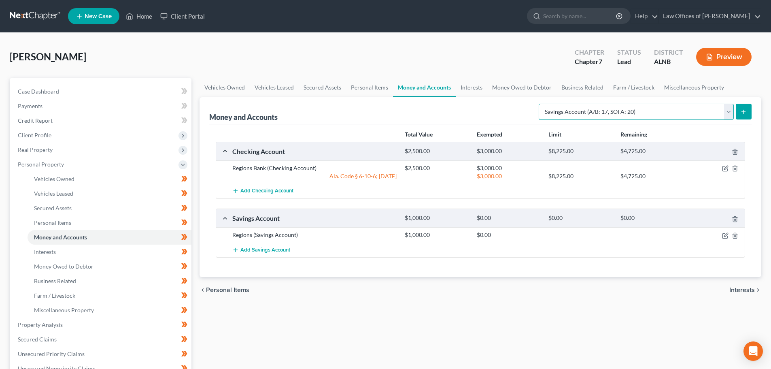
click at [728, 117] on select "Select Account Type Brokerage (A/B: 18, SOFA: 20) Cash on Hand (A/B: 16) Certif…" at bounding box center [636, 112] width 195 height 16
select select "other"
click at [541, 104] on select "Select Account Type Brokerage (A/B: 18, SOFA: 20) Cash on Hand (A/B: 16) Certif…" at bounding box center [636, 112] width 195 height 16
click at [741, 112] on icon "submit" at bounding box center [743, 111] width 6 height 6
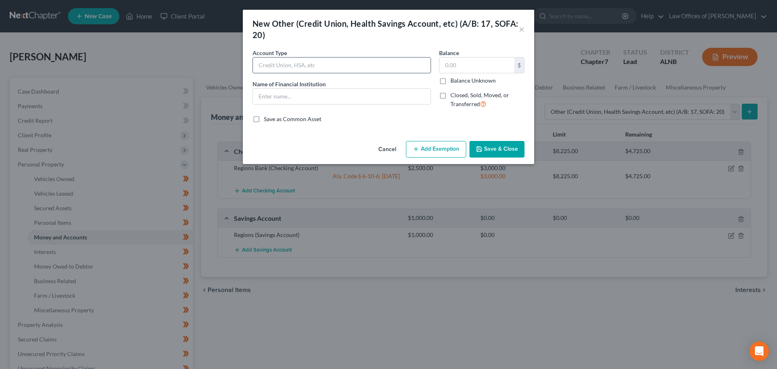
click at [365, 66] on input "text" at bounding box center [342, 64] width 178 height 15
type input "Venmo"
click at [371, 99] on input "text" at bounding box center [342, 96] width 178 height 15
type input "Venmo"
click at [460, 65] on input "text" at bounding box center [476, 64] width 75 height 15
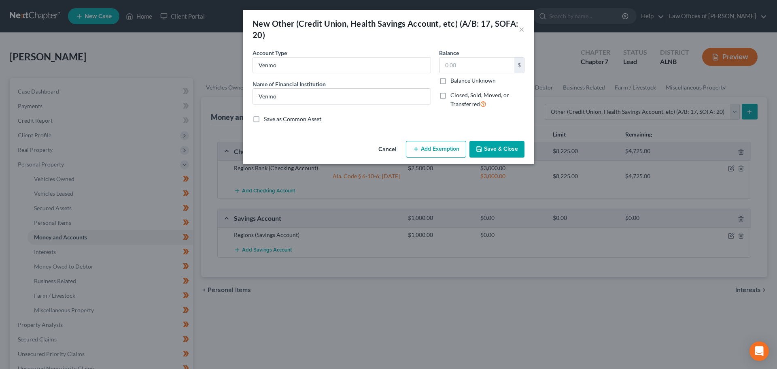
click at [450, 80] on label "Balance Unknown" at bounding box center [472, 80] width 45 height 8
click at [454, 80] on input "Balance Unknown" at bounding box center [456, 78] width 5 height 5
checkbox input "true"
type input "0.00"
click at [491, 149] on button "Save & Close" at bounding box center [496, 149] width 55 height 17
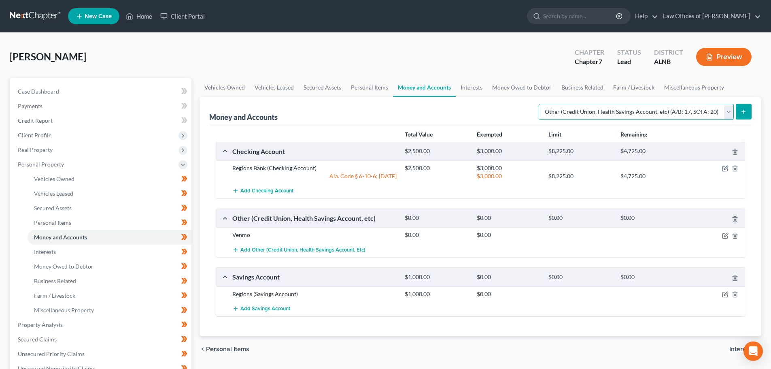
click at [730, 114] on select "Select Account Type Brokerage (A/B: 18, SOFA: 20) Cash on Hand (A/B: 16) Certif…" at bounding box center [636, 112] width 195 height 16
click at [368, 86] on link "Personal Items" at bounding box center [369, 87] width 47 height 19
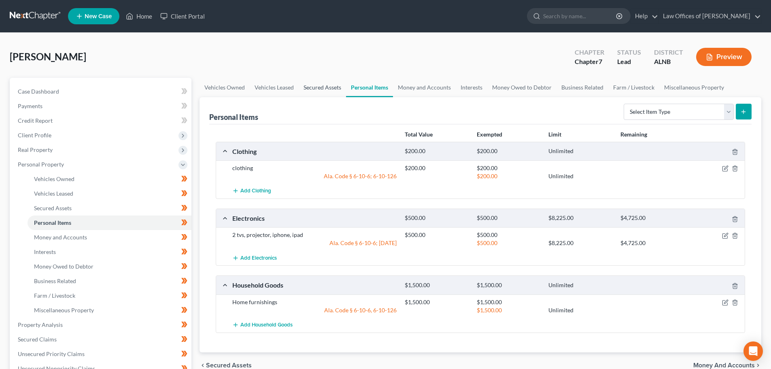
click at [312, 88] on link "Secured Assets" at bounding box center [322, 87] width 47 height 19
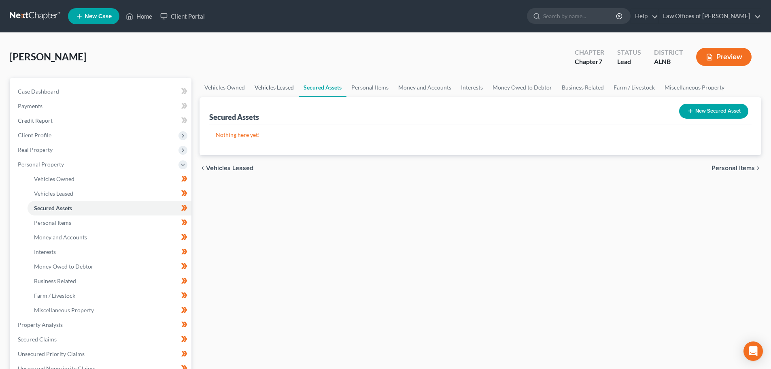
click at [265, 86] on link "Vehicles Leased" at bounding box center [274, 87] width 49 height 19
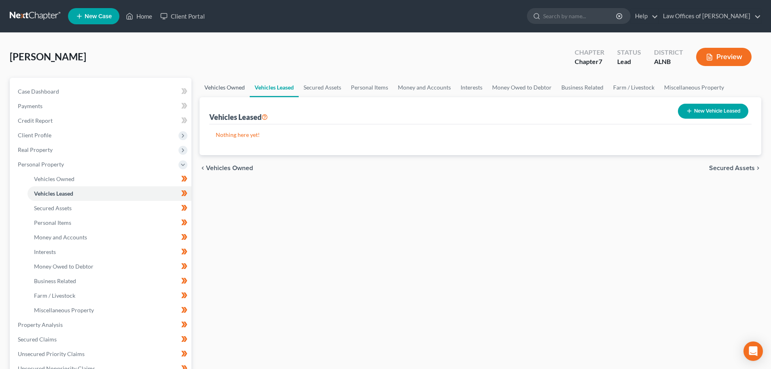
click at [222, 86] on link "Vehicles Owned" at bounding box center [224, 87] width 50 height 19
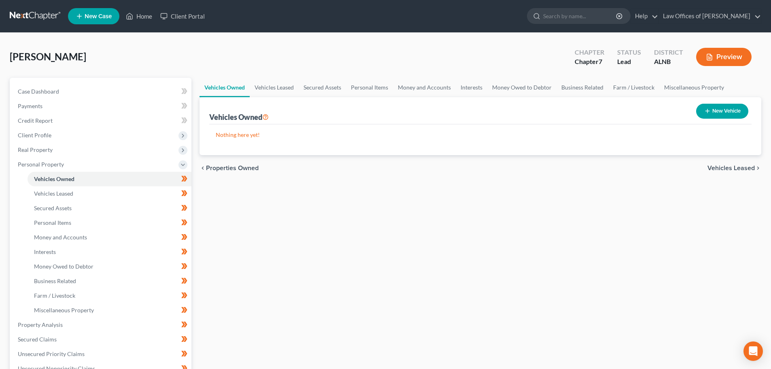
click at [718, 112] on button "New Vehicle" at bounding box center [722, 111] width 52 height 15
select select "0"
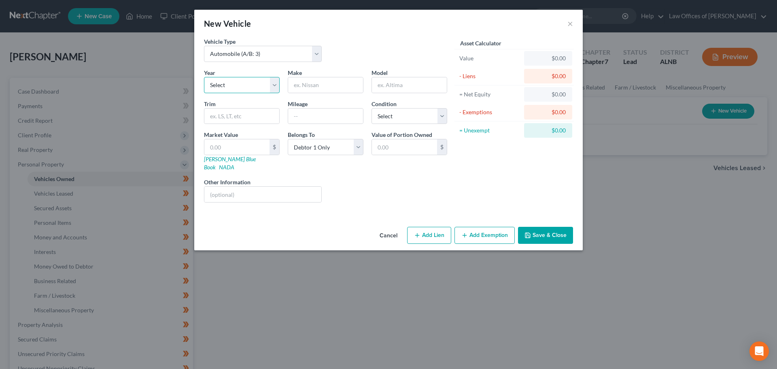
click at [276, 82] on select "Select 2026 2025 2024 2023 2022 2021 2020 2019 2018 2017 2016 2015 2014 2013 20…" at bounding box center [242, 85] width 76 height 16
select select "1"
click at [204, 77] on select "Select 2026 2025 2024 2023 2022 2021 2020 2019 2018 2017 2016 2015 2014 2013 20…" at bounding box center [242, 85] width 76 height 16
click at [308, 84] on input "text" at bounding box center [325, 84] width 75 height 15
type input "Chevrolet"
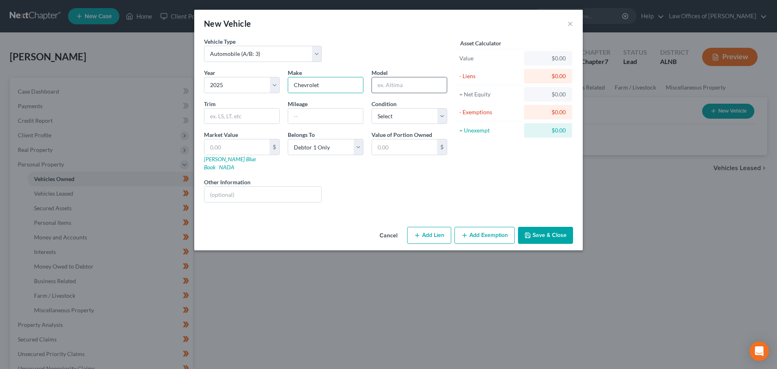
click at [416, 85] on input "text" at bounding box center [409, 84] width 75 height 15
type input "Trax"
click at [442, 116] on select "Select Excellent Very Good Good Fair Poor" at bounding box center [409, 116] width 76 height 16
select select "0"
click at [371, 108] on select "Select Excellent Very Good Good Fair Poor" at bounding box center [409, 116] width 76 height 16
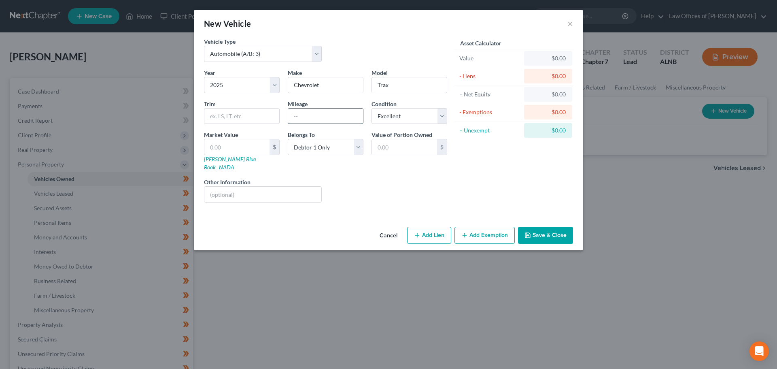
click at [304, 112] on input "text" at bounding box center [325, 115] width 75 height 15
type input "14000"
click at [248, 116] on input "text" at bounding box center [241, 115] width 75 height 15
type input "Active"
click at [359, 147] on select "Select Debtor 1 Only Debtor 2 Only Debtor 1 And Debtor 2 Only At Least One Of T…" at bounding box center [326, 147] width 76 height 16
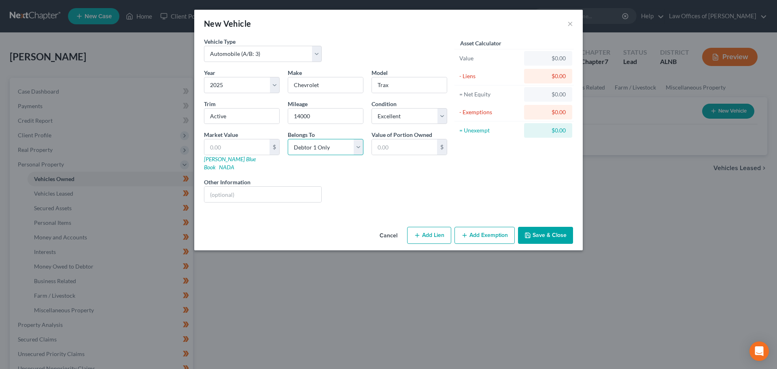
select select "3"
click at [288, 139] on select "Select Debtor 1 Only Debtor 2 Only Debtor 1 And Debtor 2 Only At Least One Of T…" at bounding box center [326, 147] width 76 height 16
click at [431, 227] on button "Add Lien" at bounding box center [429, 235] width 44 height 17
select select "3"
select select "0"
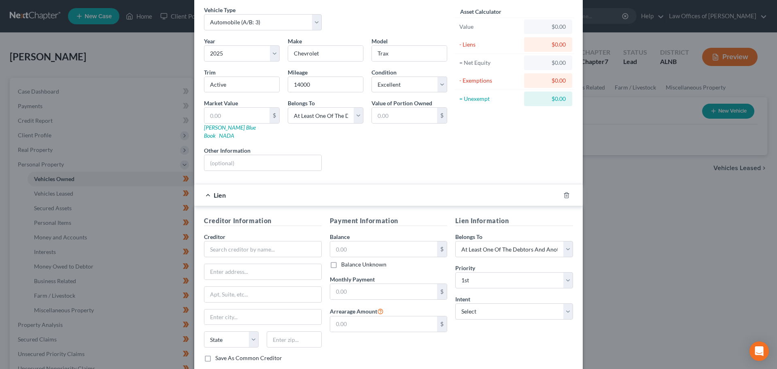
scroll to position [74, 0]
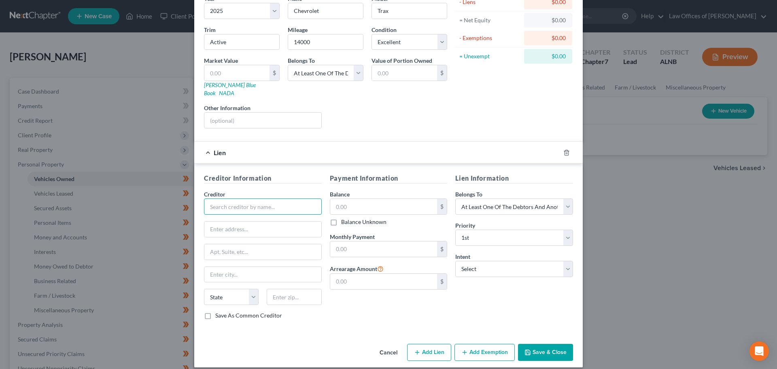
click at [275, 198] on input "text" at bounding box center [263, 206] width 118 height 16
click at [280, 201] on input "text" at bounding box center [263, 206] width 118 height 16
type input "Consumer Portfolio"
click at [359, 199] on input "text" at bounding box center [383, 206] width 107 height 15
type input "19,743.00"
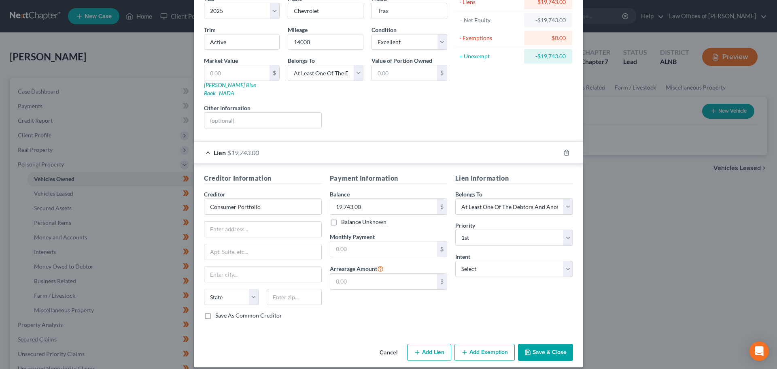
click at [558, 344] on button "Save & Close" at bounding box center [545, 352] width 55 height 17
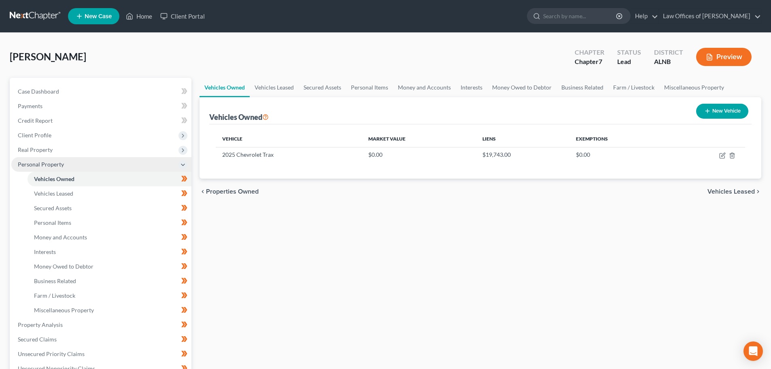
click at [88, 164] on span "Personal Property" at bounding box center [101, 164] width 180 height 15
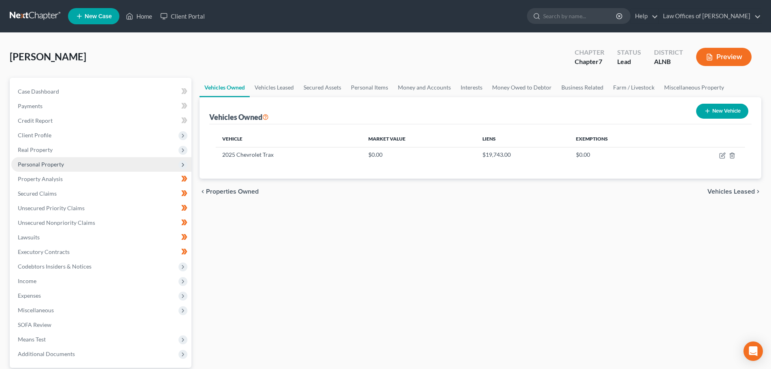
click at [64, 166] on span "Personal Property" at bounding box center [101, 164] width 180 height 15
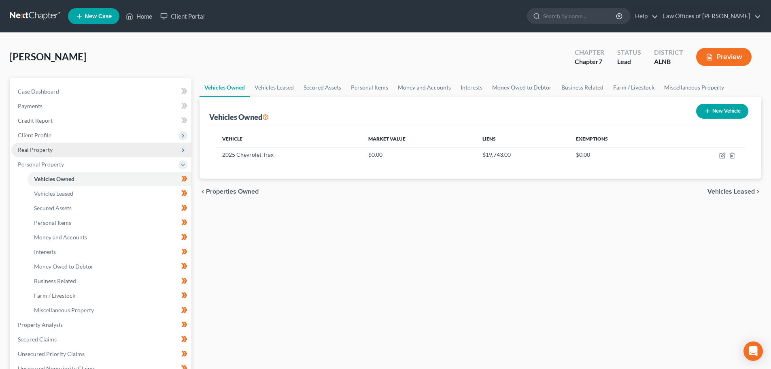
click at [48, 149] on span "Real Property" at bounding box center [35, 149] width 35 height 7
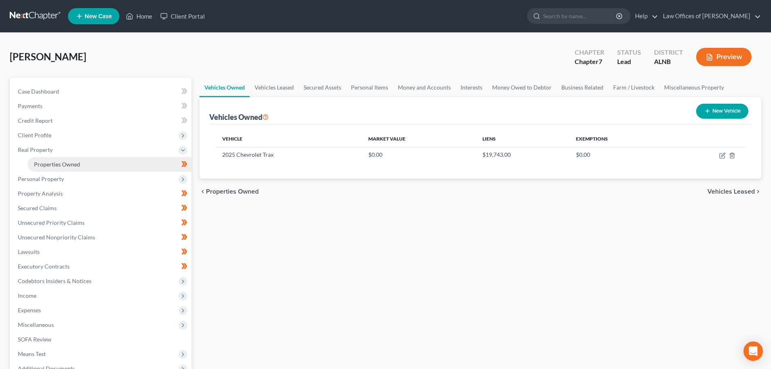
click at [79, 167] on span "Properties Owned" at bounding box center [57, 164] width 46 height 7
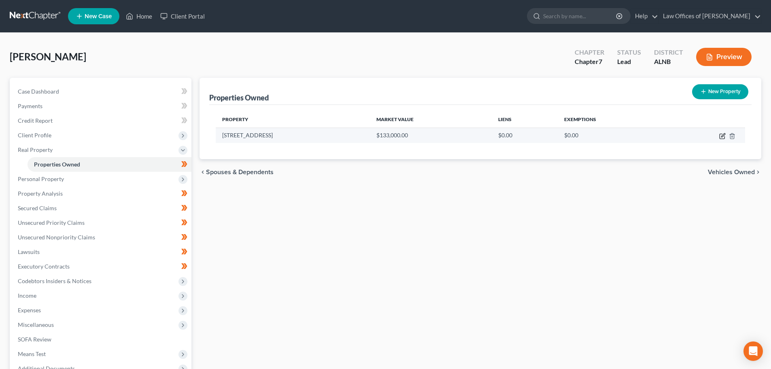
click at [721, 137] on icon "button" at bounding box center [723, 135] width 4 height 4
select select "0"
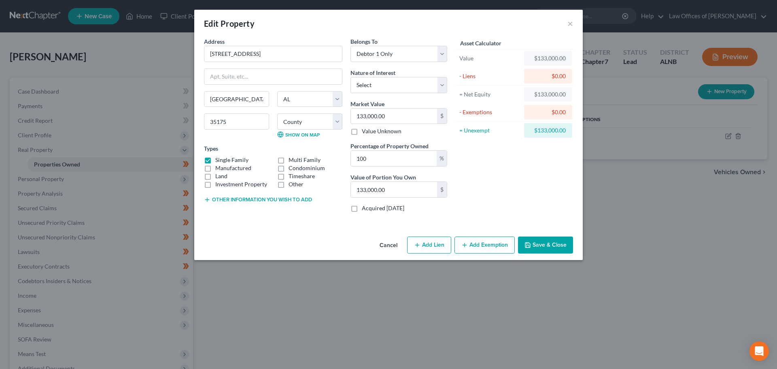
click at [434, 242] on button "Add Lien" at bounding box center [429, 244] width 44 height 17
select select "0"
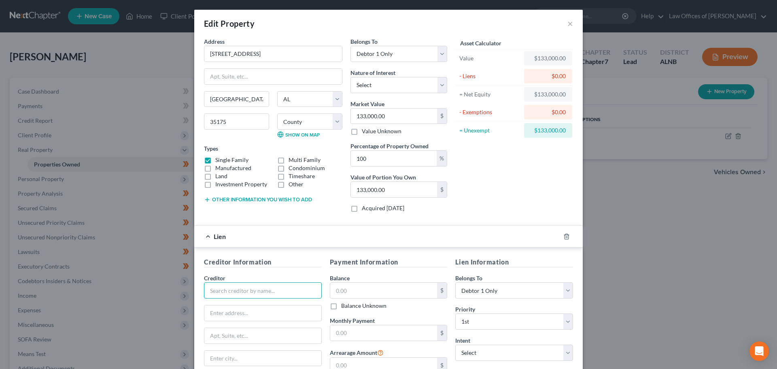
drag, startPoint x: 294, startPoint y: 294, endPoint x: 295, endPoint y: 290, distance: 4.2
click at [294, 293] on input "text" at bounding box center [263, 290] width 118 height 16
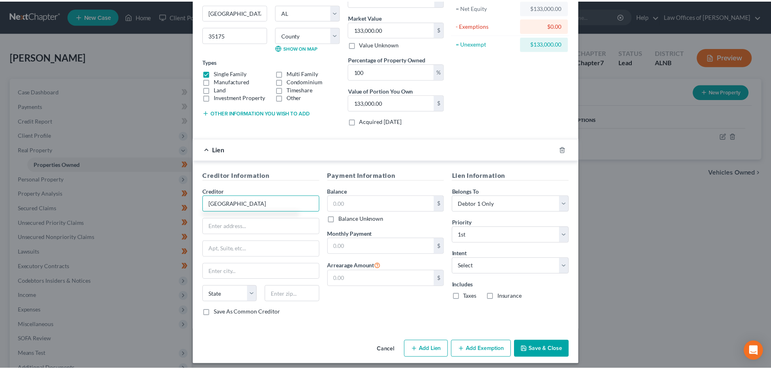
scroll to position [92, 0]
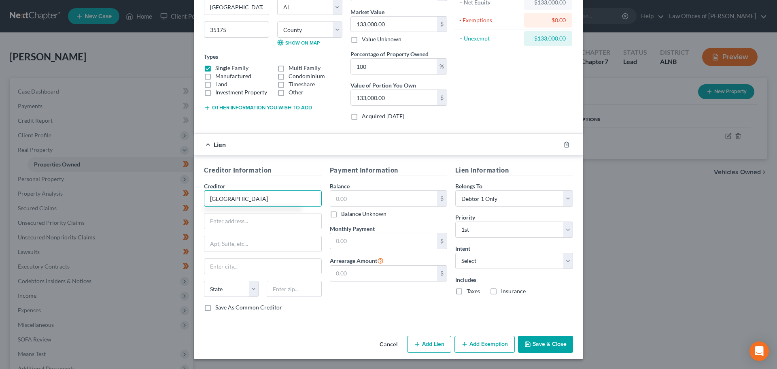
click at [256, 198] on input "[GEOGRAPHIC_DATA]" at bounding box center [263, 198] width 118 height 16
type input "Lakeview Loan Servicing"
click at [357, 197] on input "text" at bounding box center [383, 198] width 107 height 15
click at [359, 242] on input "text" at bounding box center [383, 240] width 107 height 15
type input "1,037.00"
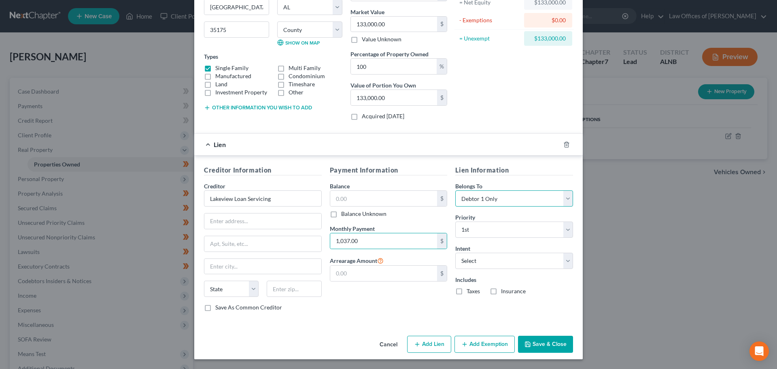
click at [566, 197] on select "Select Debtor 1 Only Debtor 2 Only Debtor 1 And Debtor 2 Only At Least One Of T…" at bounding box center [514, 198] width 118 height 16
select select "3"
click at [455, 190] on select "Select Debtor 1 Only Debtor 2 Only Debtor 1 And Debtor 2 Only At Least One Of T…" at bounding box center [514, 198] width 118 height 16
drag, startPoint x: 503, startPoint y: 102, endPoint x: 509, endPoint y: 100, distance: 6.2
click at [505, 101] on div "Asset Calculator Value $133,000.00 - Liens $0.00 = Net Equity $133,000.00 - Exe…" at bounding box center [514, 35] width 126 height 181
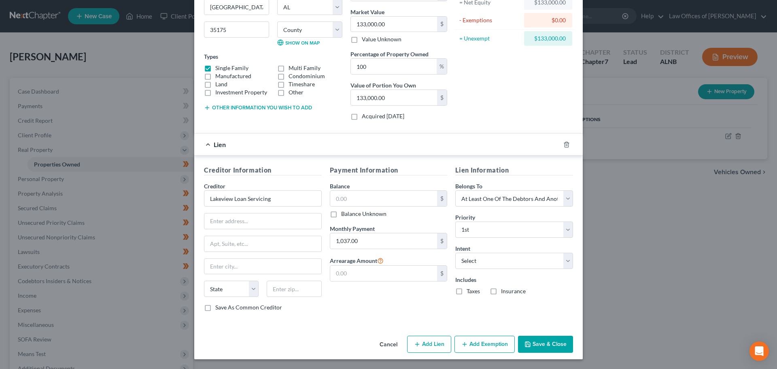
click at [550, 347] on button "Save & Close" at bounding box center [545, 343] width 55 height 17
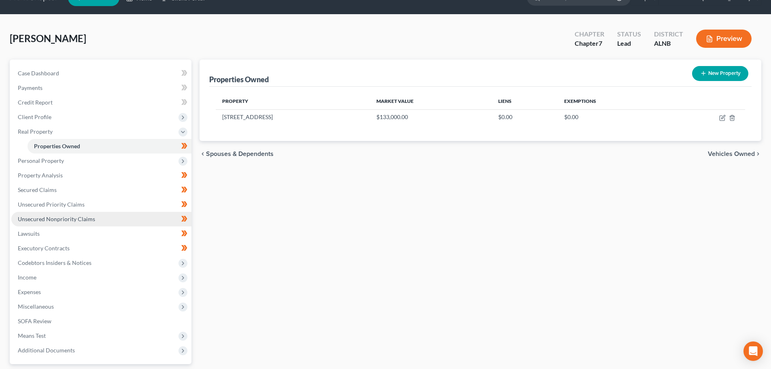
scroll to position [0, 0]
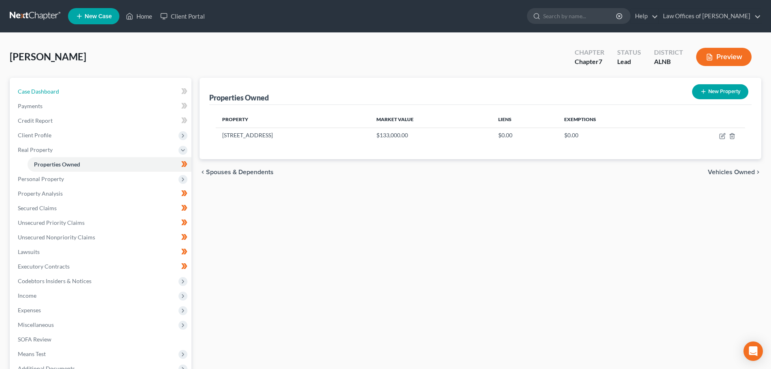
click at [77, 88] on link "Case Dashboard" at bounding box center [101, 91] width 180 height 15
select select "0"
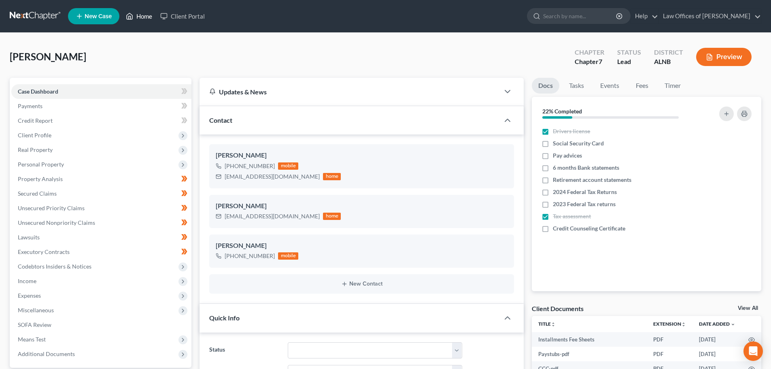
drag, startPoint x: 141, startPoint y: 15, endPoint x: 378, endPoint y: 32, distance: 237.7
click at [141, 15] on link "Home" at bounding box center [139, 16] width 34 height 15
